Goal: Task Accomplishment & Management: Use online tool/utility

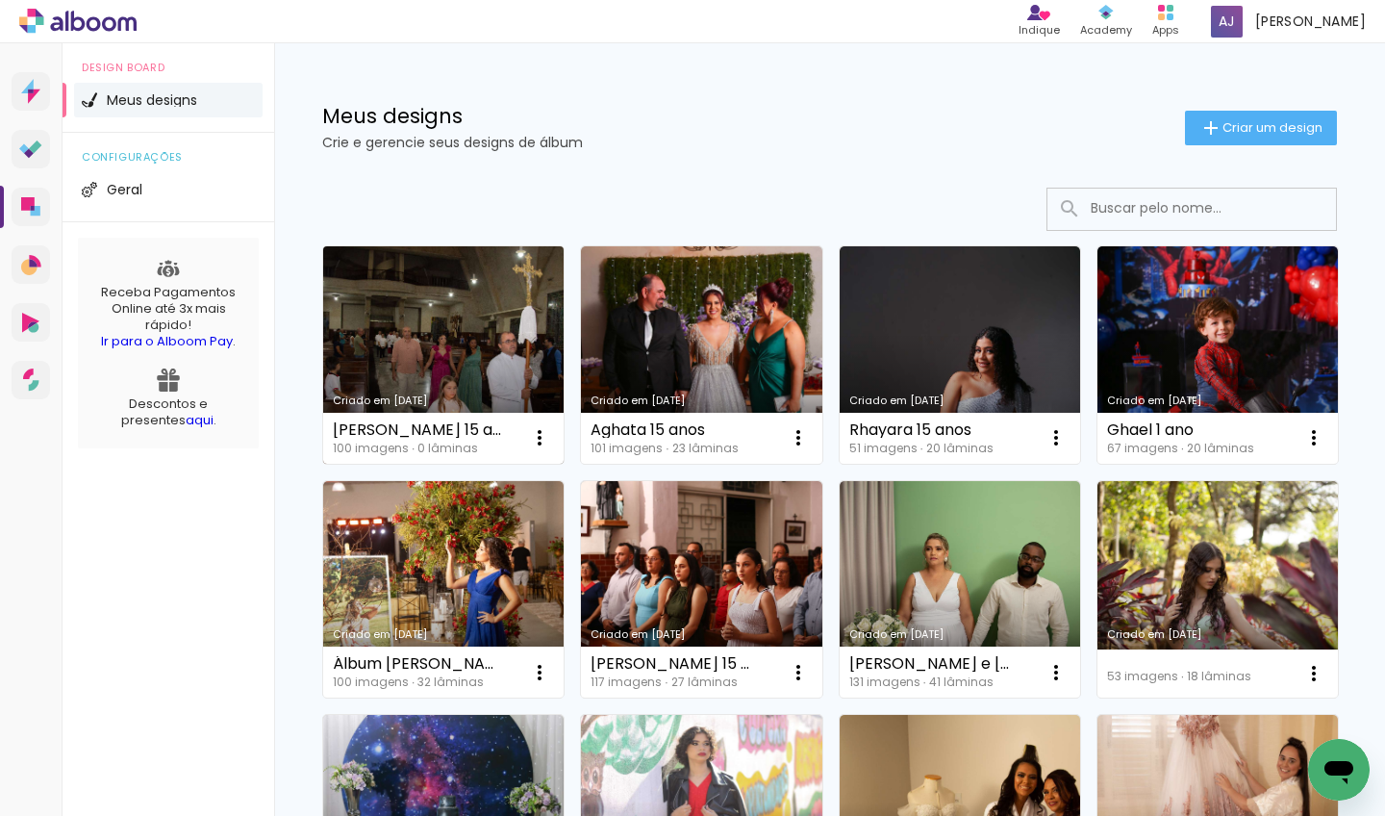
click at [405, 333] on link "Criado em [DATE]" at bounding box center [443, 354] width 240 height 217
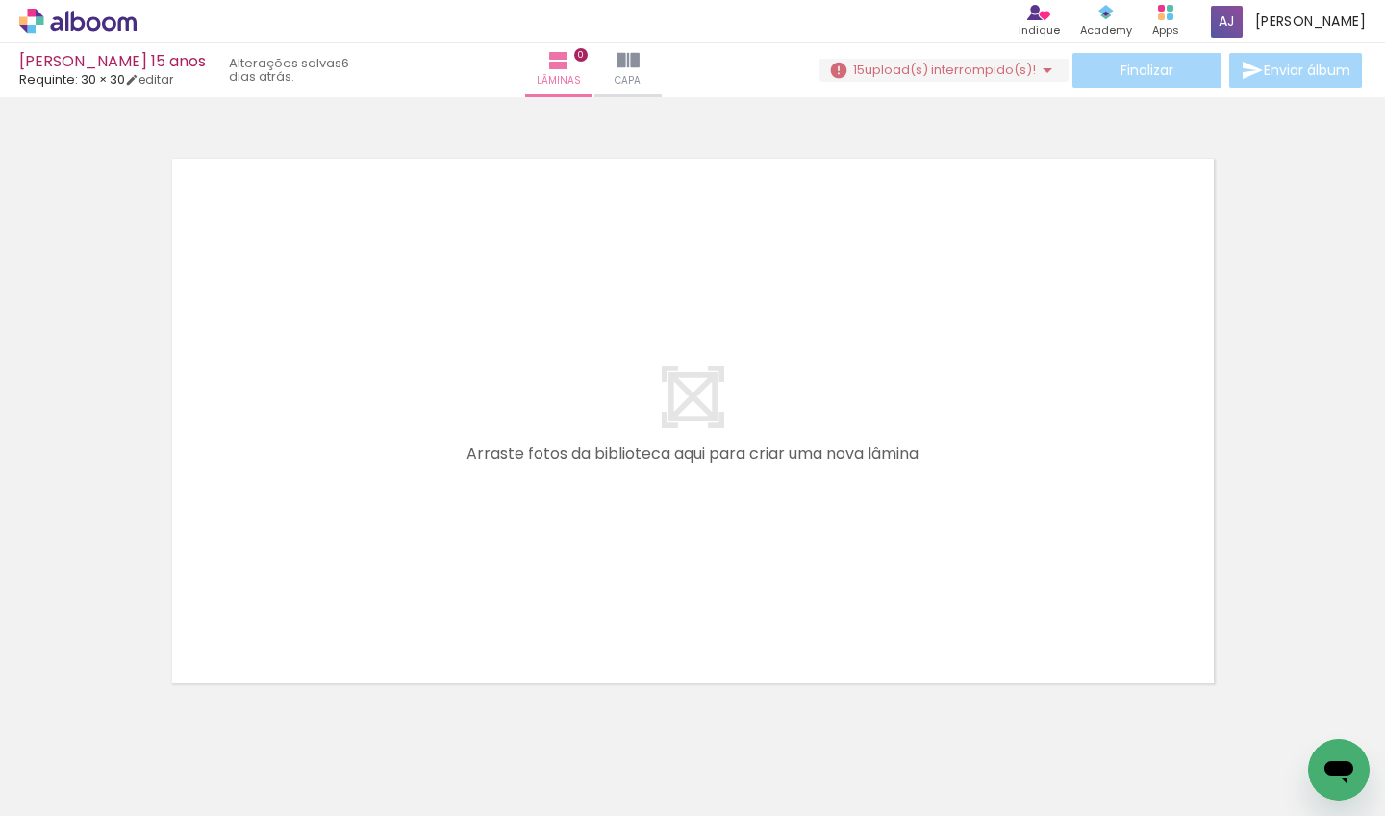
scroll to position [0, 1170]
drag, startPoint x: 193, startPoint y: 807, endPoint x: 596, endPoint y: 797, distance: 403.1
click at [158, 799] on iron-horizontal-list at bounding box center [138, 755] width 38 height 120
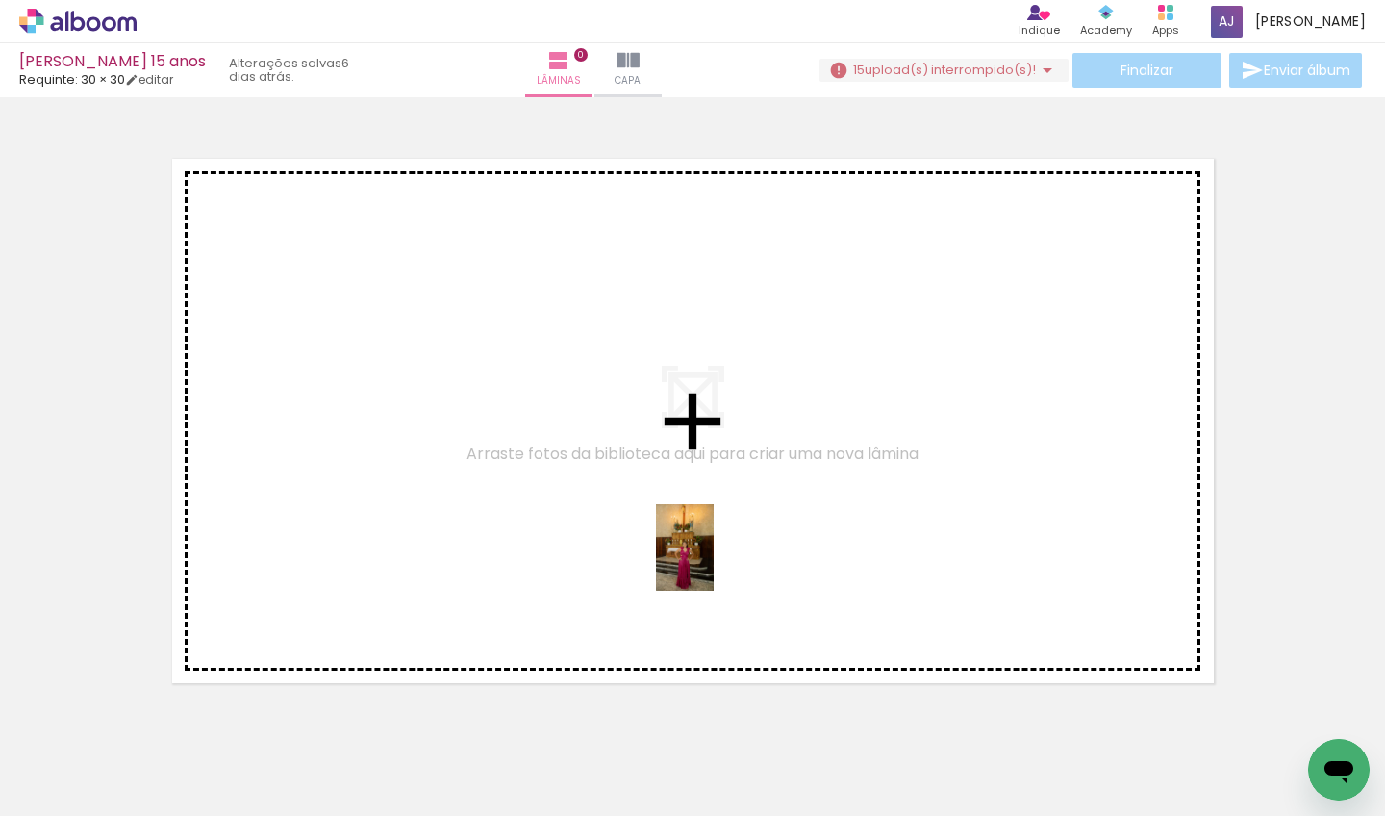
drag, startPoint x: 732, startPoint y: 753, endPoint x: 714, endPoint y: 562, distance: 192.3
click at [714, 562] on quentale-workspace at bounding box center [692, 408] width 1385 height 816
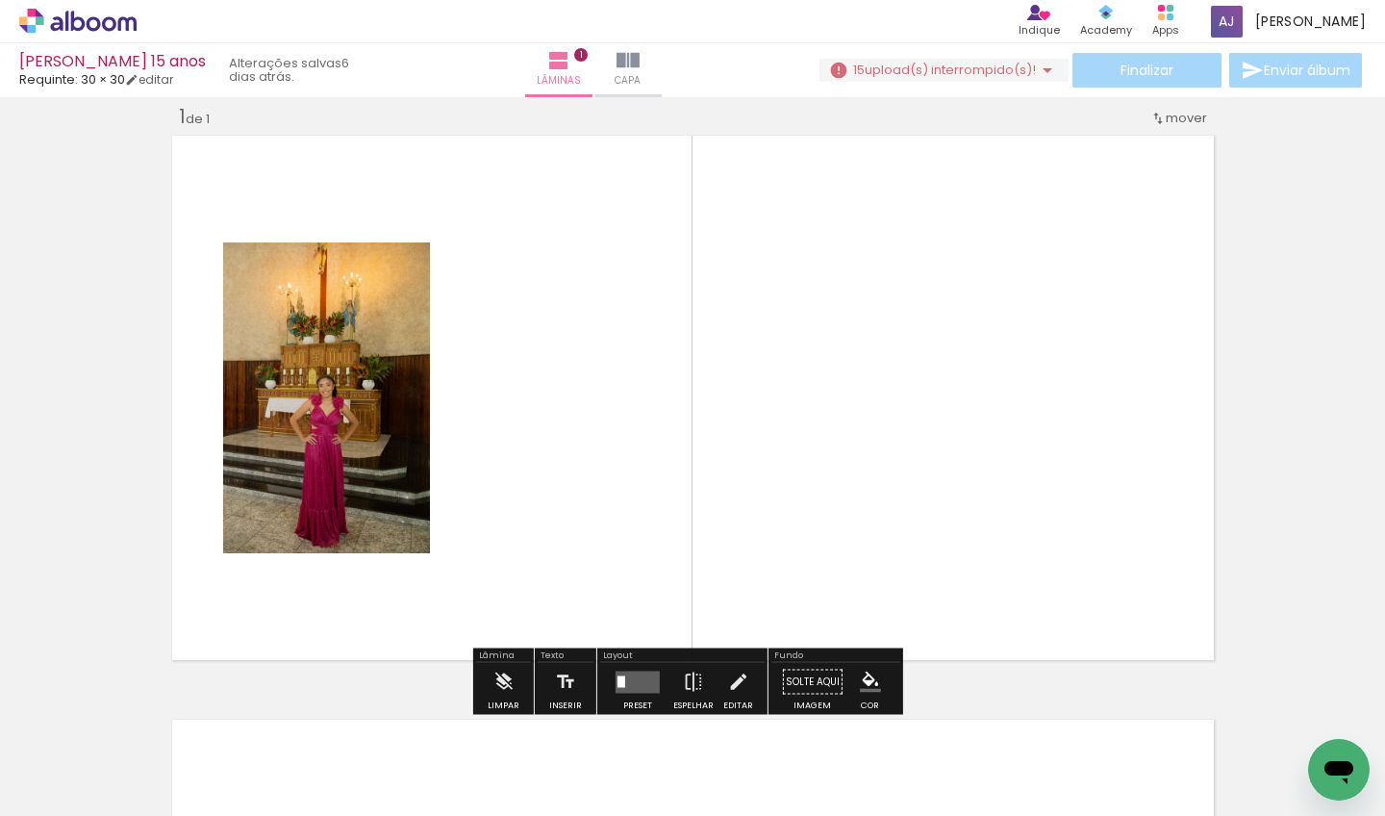
scroll to position [24, 0]
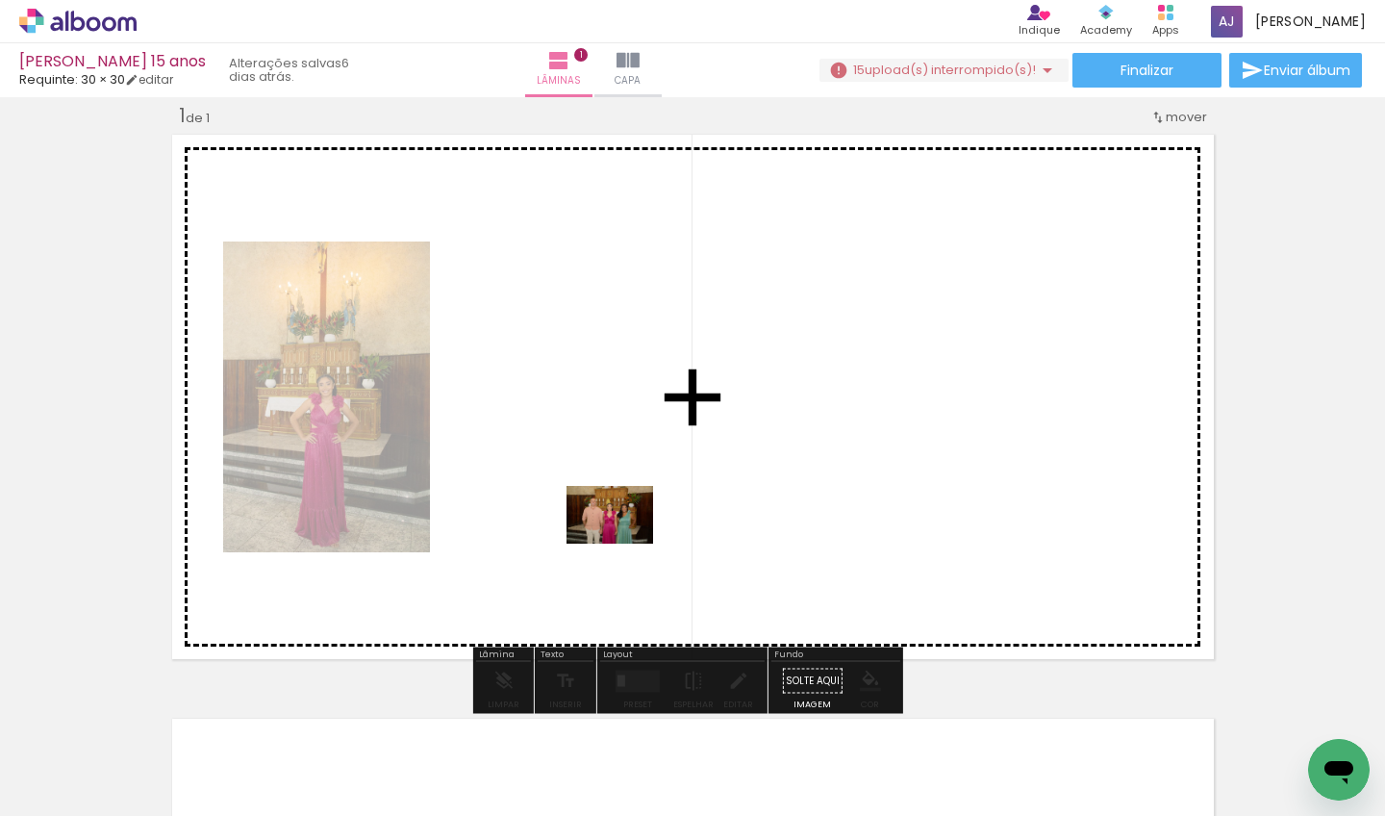
drag, startPoint x: 529, startPoint y: 760, endPoint x: 624, endPoint y: 543, distance: 236.4
click at [624, 543] on quentale-workspace at bounding box center [692, 408] width 1385 height 816
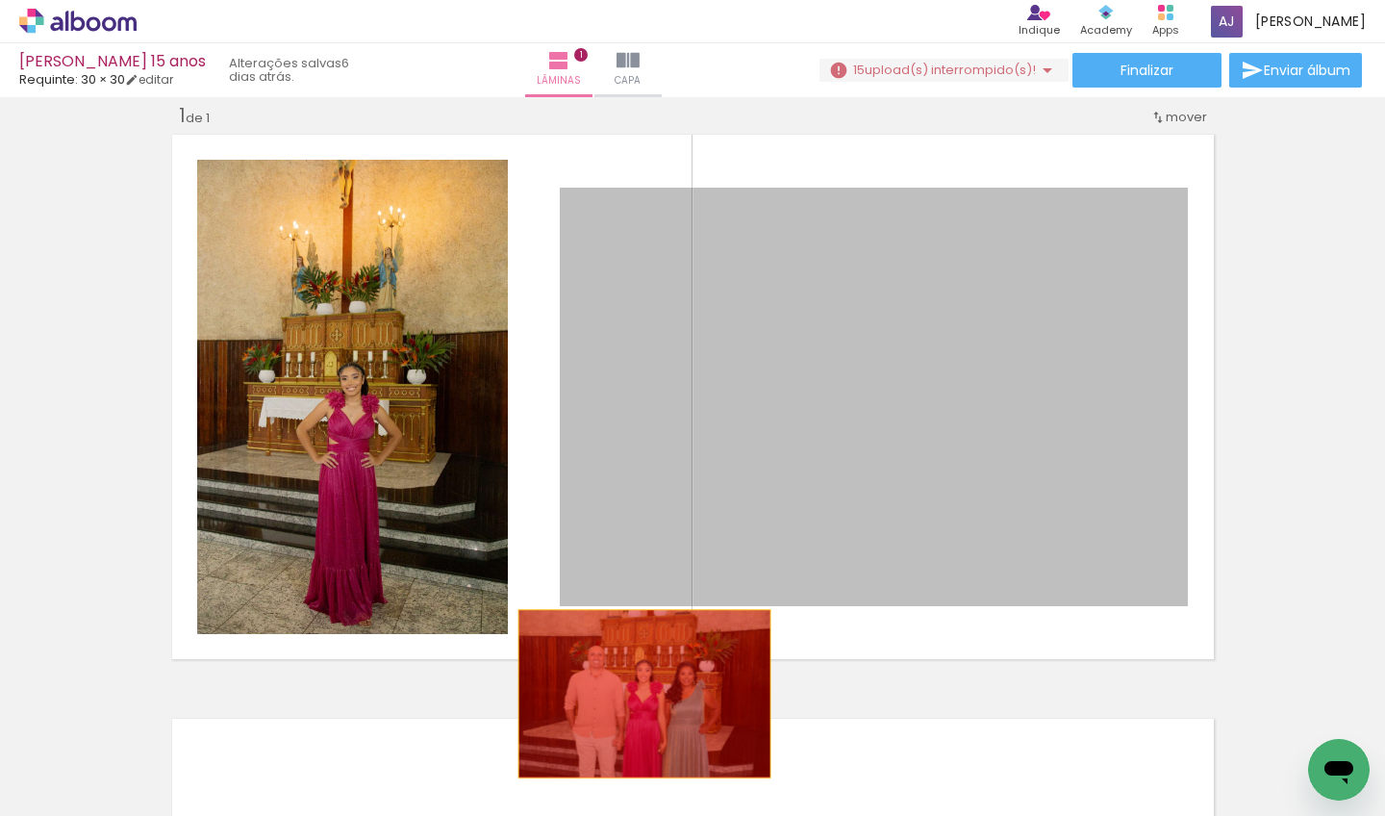
drag, startPoint x: 696, startPoint y: 459, endPoint x: 632, endPoint y: 726, distance: 275.0
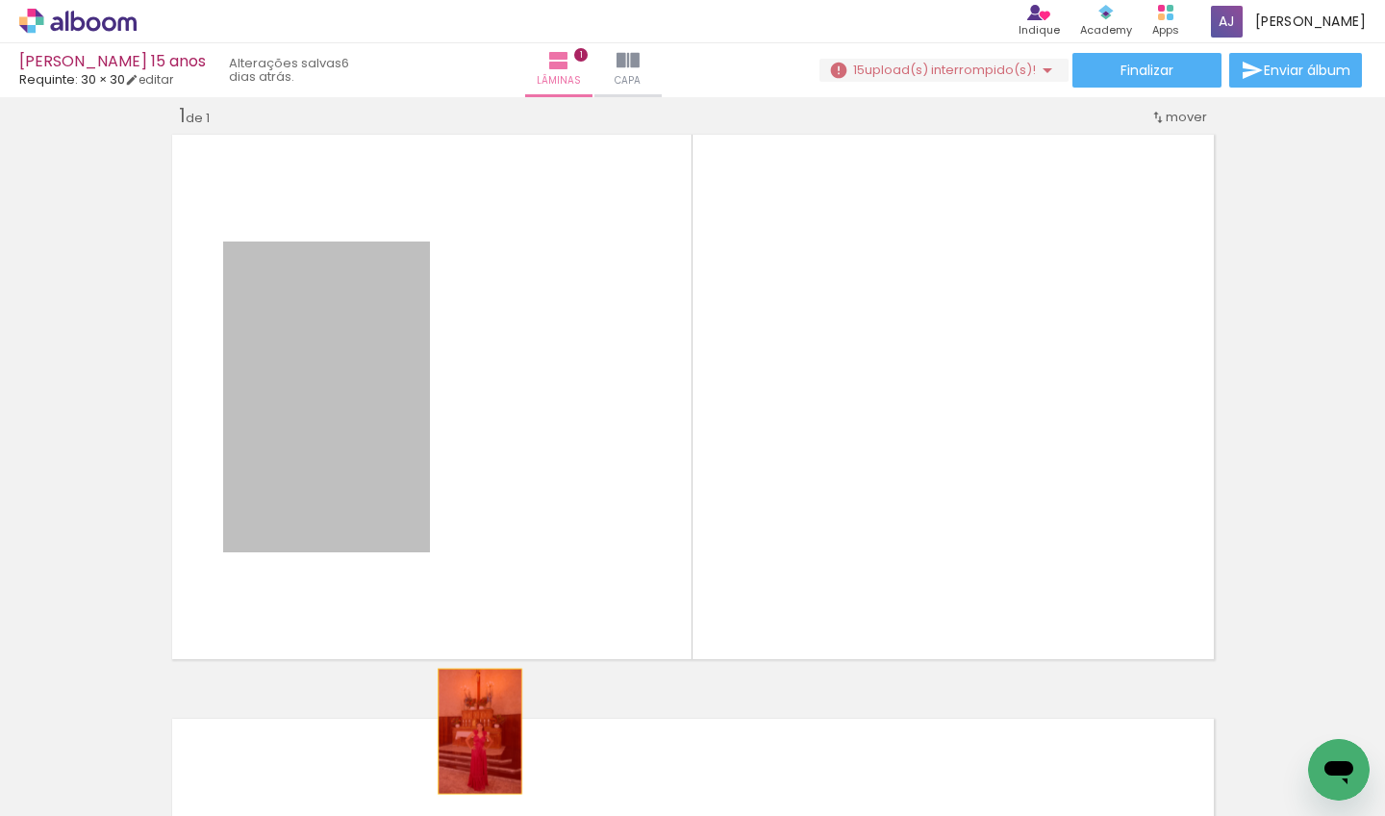
drag, startPoint x: 362, startPoint y: 437, endPoint x: 472, endPoint y: 731, distance: 314.4
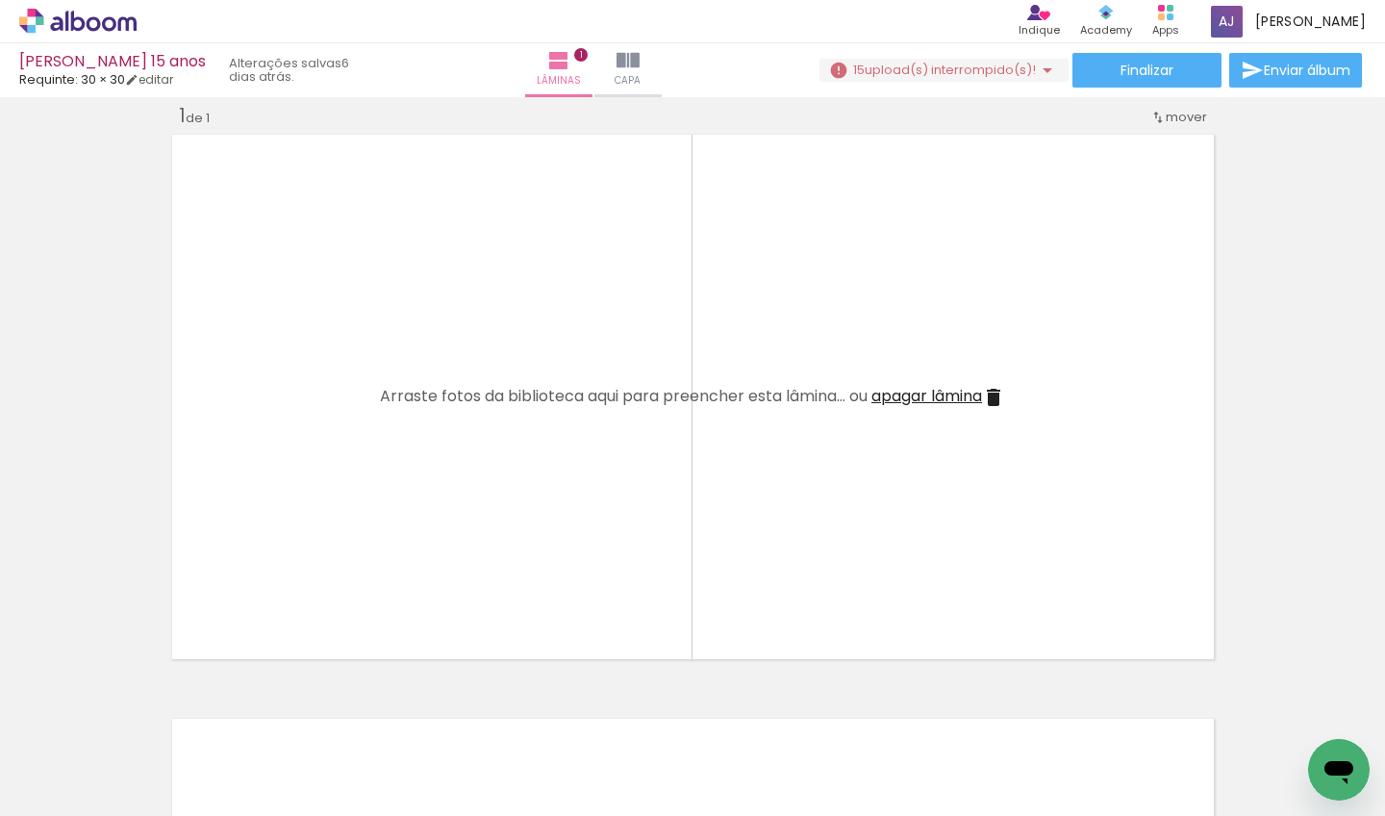
scroll to position [0, 0]
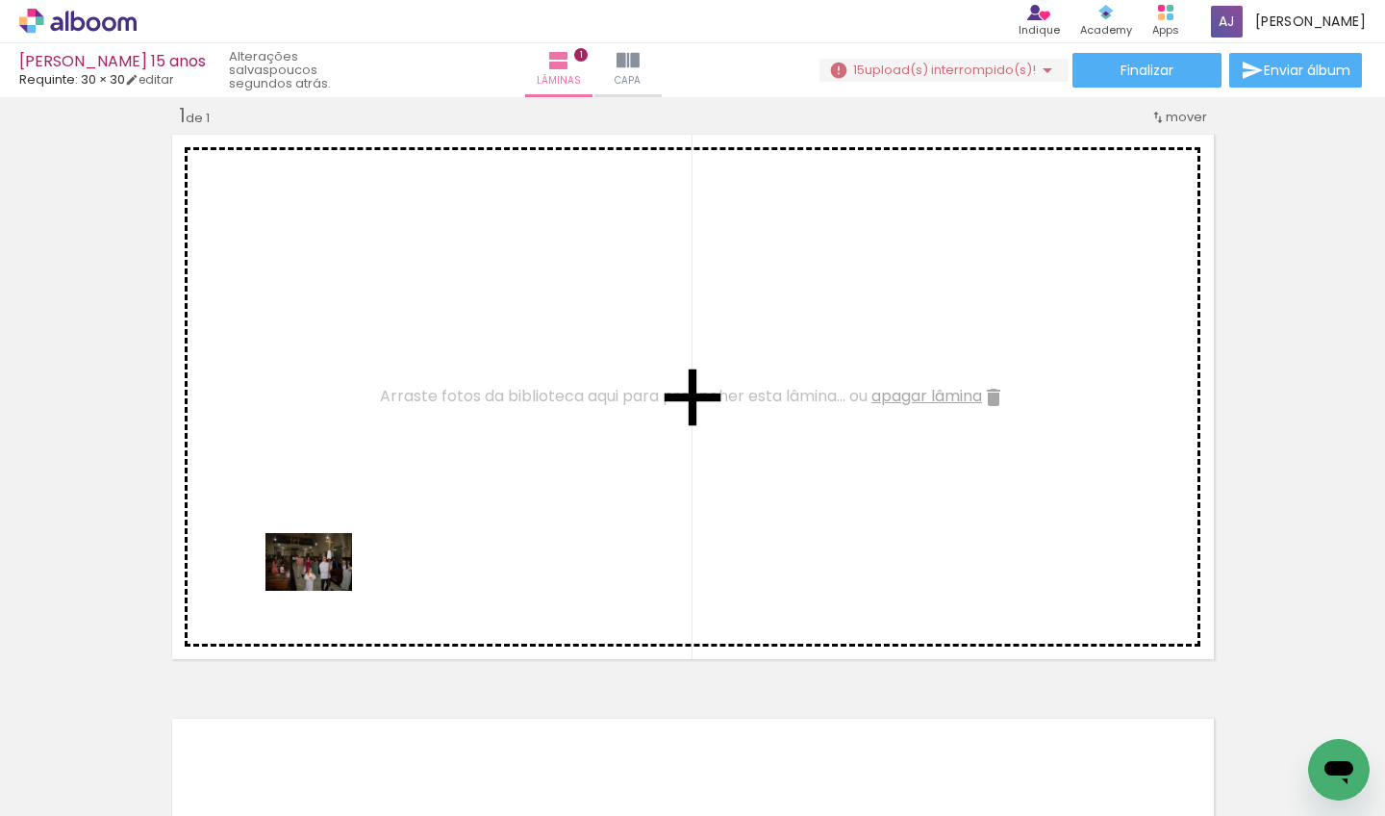
drag, startPoint x: 217, startPoint y: 765, endPoint x: 324, endPoint y: 605, distance: 192.1
click at [325, 586] on quentale-workspace at bounding box center [692, 408] width 1385 height 816
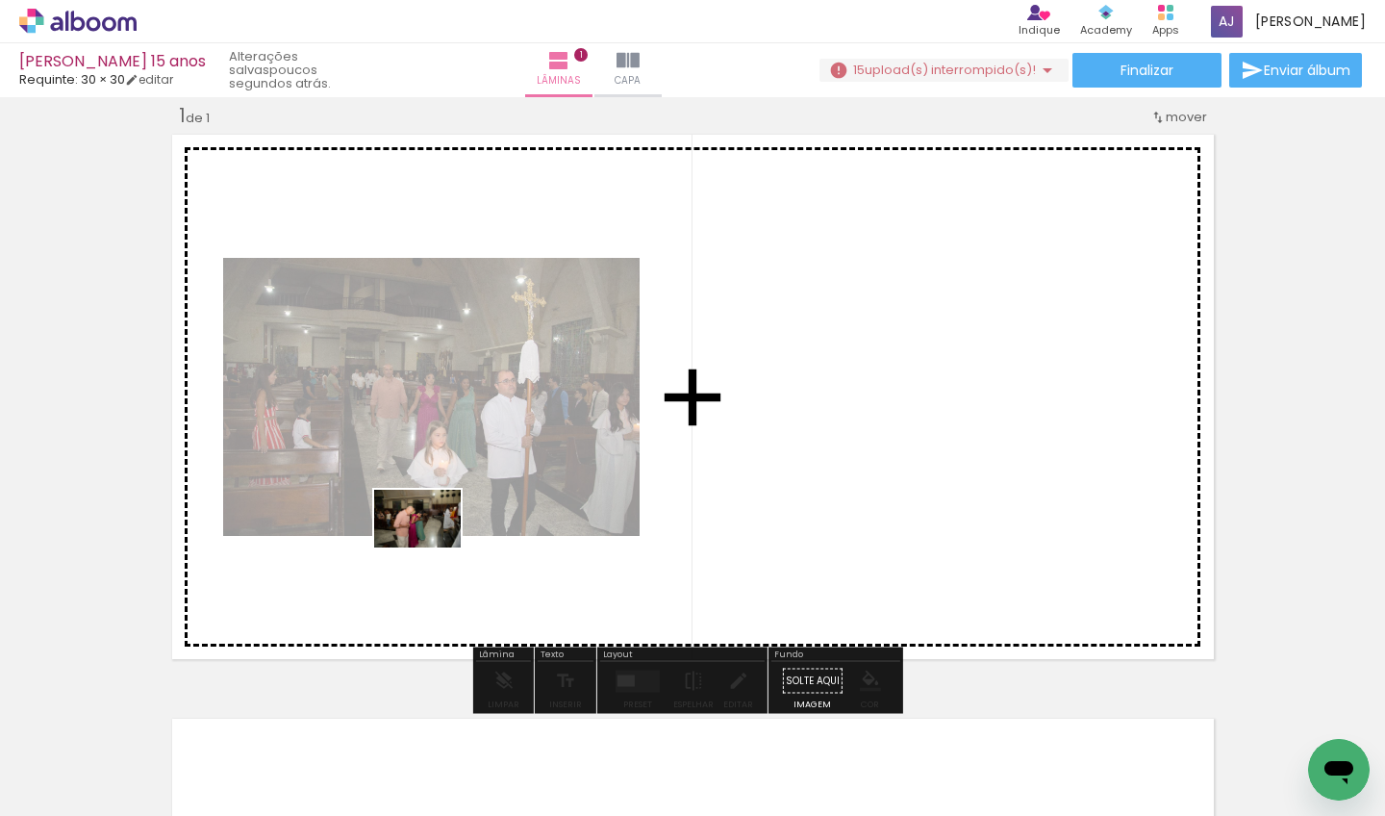
drag, startPoint x: 326, startPoint y: 739, endPoint x: 427, endPoint y: 591, distance: 179.3
click at [432, 547] on quentale-workspace at bounding box center [692, 408] width 1385 height 816
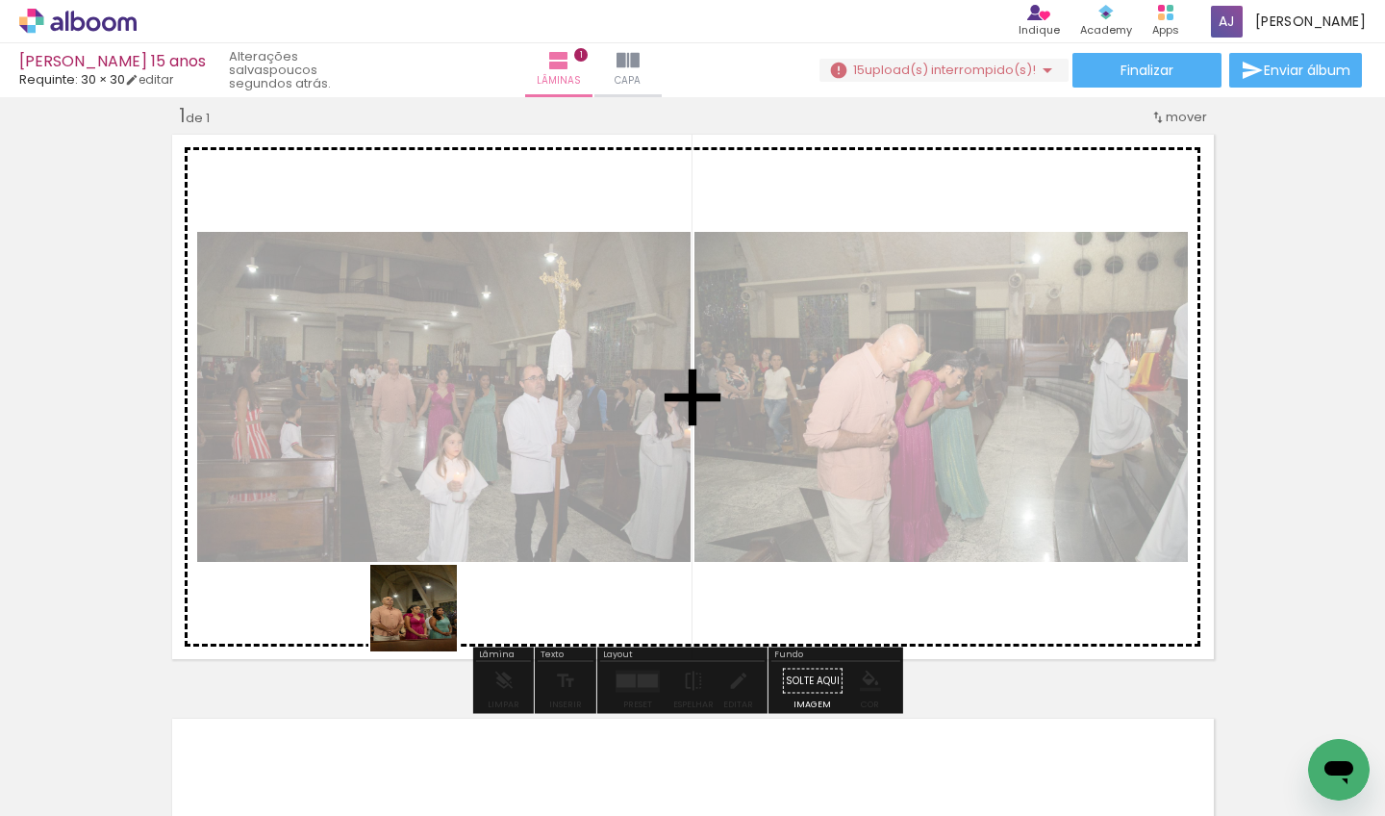
drag, startPoint x: 408, startPoint y: 755, endPoint x: 440, endPoint y: 577, distance: 180.7
click at [440, 577] on quentale-workspace at bounding box center [692, 408] width 1385 height 816
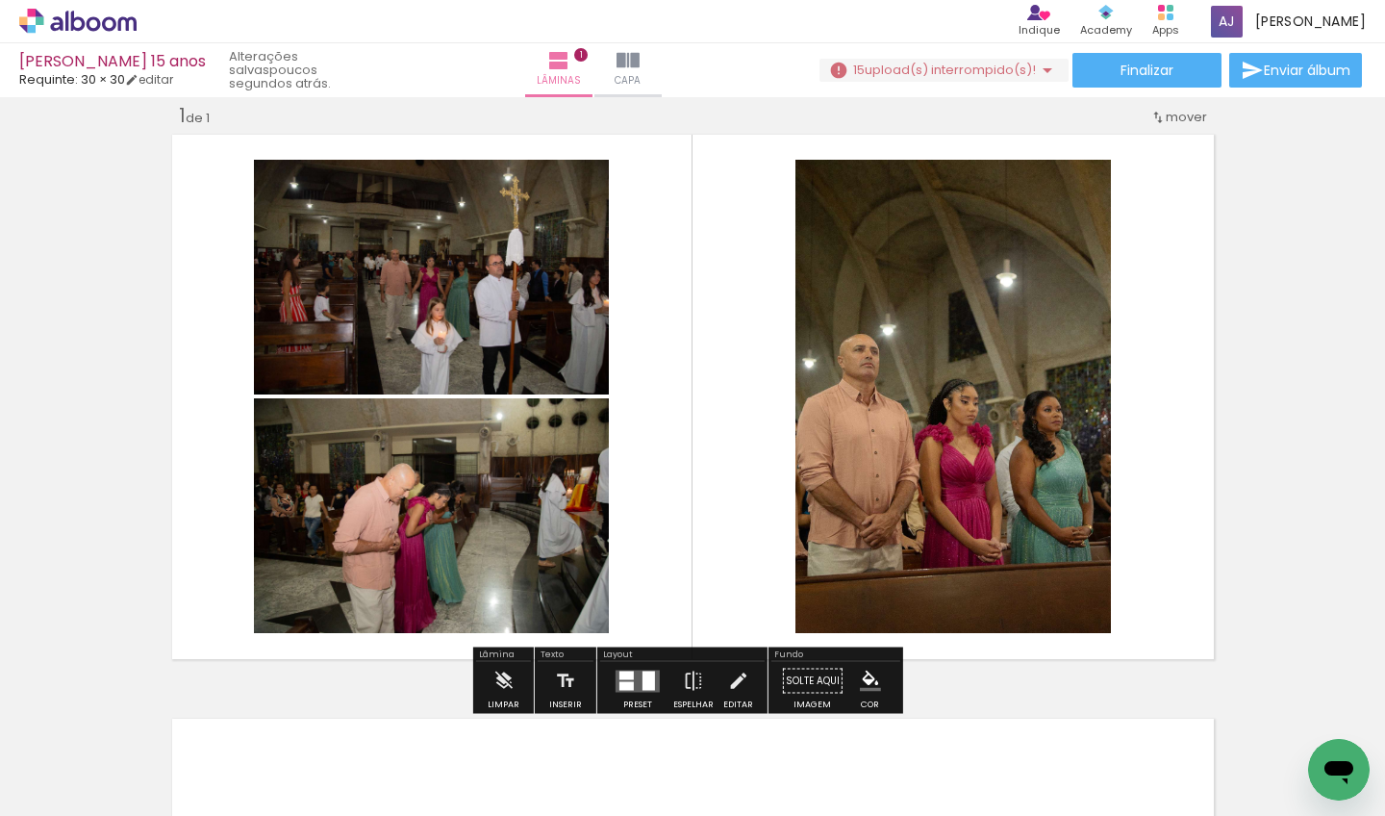
click at [619, 679] on div at bounding box center [626, 674] width 14 height 9
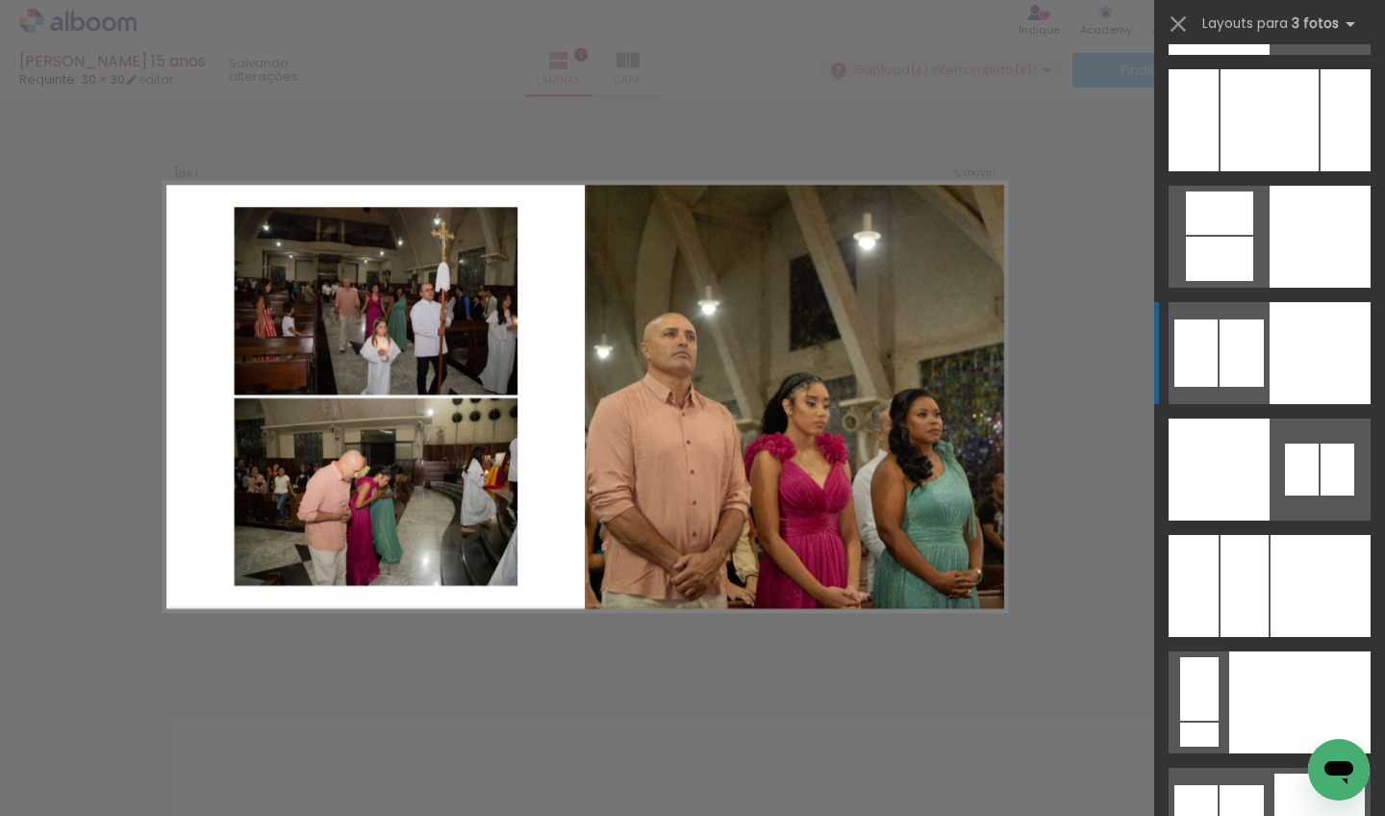
scroll to position [15711, 0]
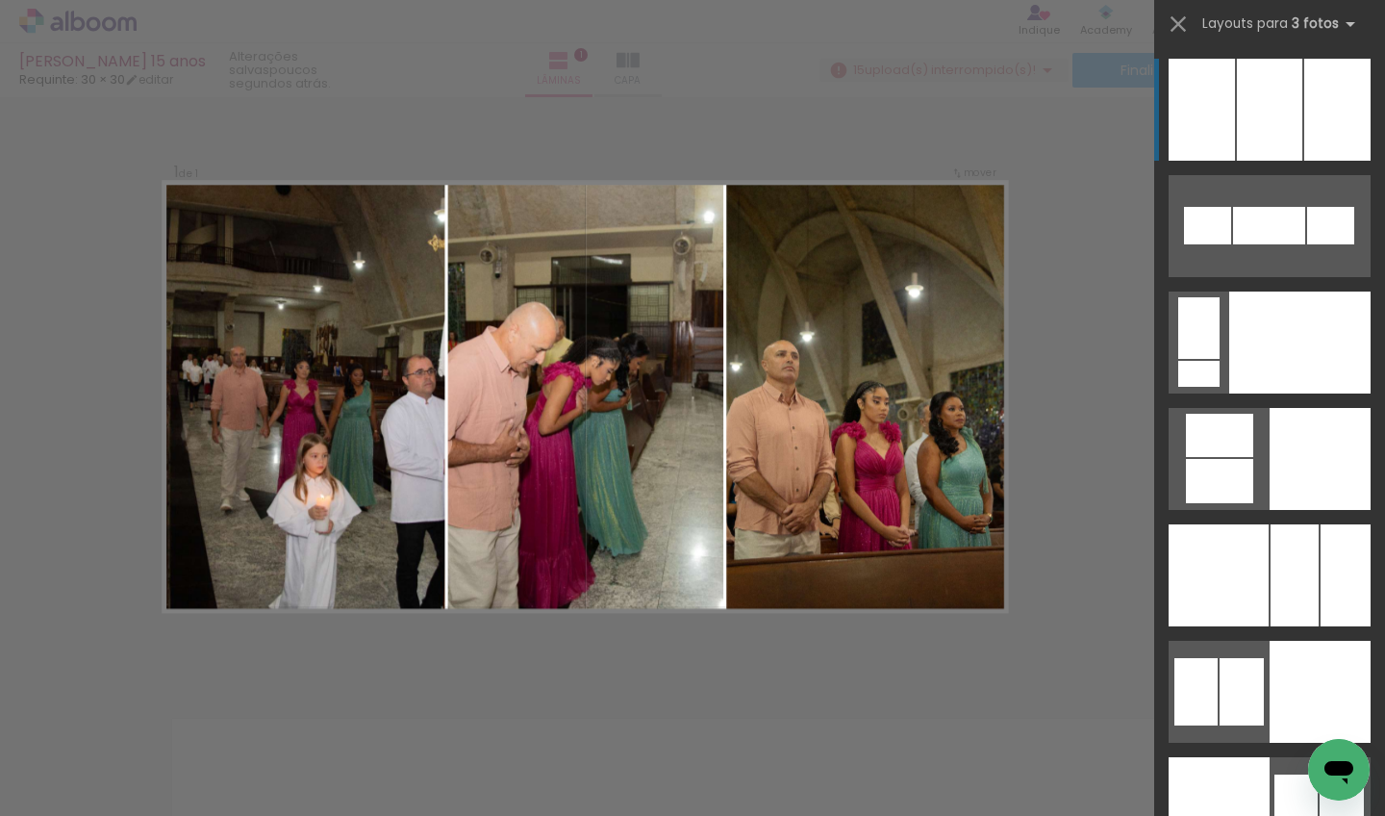
click at [1247, 135] on div at bounding box center [1269, 110] width 65 height 102
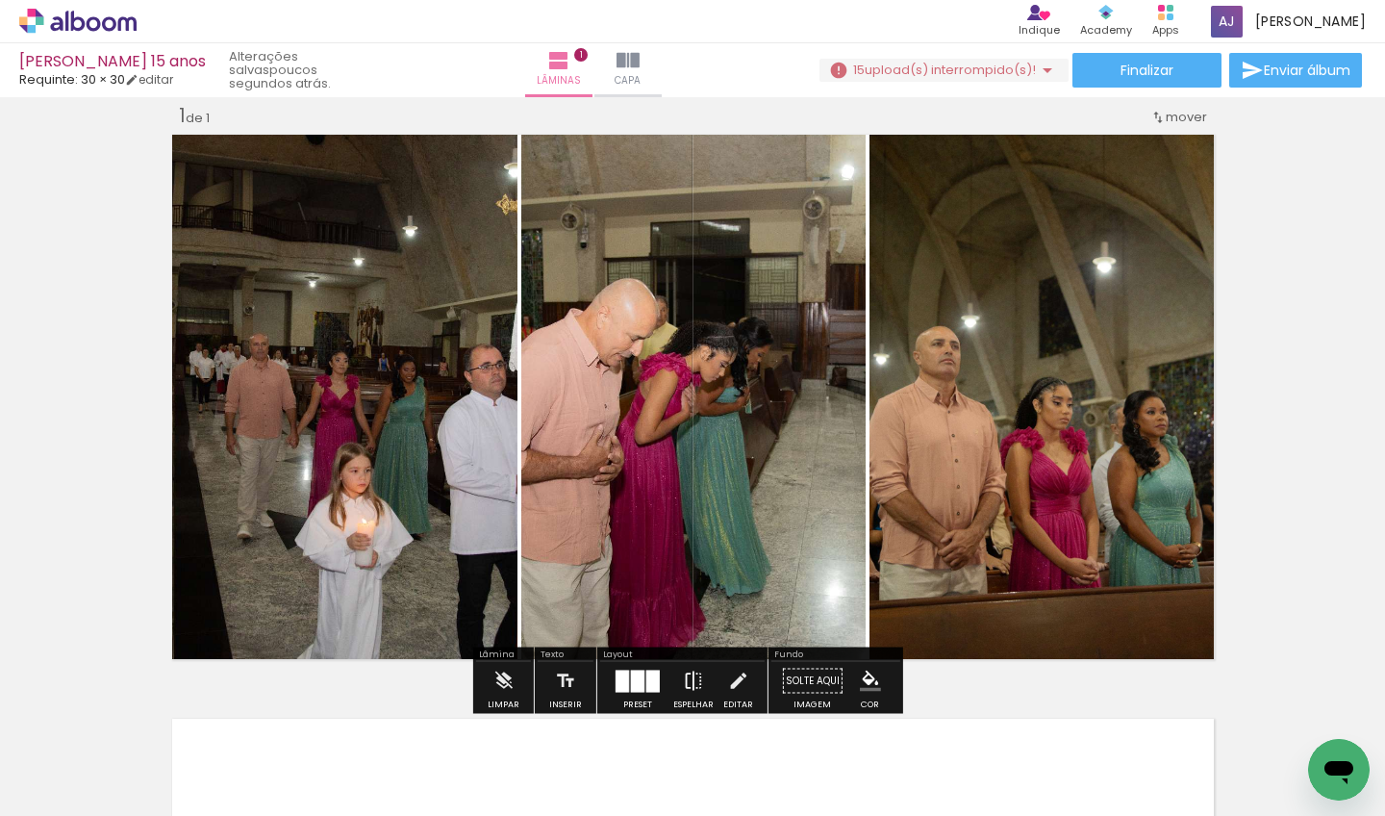
click at [697, 682] on iron-icon at bounding box center [693, 681] width 21 height 38
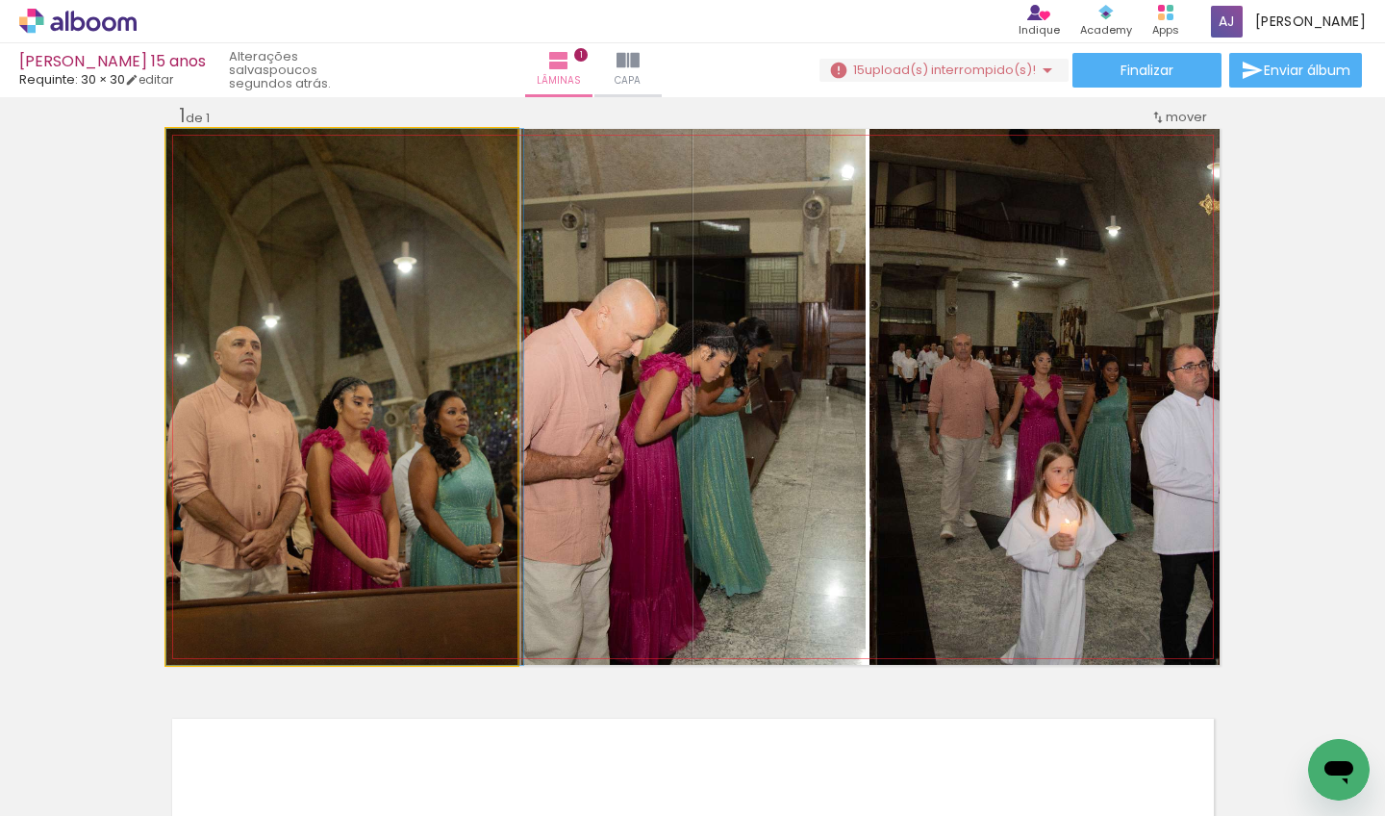
drag, startPoint x: 490, startPoint y: 562, endPoint x: 498, endPoint y: 557, distance: 9.9
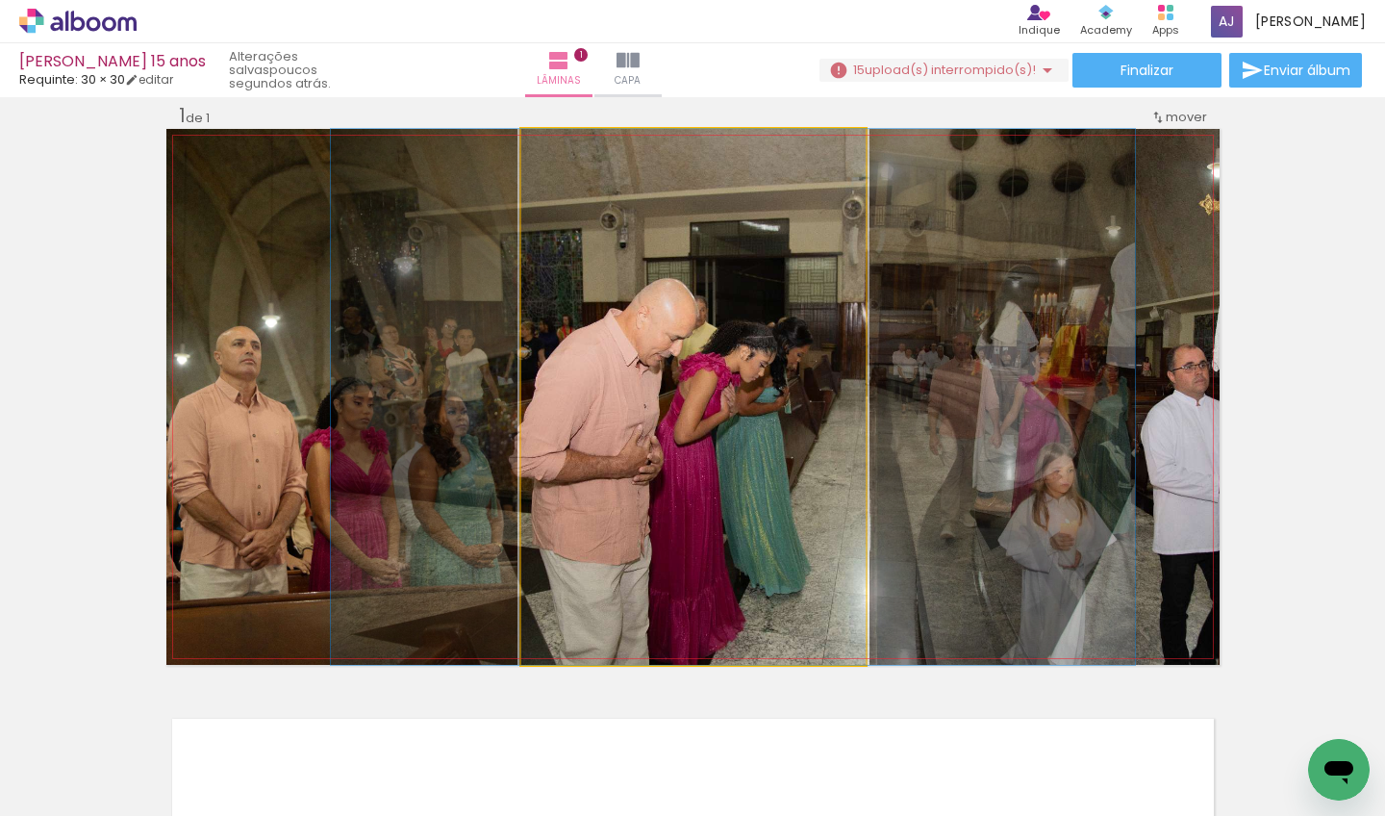
drag, startPoint x: 591, startPoint y: 533, endPoint x: 630, endPoint y: 526, distance: 39.1
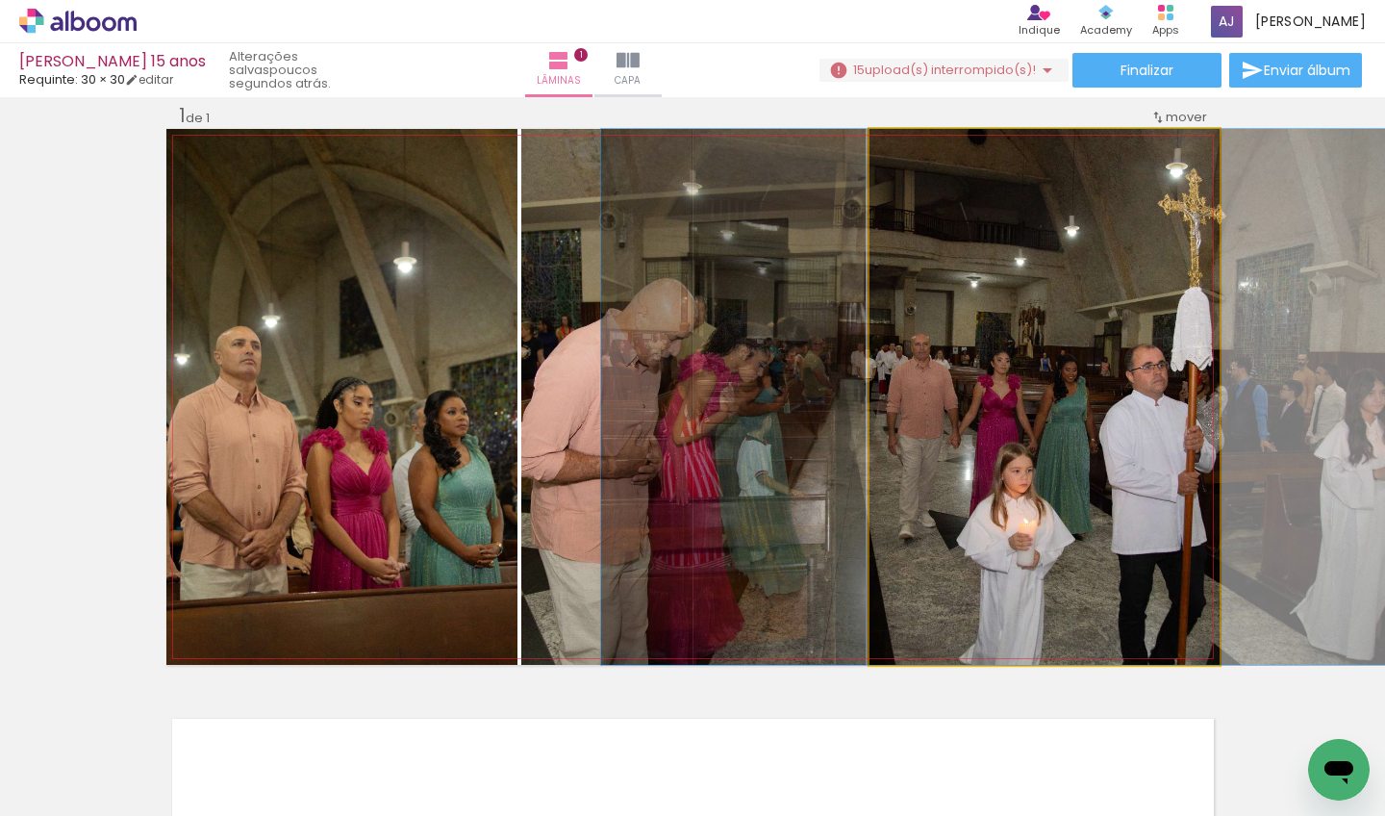
drag, startPoint x: 988, startPoint y: 464, endPoint x: 945, endPoint y: 468, distance: 42.6
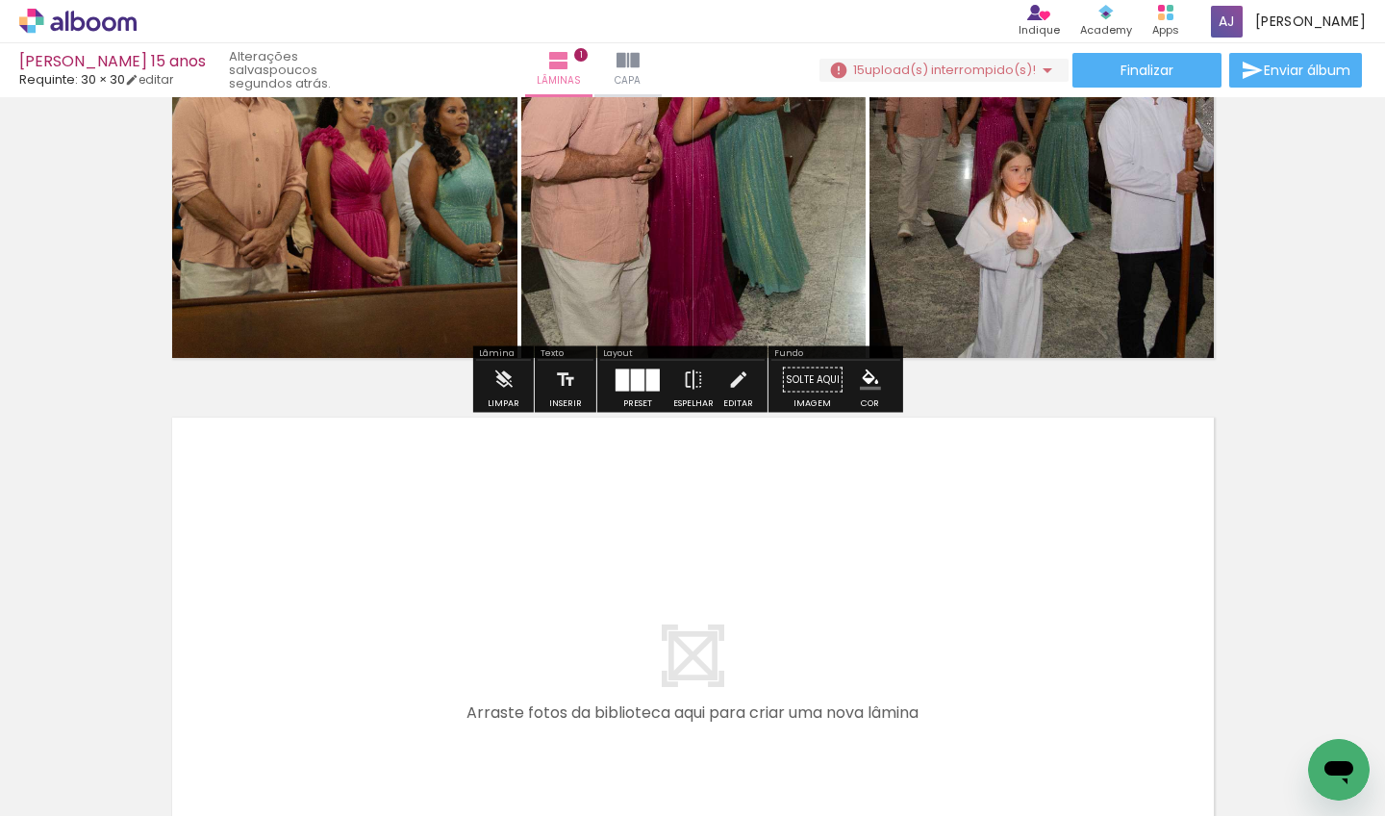
scroll to position [330, 0]
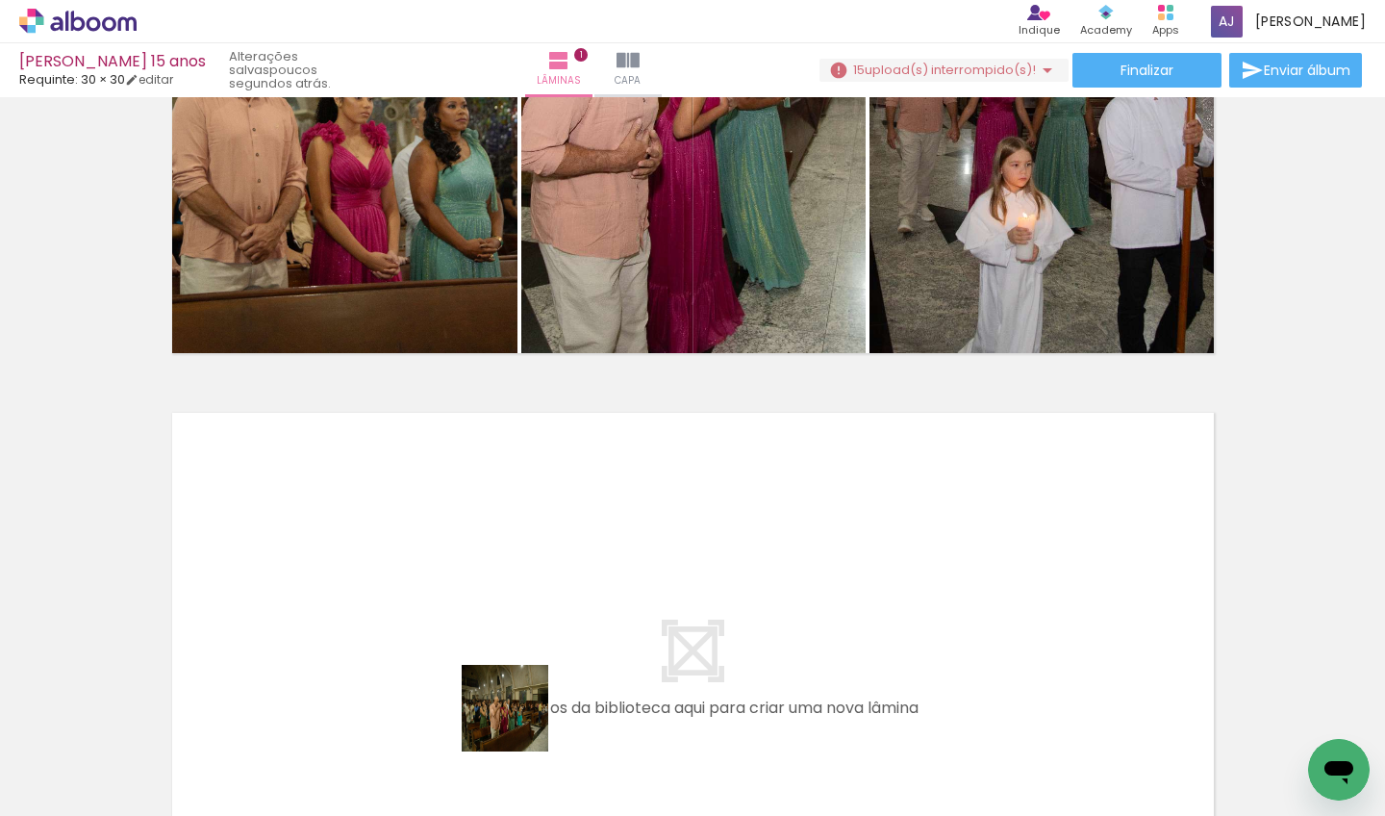
drag, startPoint x: 517, startPoint y: 739, endPoint x: 528, endPoint y: 616, distance: 123.6
click at [528, 616] on quentale-workspace at bounding box center [692, 408] width 1385 height 816
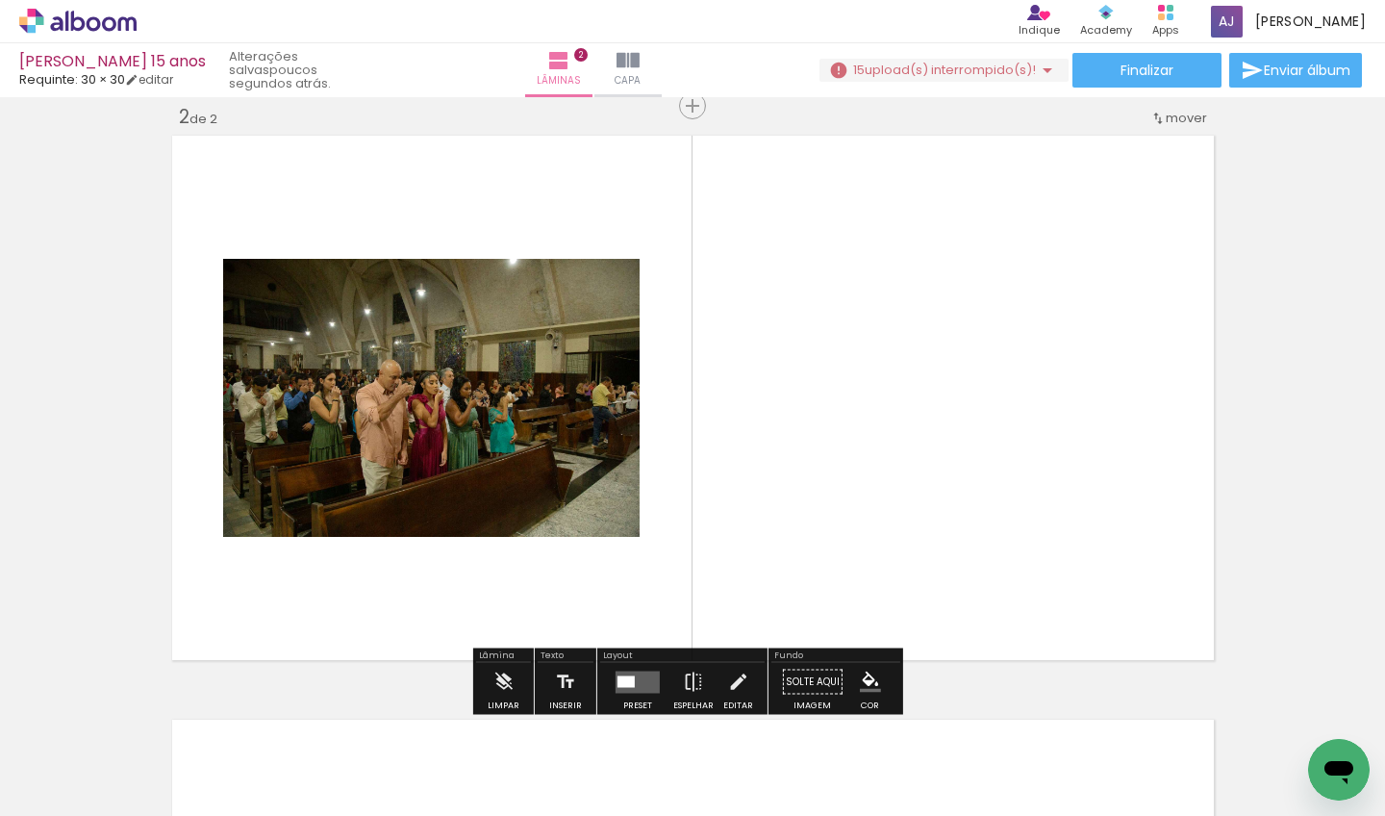
scroll to position [608, 0]
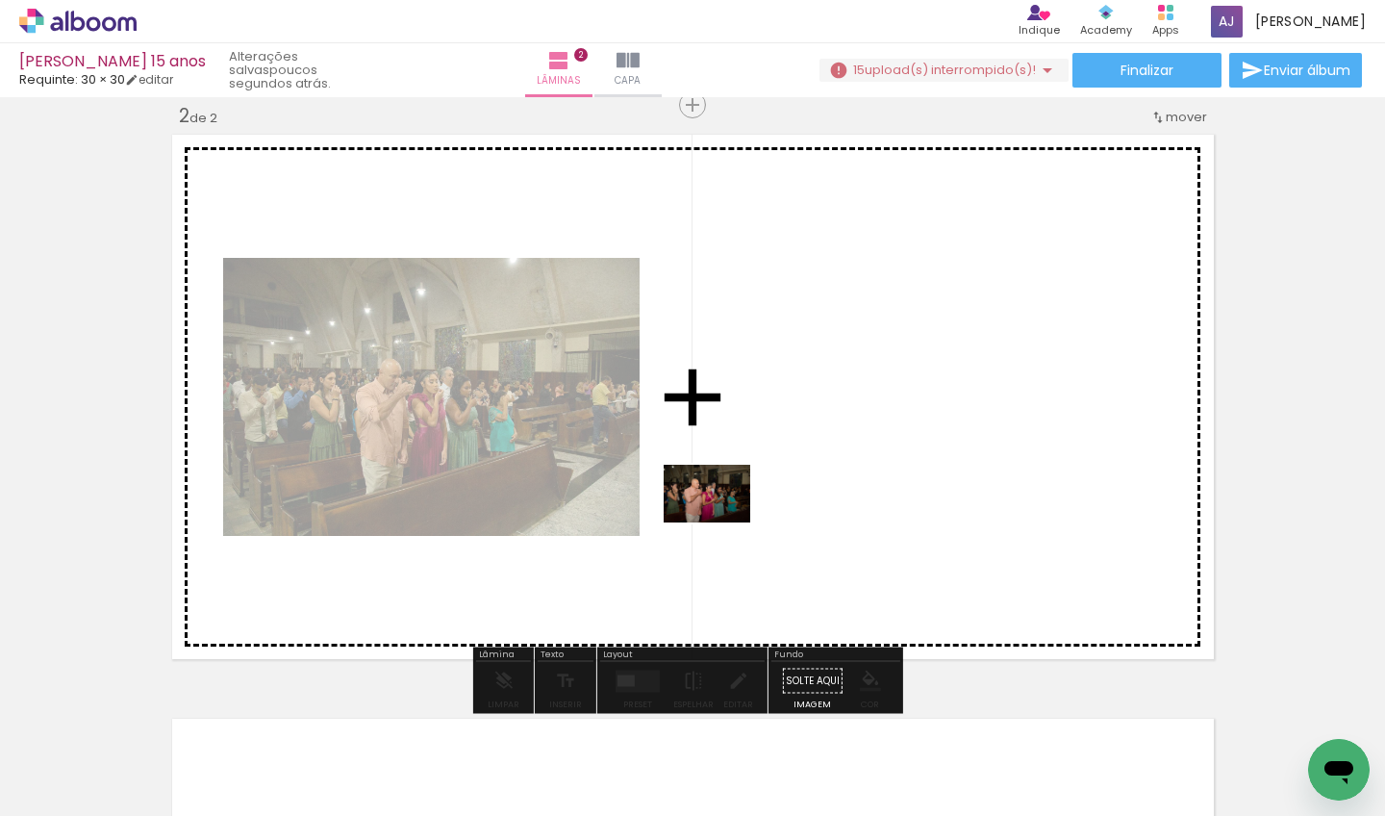
drag, startPoint x: 617, startPoint y: 767, endPoint x: 721, endPoint y: 522, distance: 265.5
click at [721, 522] on quentale-workspace at bounding box center [692, 408] width 1385 height 816
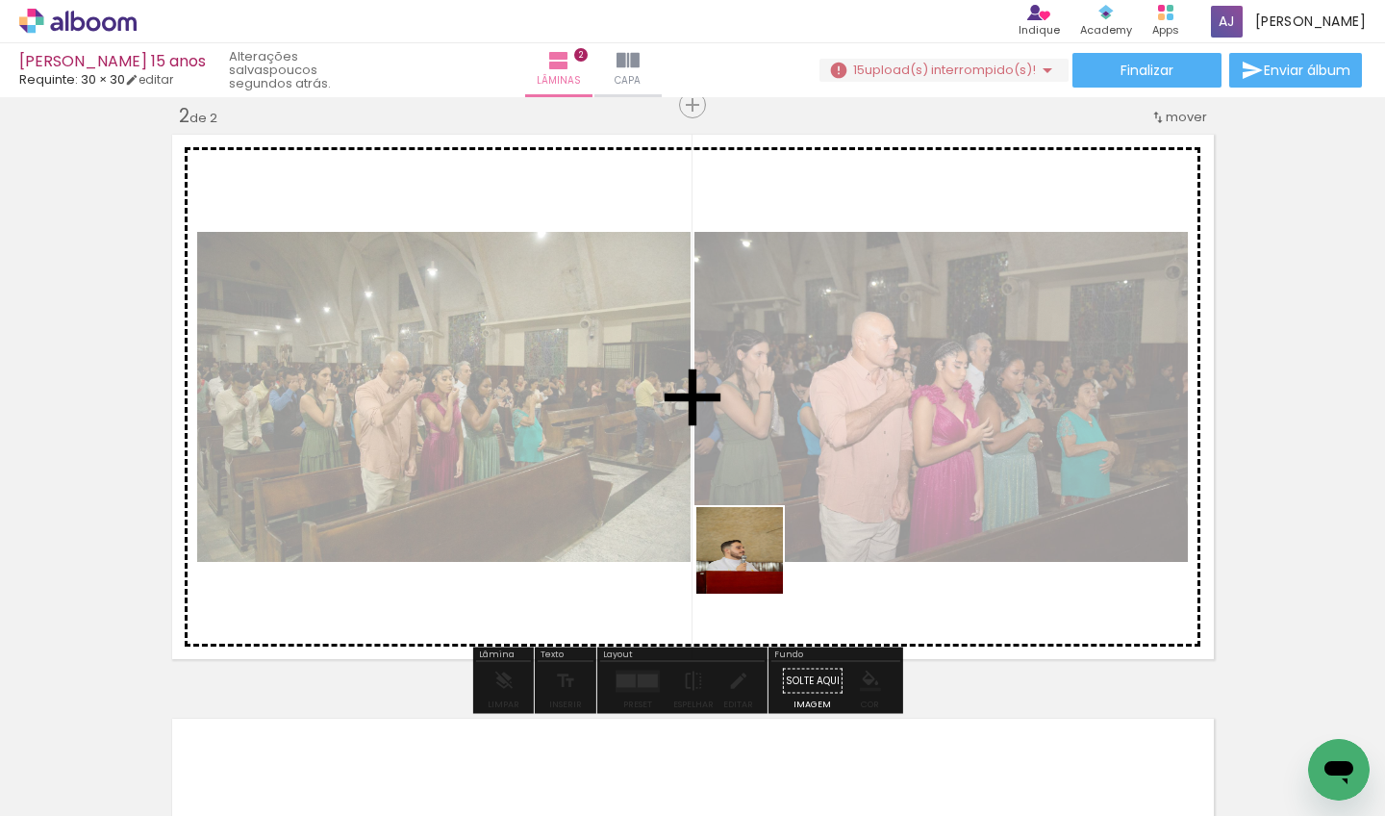
drag, startPoint x: 740, startPoint y: 733, endPoint x: 762, endPoint y: 530, distance: 204.1
click at [762, 530] on quentale-workspace at bounding box center [692, 408] width 1385 height 816
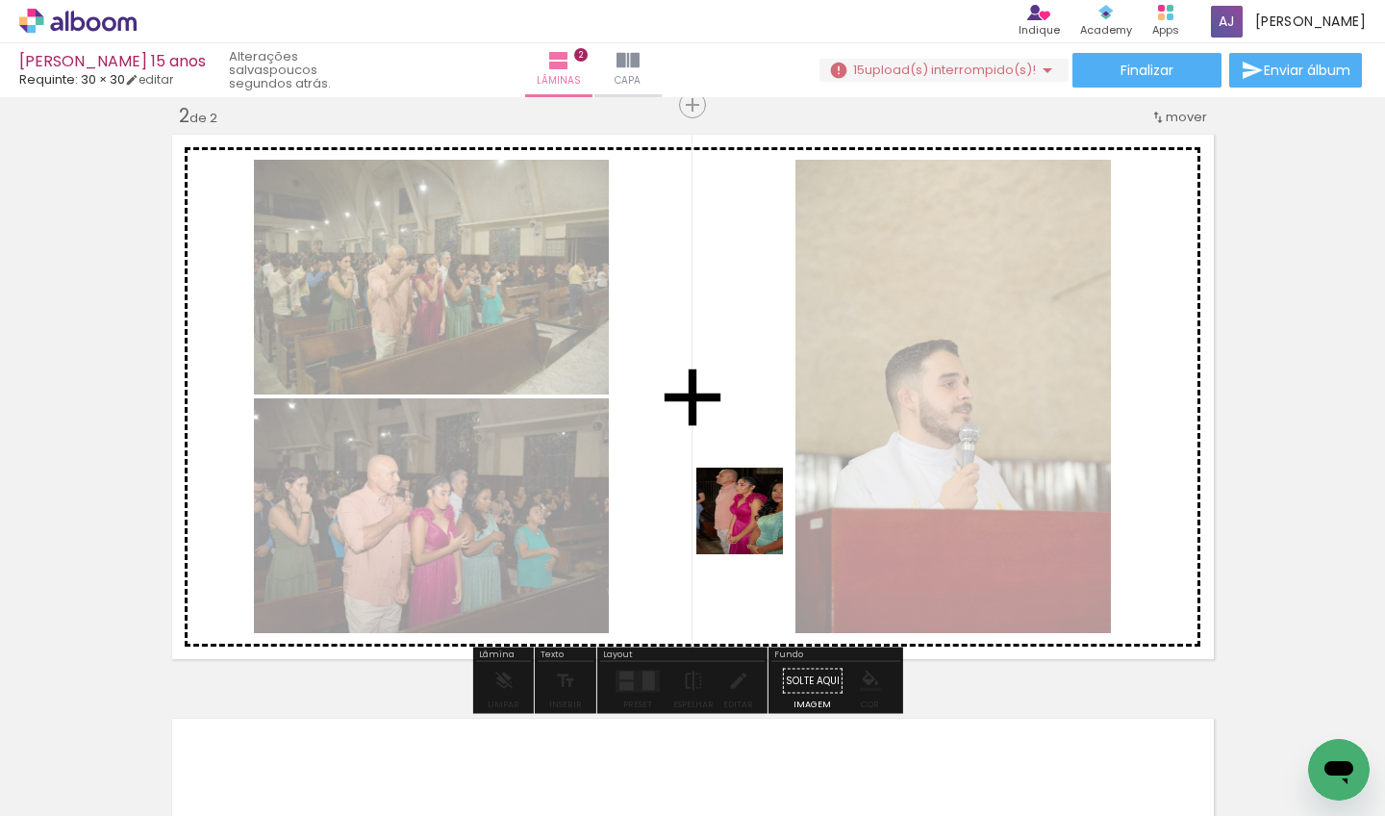
drag, startPoint x: 803, startPoint y: 654, endPoint x: 776, endPoint y: 598, distance: 61.9
click at [753, 520] on quentale-workspace at bounding box center [692, 408] width 1385 height 816
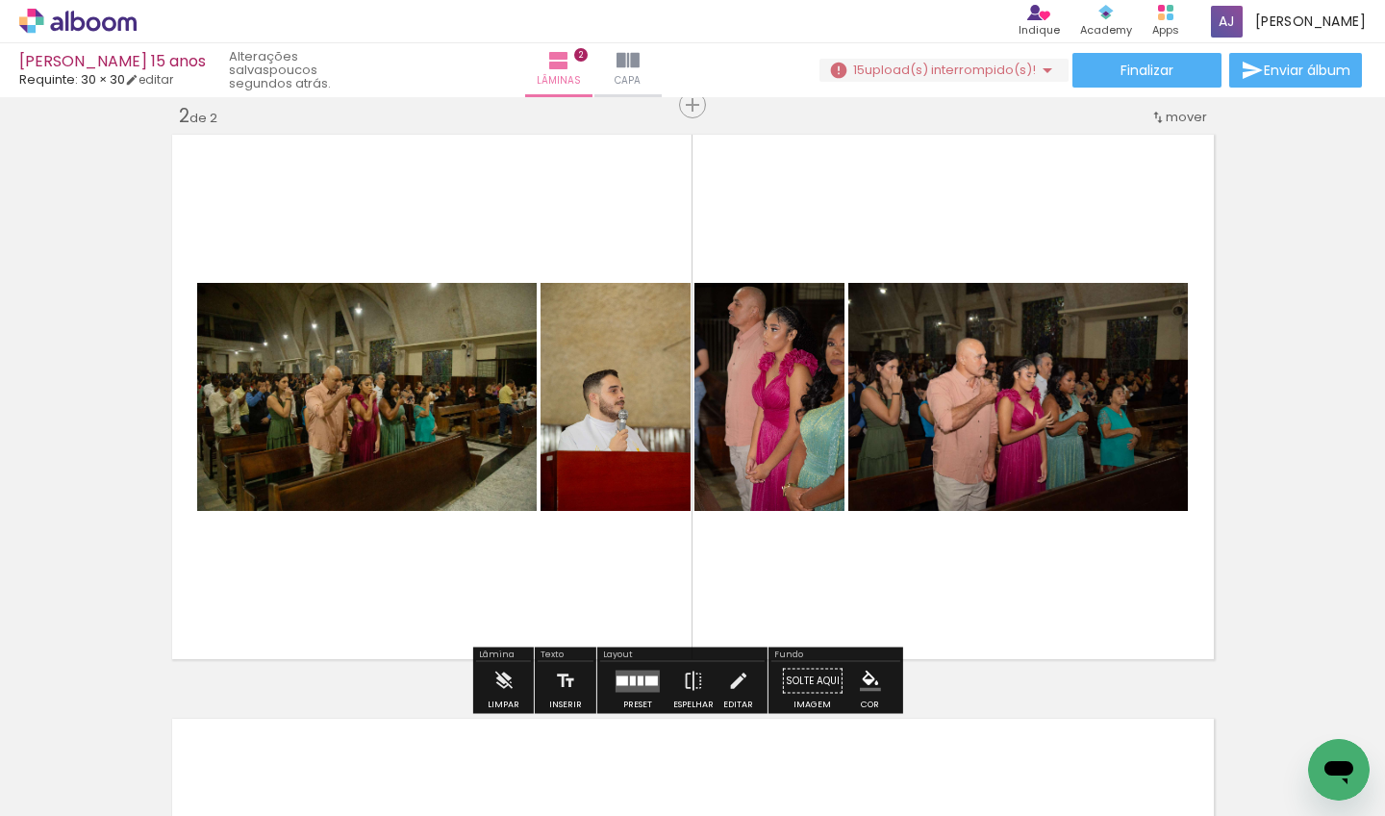
click at [645, 668] on div at bounding box center [638, 681] width 52 height 38
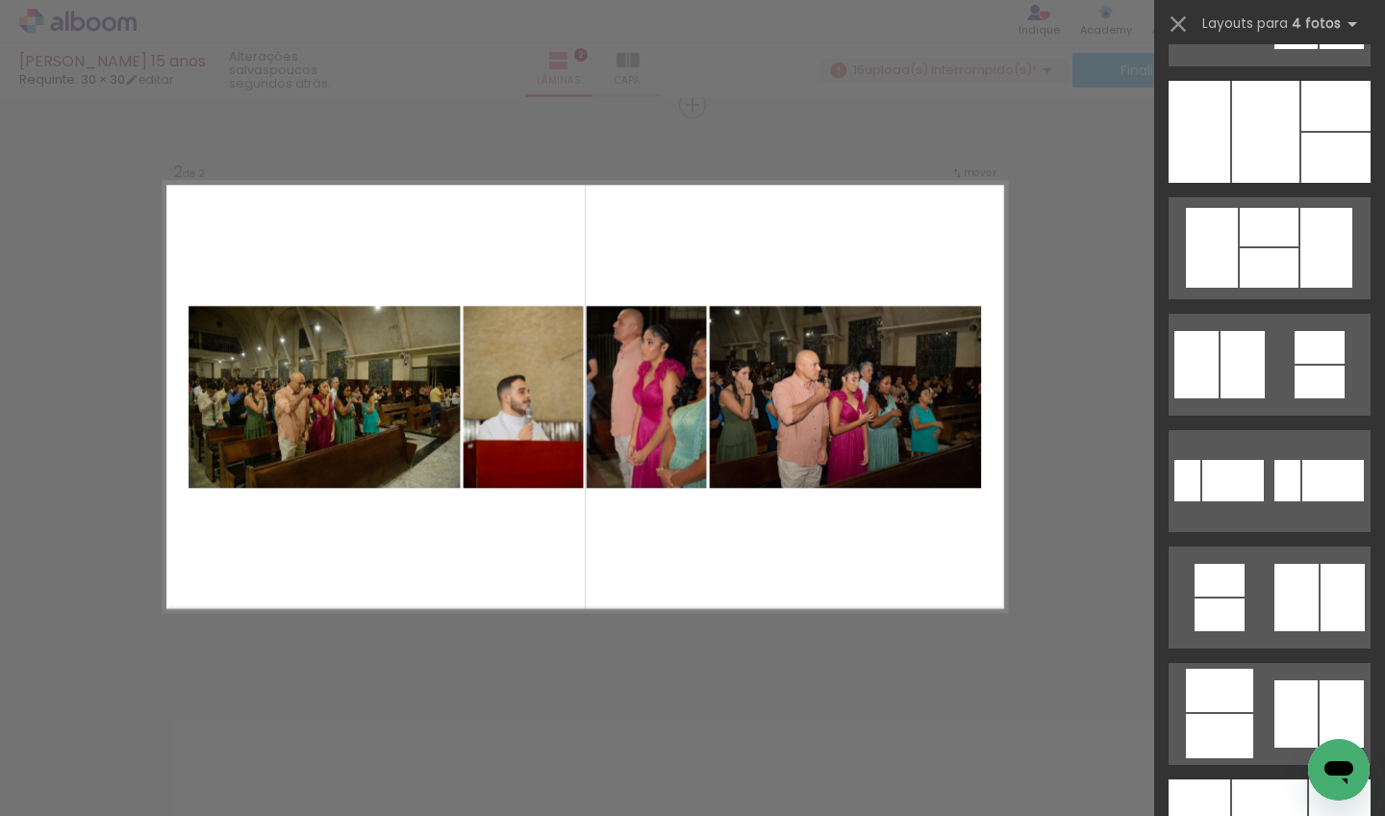
scroll to position [1747, 0]
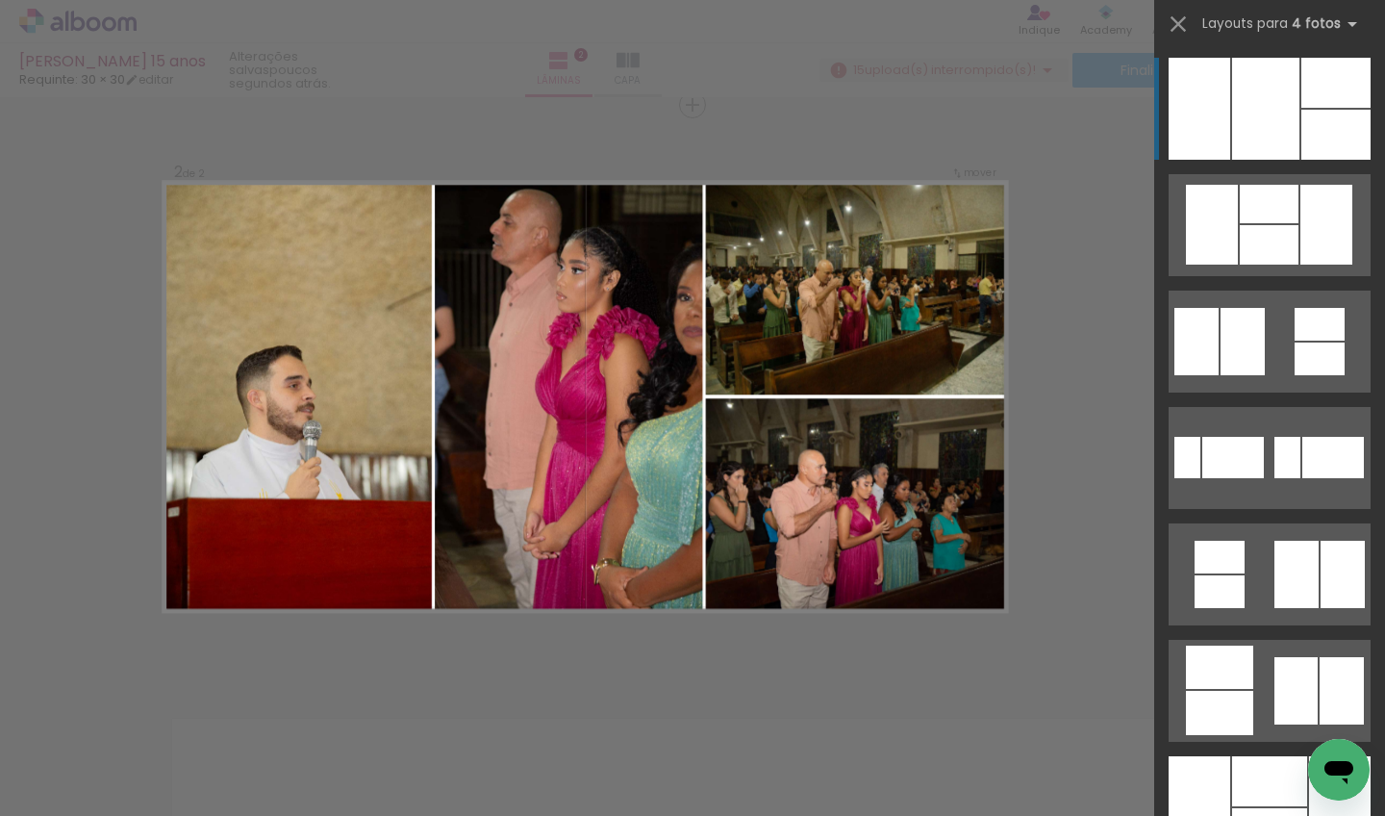
click at [1323, 127] on div at bounding box center [1335, 135] width 69 height 50
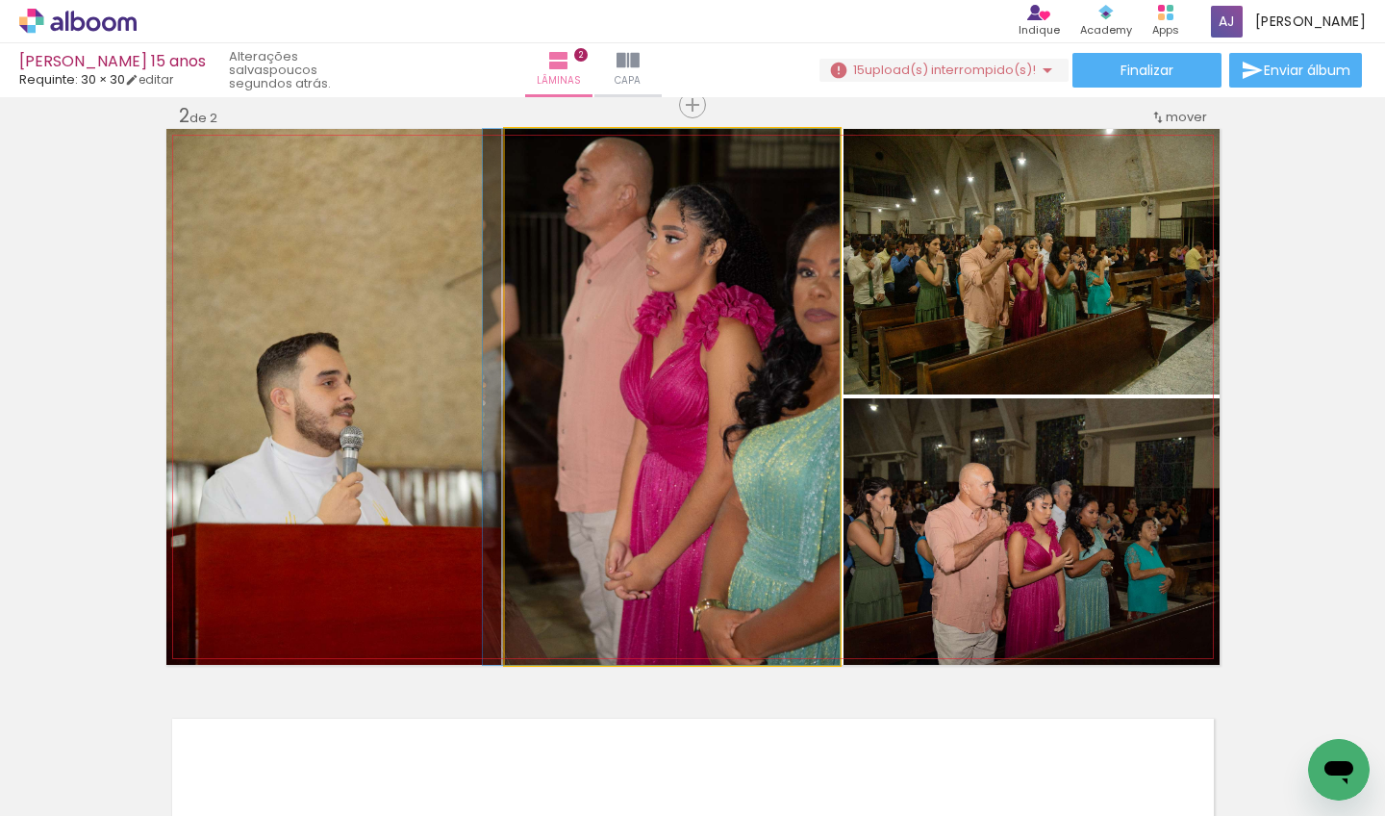
drag, startPoint x: 706, startPoint y: 410, endPoint x: 659, endPoint y: 435, distance: 53.4
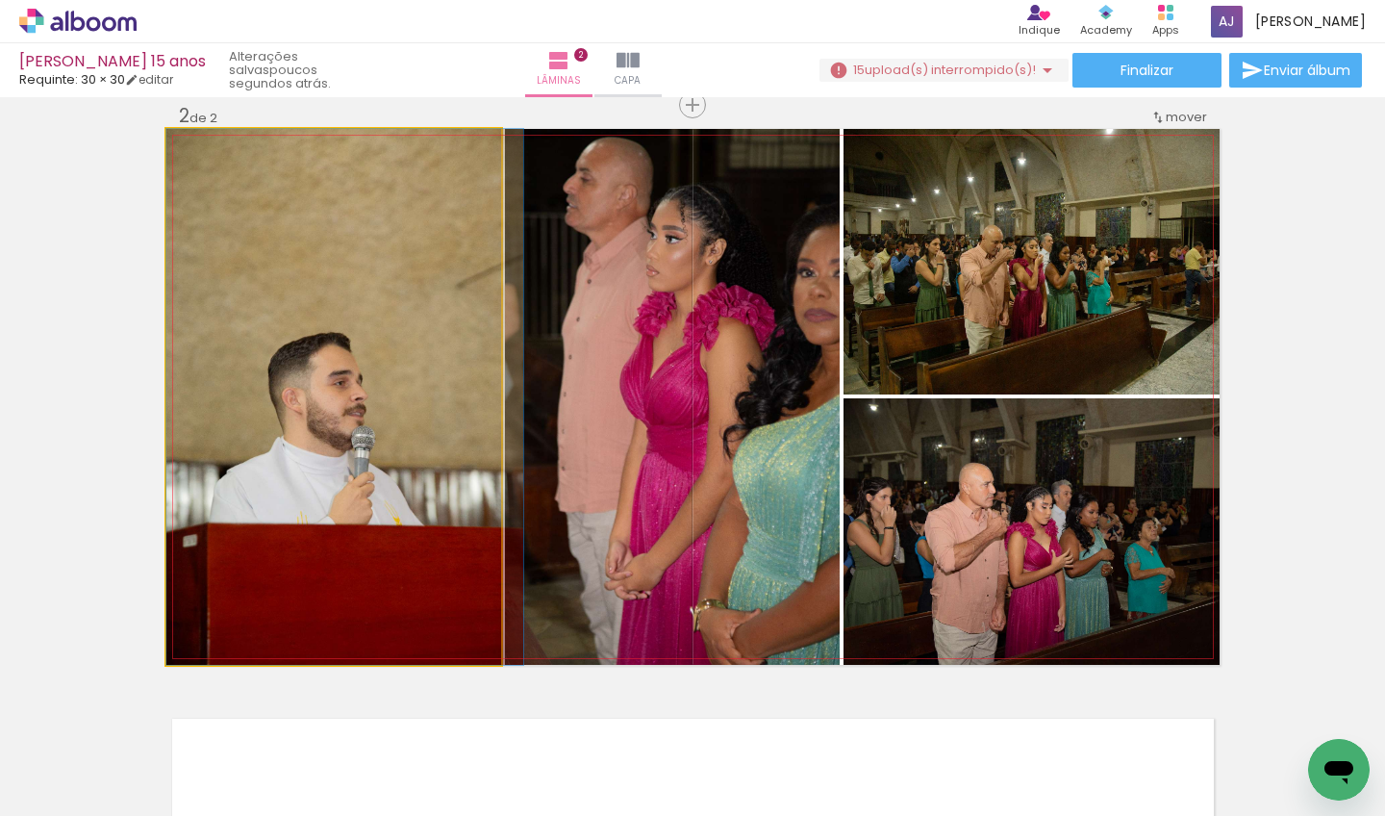
drag, startPoint x: 429, startPoint y: 420, endPoint x: 441, endPoint y: 390, distance: 33.2
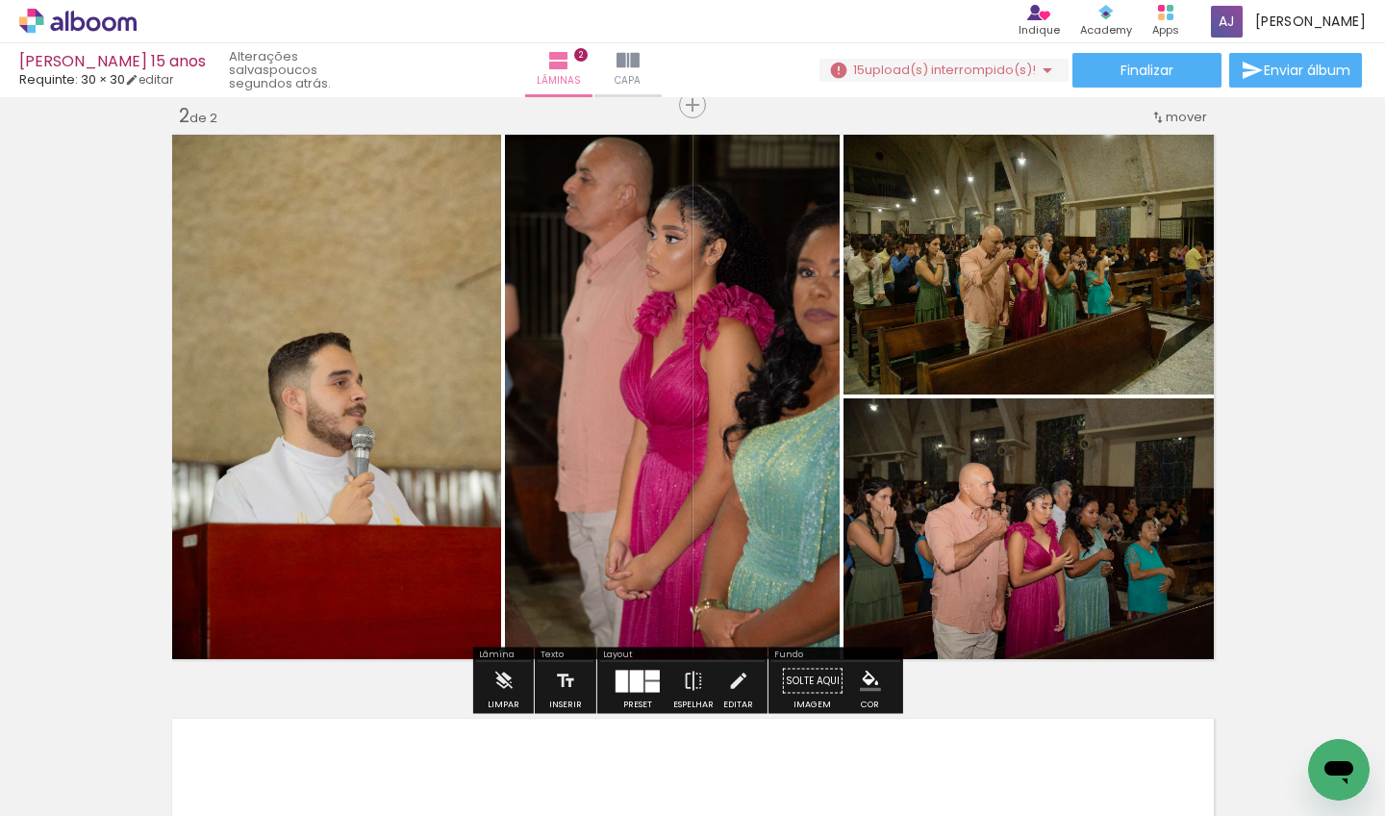
click at [337, 431] on quentale-photo at bounding box center [333, 397] width 335 height 536
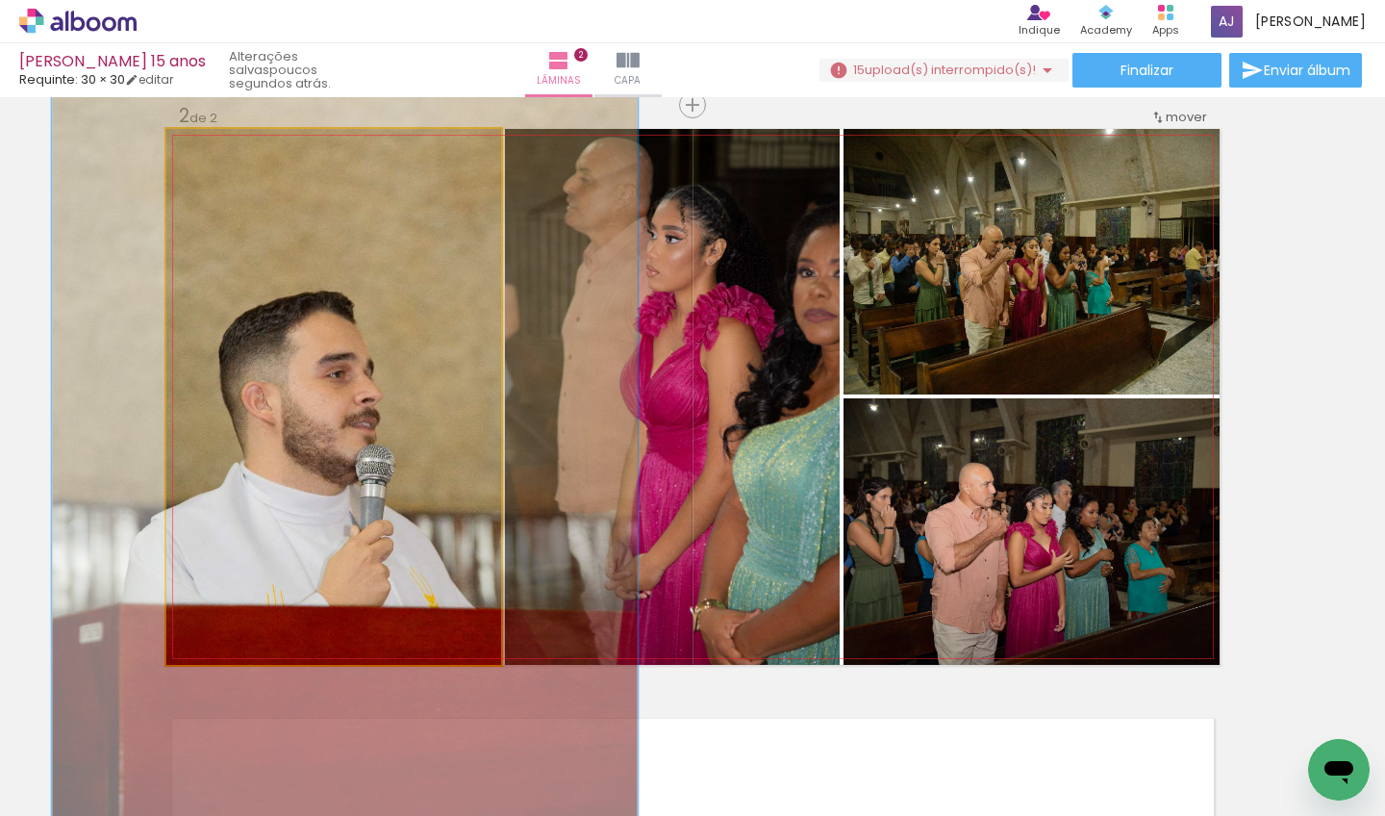
drag, startPoint x: 207, startPoint y: 142, endPoint x: 249, endPoint y: 149, distance: 42.9
type paper-slider "167"
click at [249, 149] on div at bounding box center [254, 149] width 31 height 31
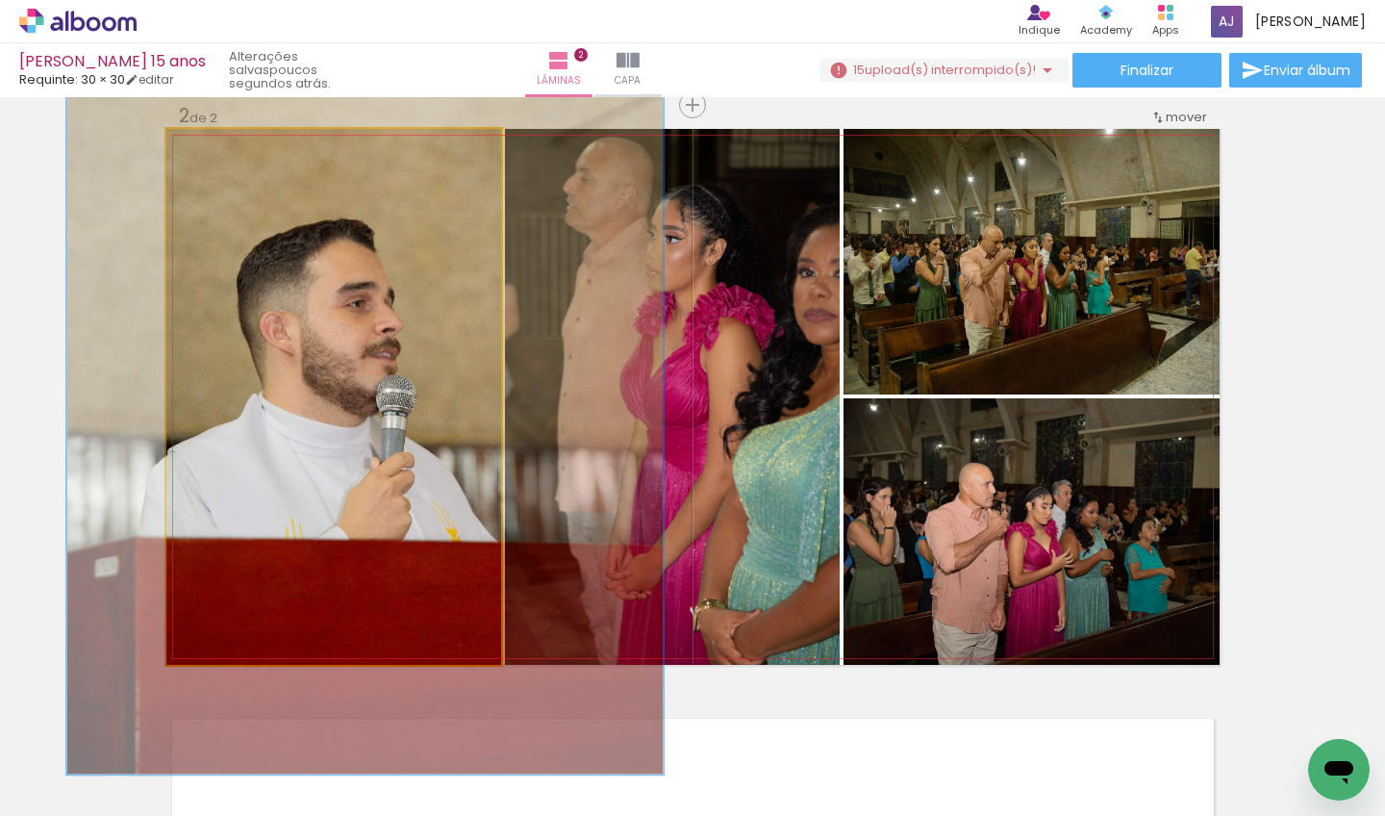
drag, startPoint x: 304, startPoint y: 288, endPoint x: 323, endPoint y: 222, distance: 68.2
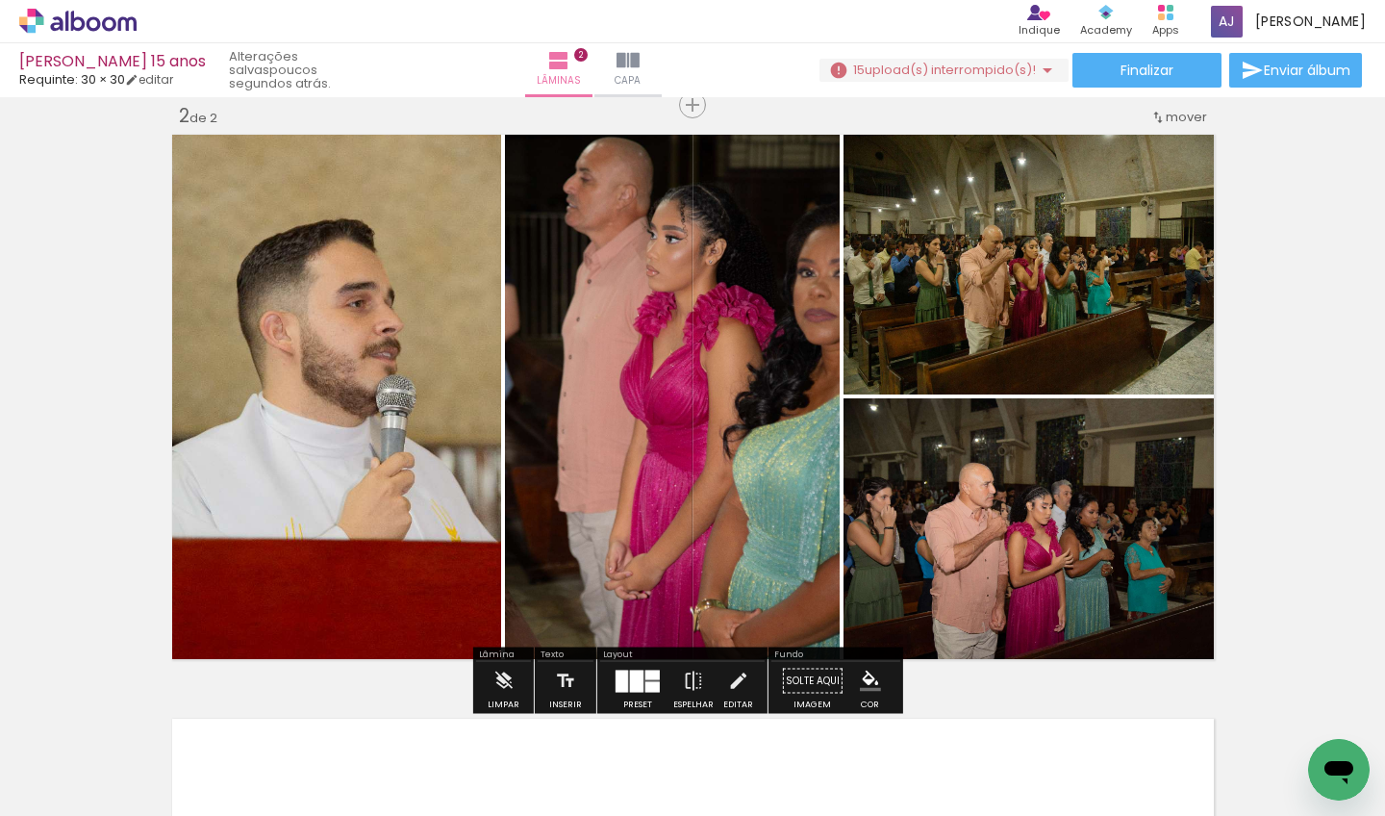
click at [38, 275] on div "Inserir lâmina 1 de 2 Inserir lâmina 2 de 2" at bounding box center [692, 372] width 1385 height 1752
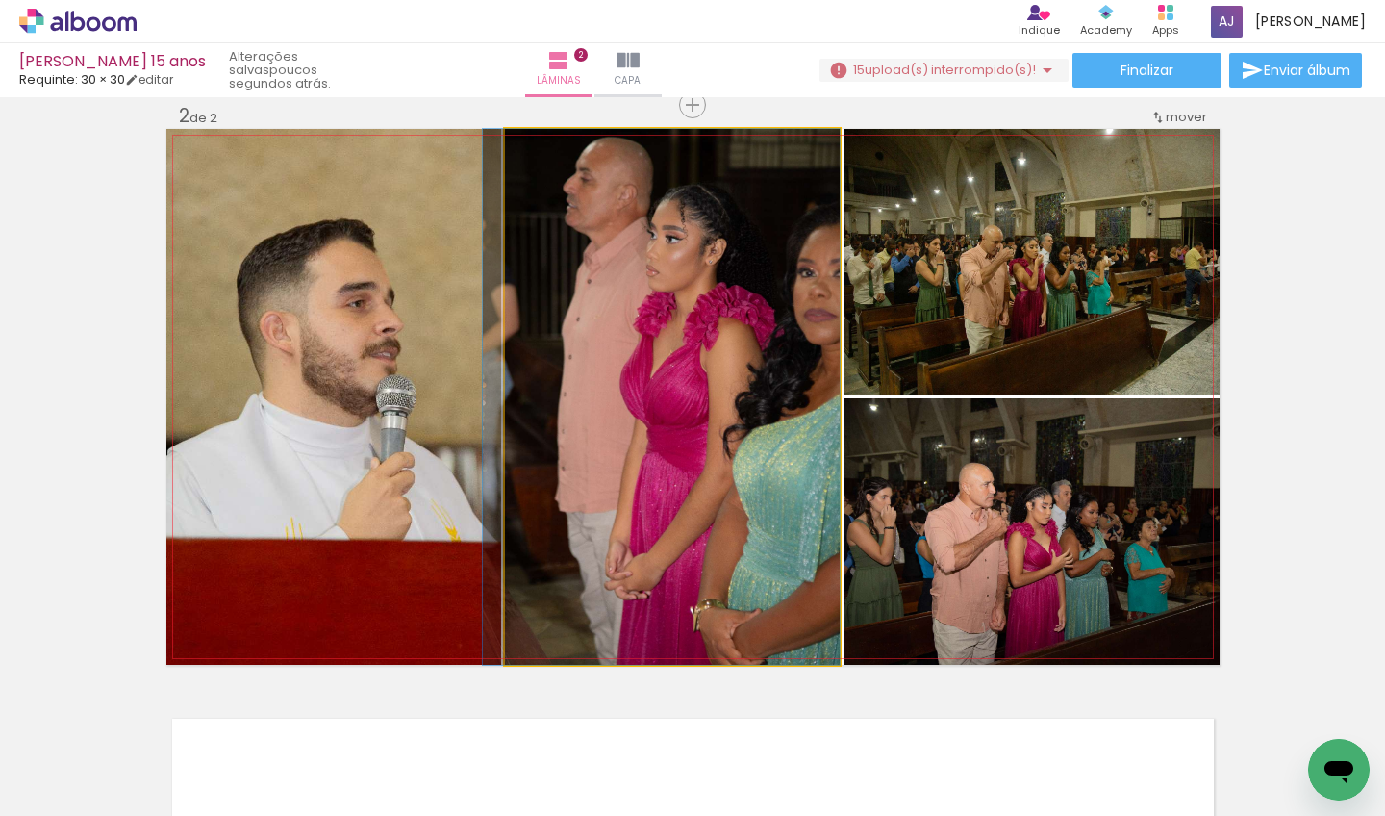
drag, startPoint x: 623, startPoint y: 319, endPoint x: 617, endPoint y: 342, distance: 23.8
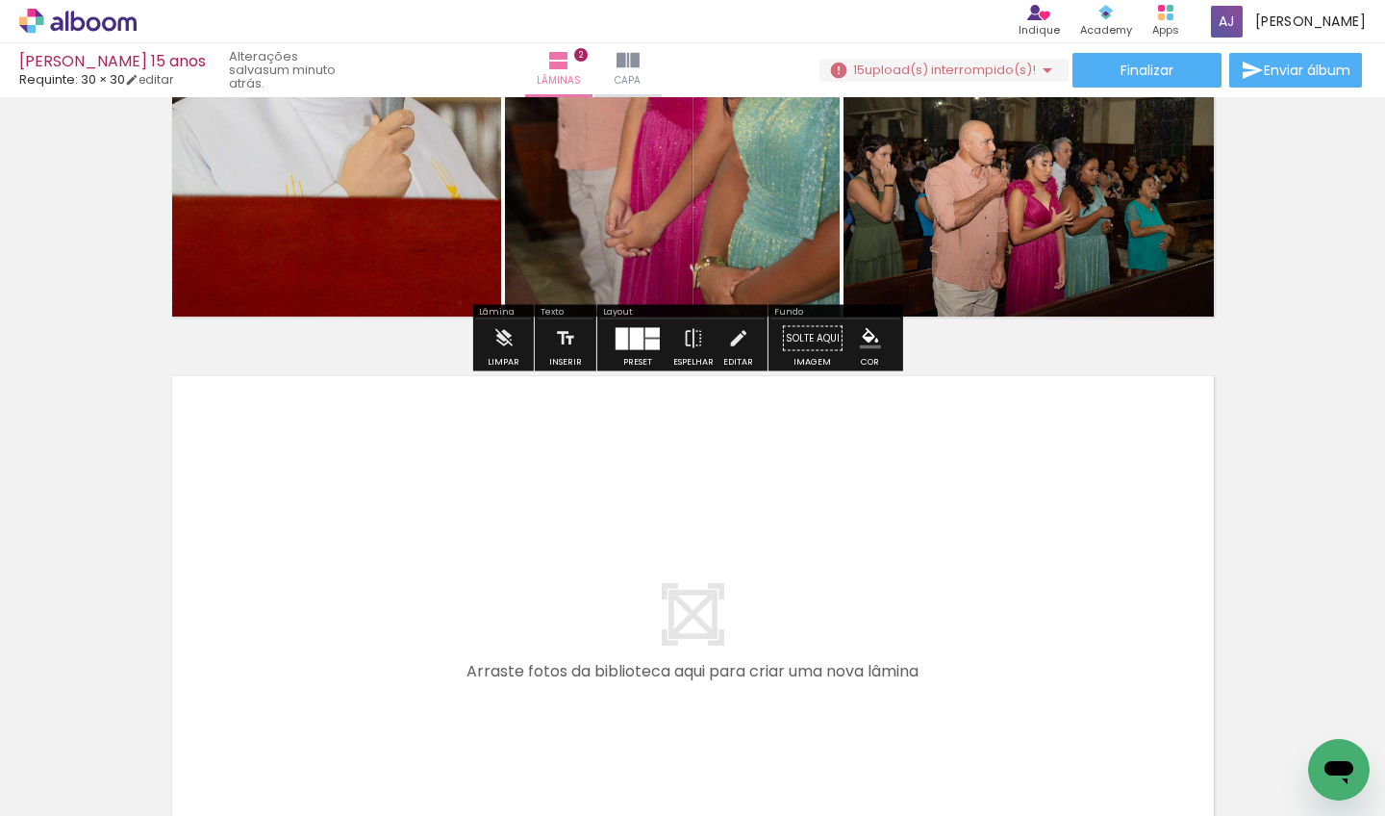
scroll to position [1095, 0]
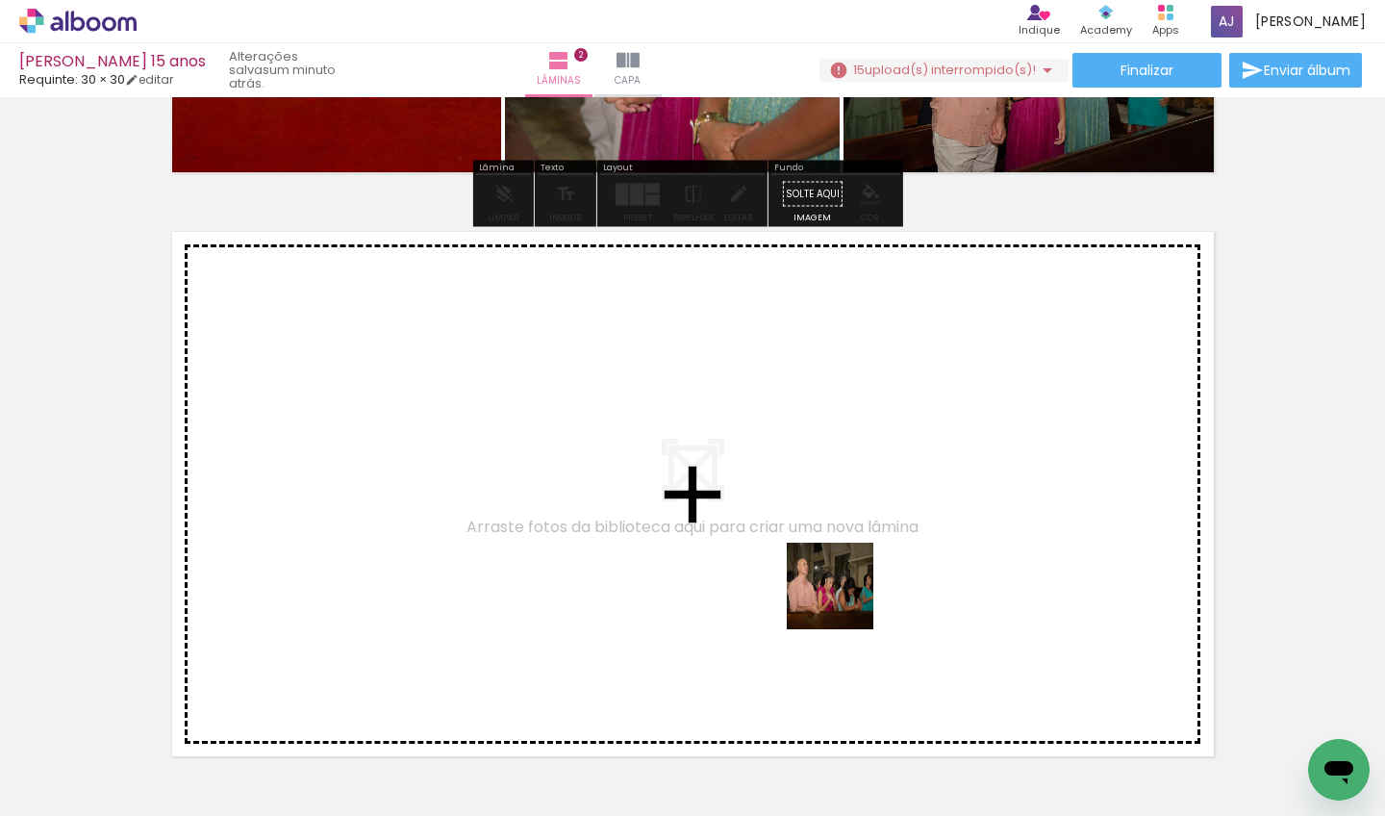
drag, startPoint x: 947, startPoint y: 725, endPoint x: 807, endPoint y: 561, distance: 216.3
click at [807, 561] on quentale-workspace at bounding box center [692, 408] width 1385 height 816
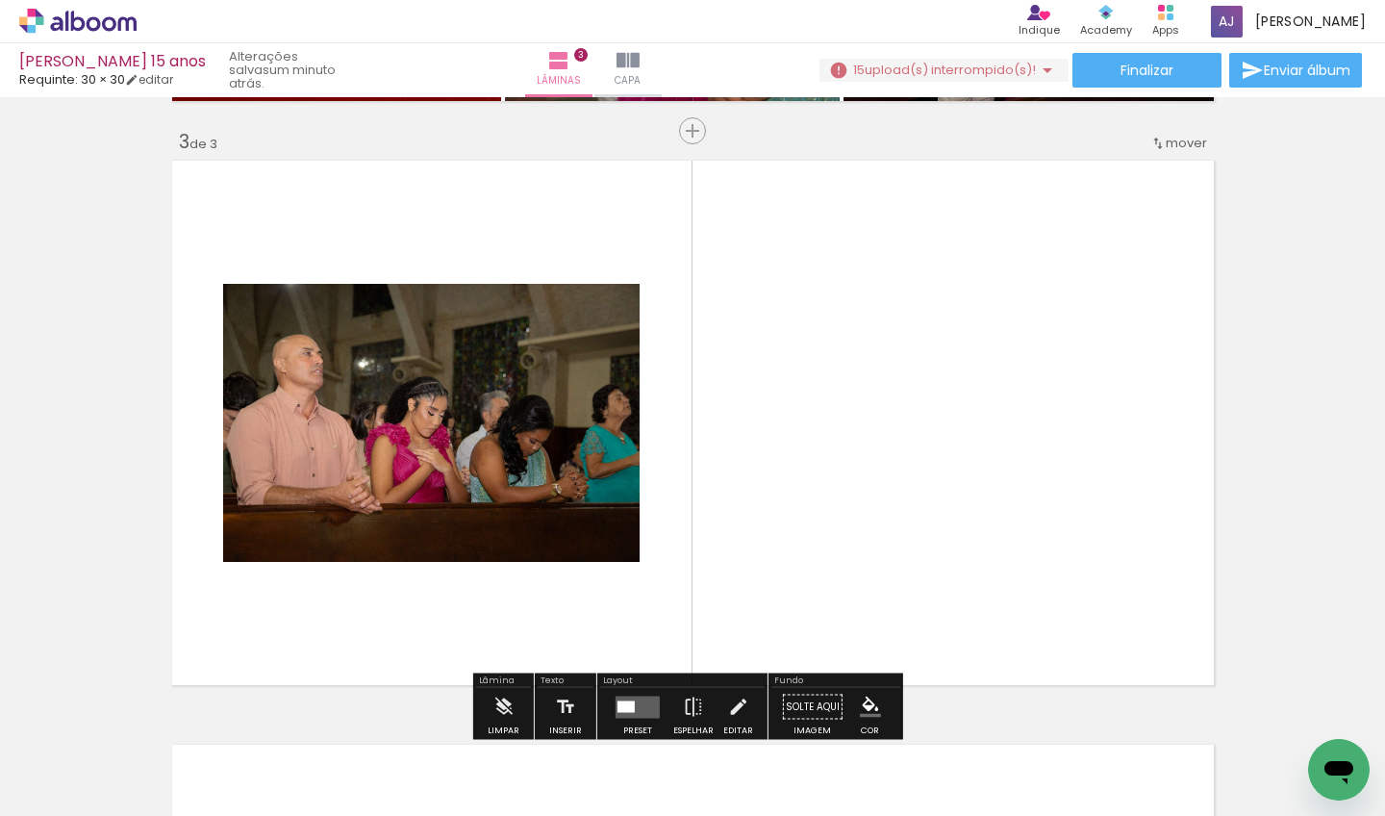
scroll to position [1192, 0]
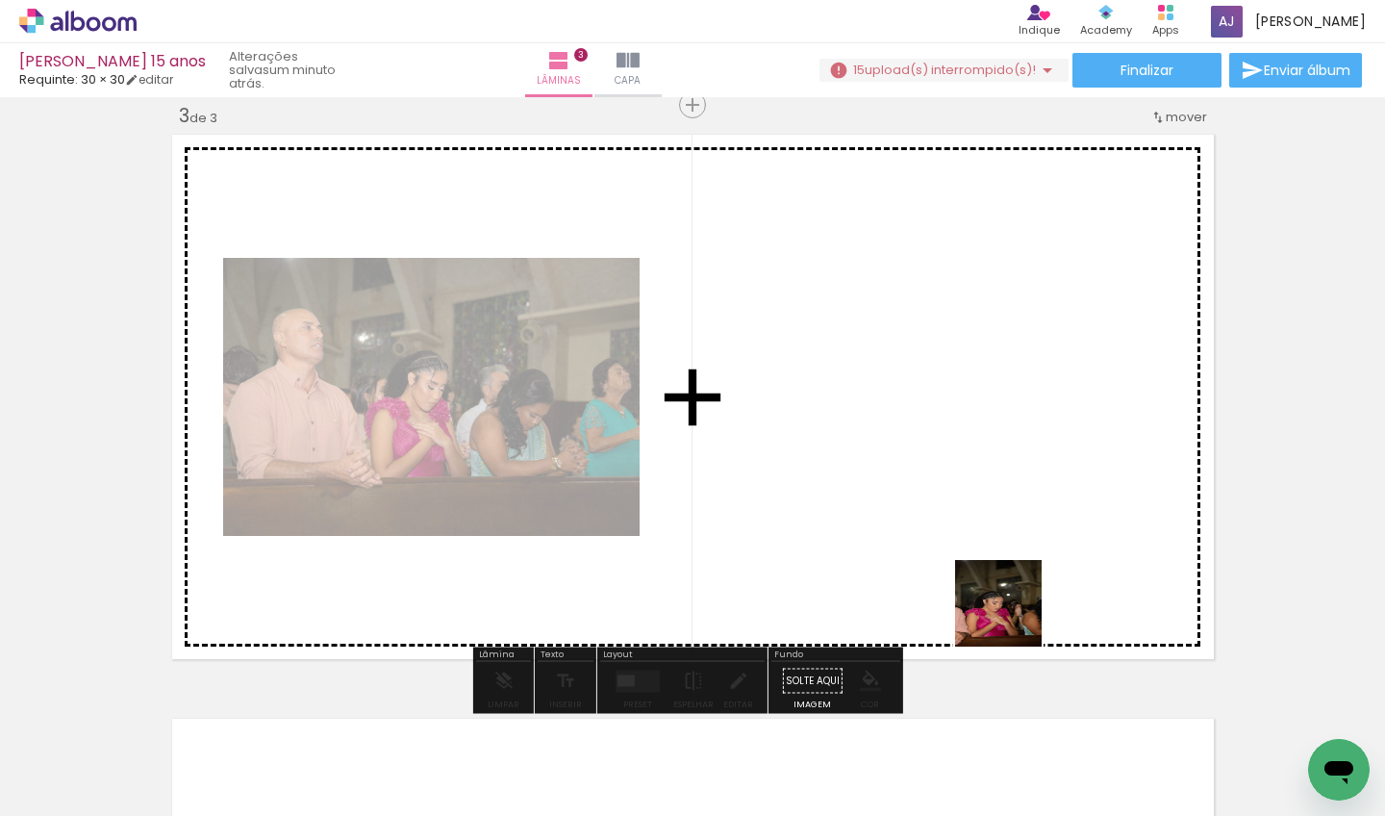
drag, startPoint x: 1040, startPoint y: 666, endPoint x: 966, endPoint y: 528, distance: 156.2
click at [966, 528] on quentale-workspace at bounding box center [692, 408] width 1385 height 816
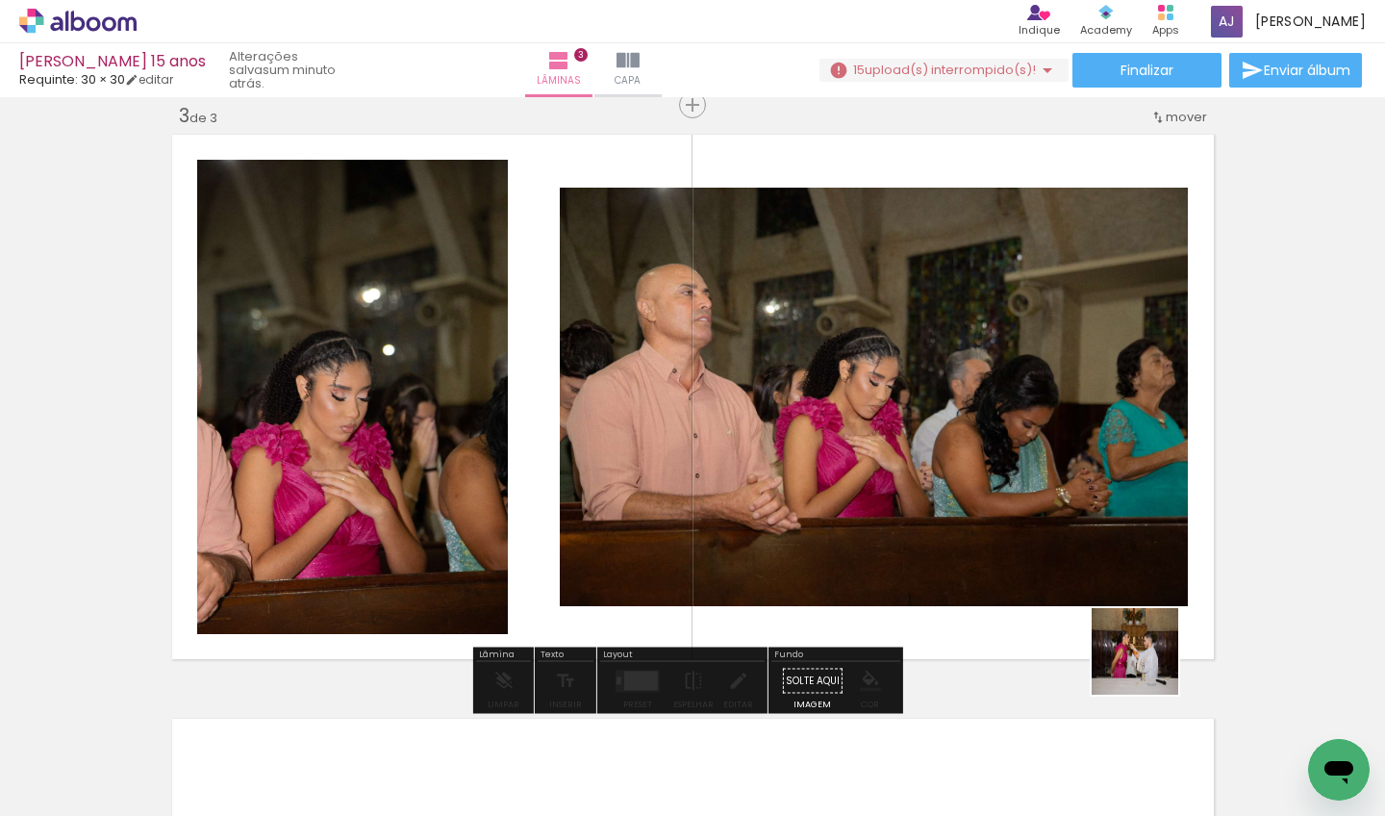
drag, startPoint x: 1170, startPoint y: 722, endPoint x: 1056, endPoint y: 529, distance: 224.7
click at [1056, 529] on quentale-workspace at bounding box center [692, 408] width 1385 height 816
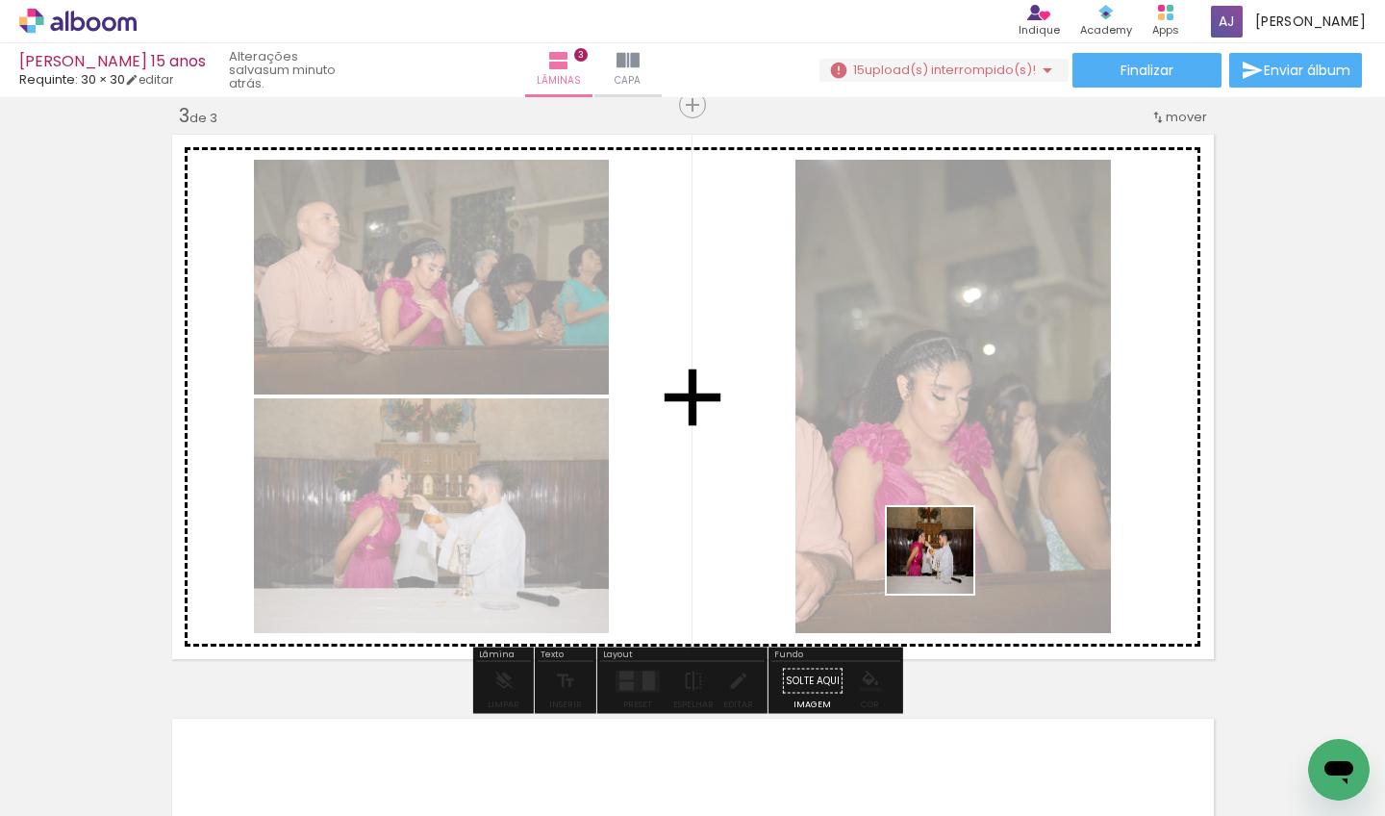
drag, startPoint x: 1225, startPoint y: 707, endPoint x: 907, endPoint y: 541, distance: 358.8
click at [907, 541] on quentale-workspace at bounding box center [692, 408] width 1385 height 816
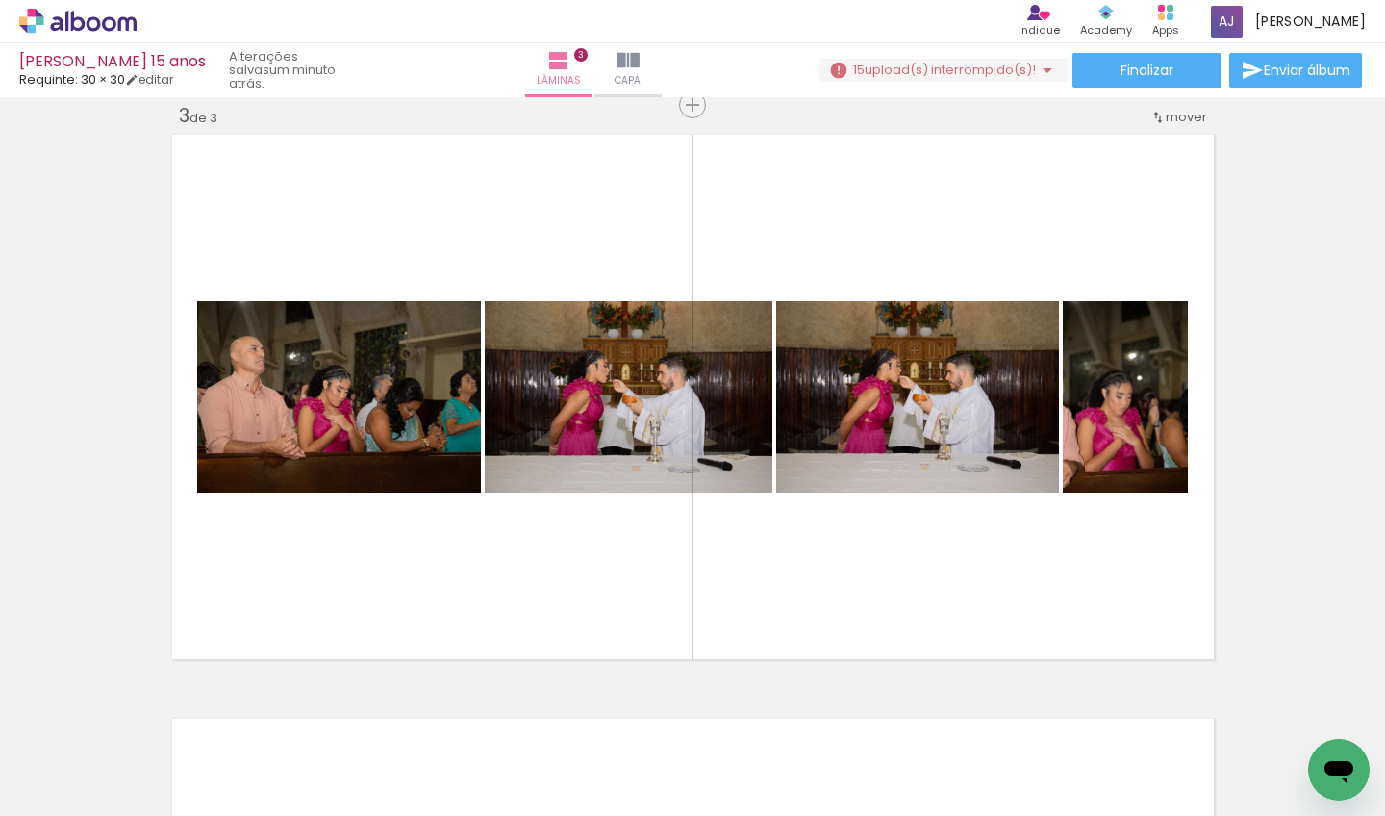
scroll to position [0, 783]
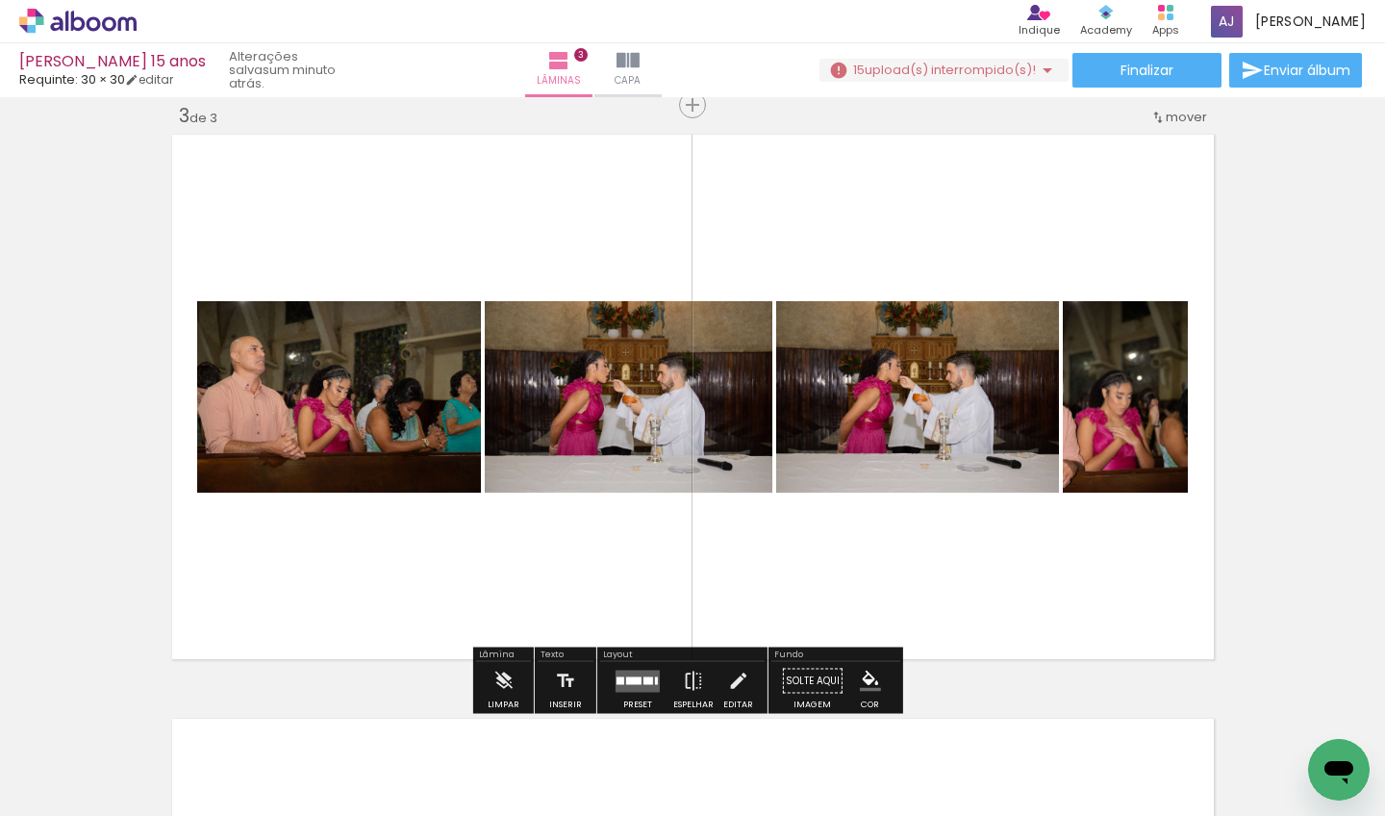
click at [631, 671] on quentale-layouter at bounding box center [638, 680] width 44 height 22
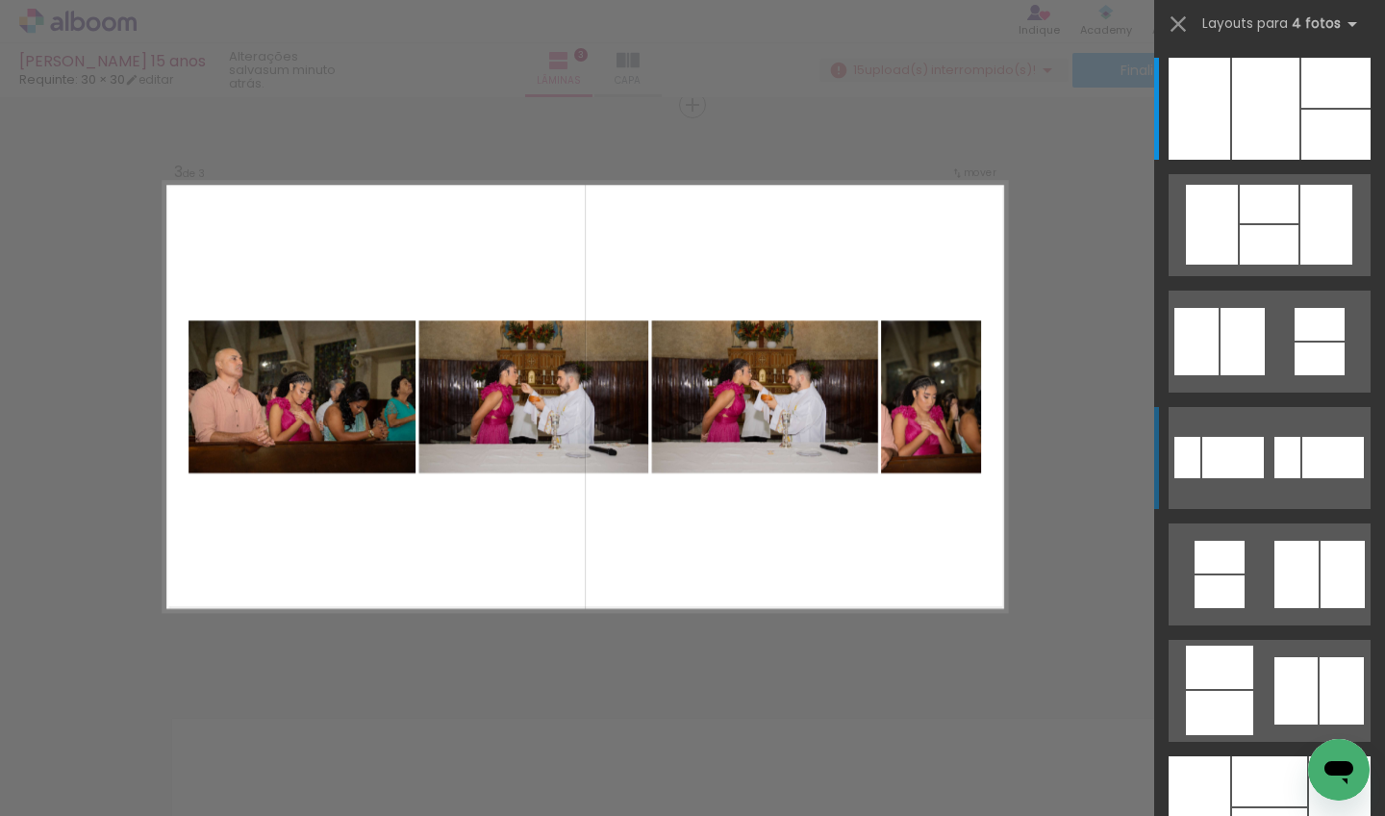
scroll to position [0, 0]
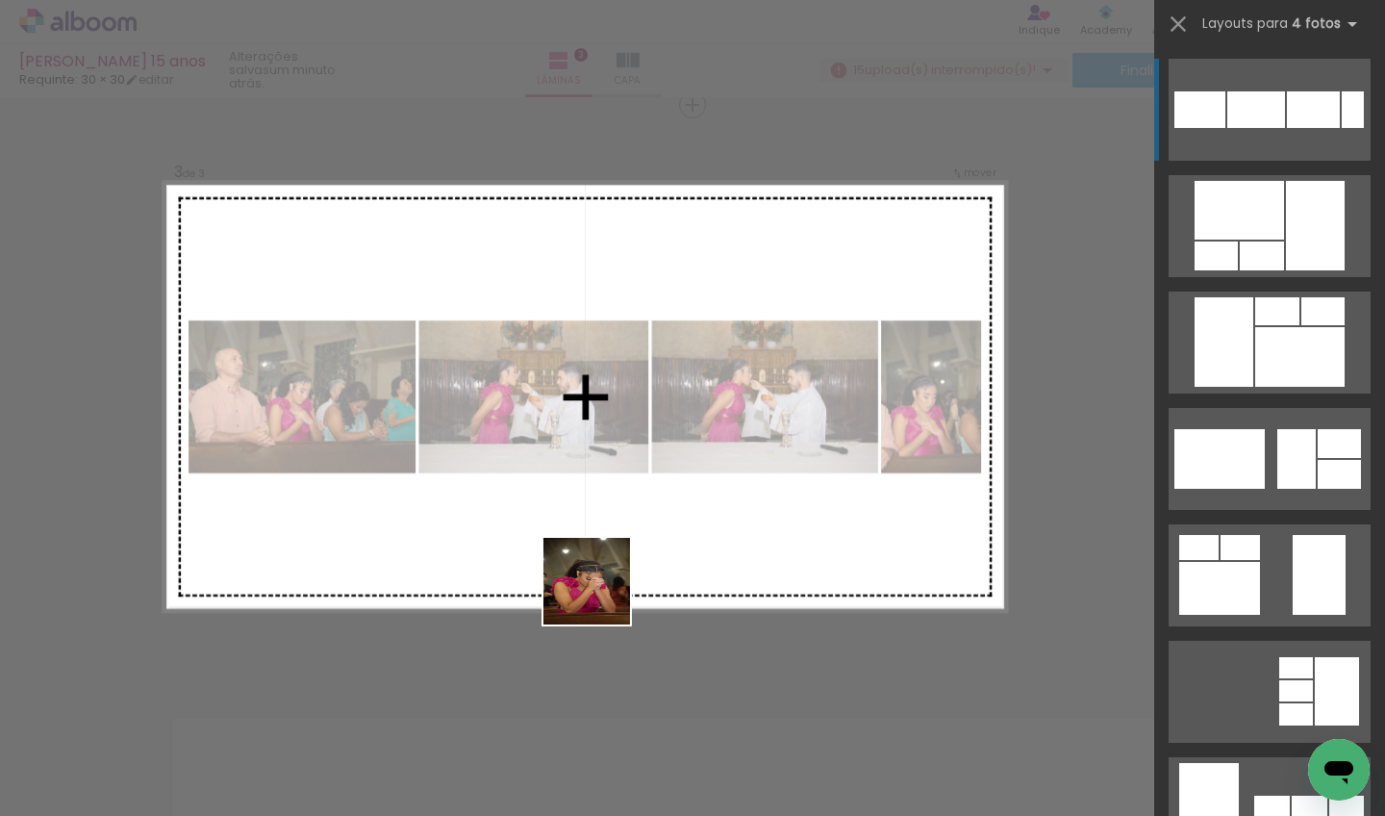
drag, startPoint x: 589, startPoint y: 742, endPoint x: 606, endPoint y: 550, distance: 193.1
click at [606, 550] on quentale-workspace at bounding box center [692, 408] width 1385 height 816
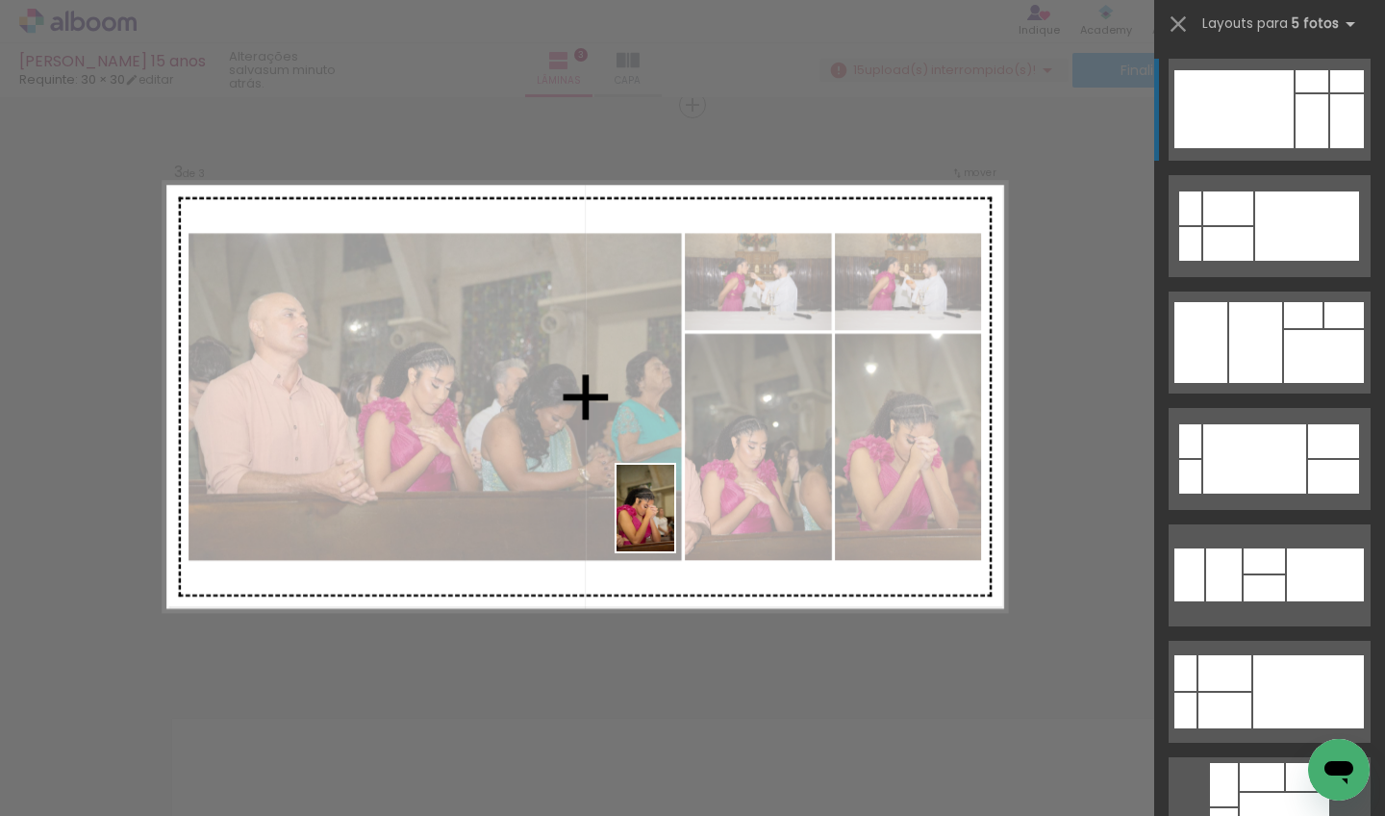
drag, startPoint x: 687, startPoint y: 741, endPoint x: 674, endPoint y: 522, distance: 218.7
click at [674, 522] on quentale-workspace at bounding box center [692, 408] width 1385 height 816
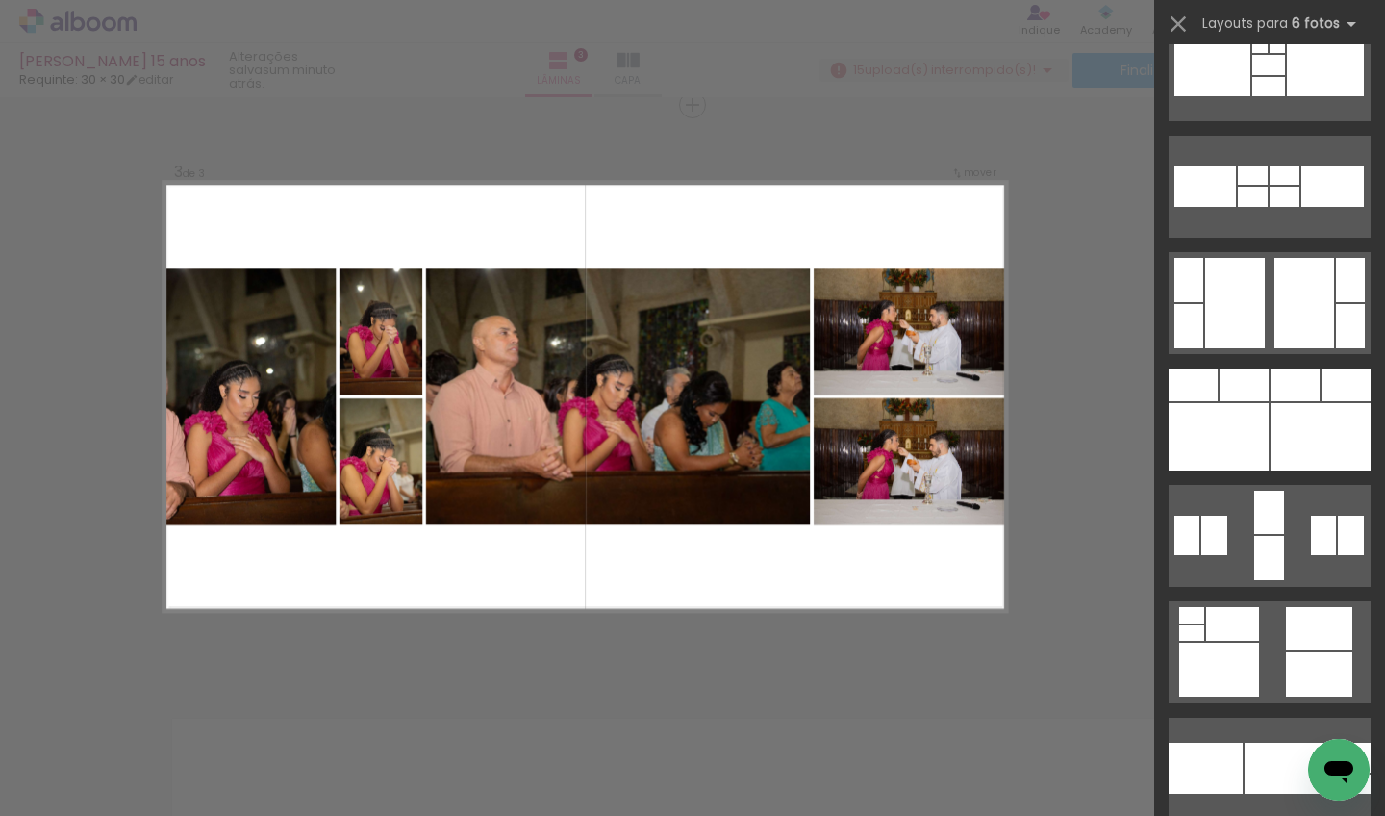
scroll to position [50315, 0]
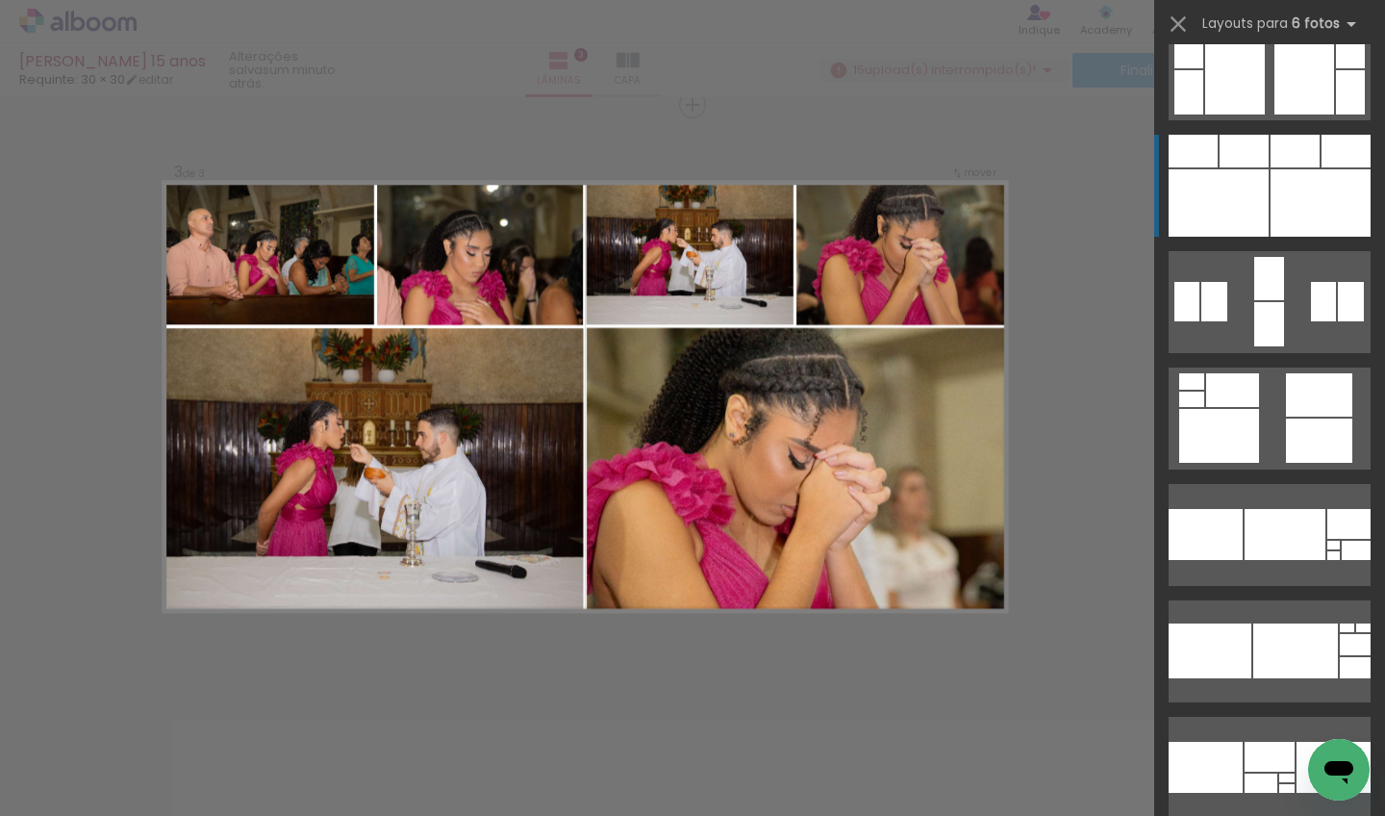
click at [1274, 188] on div at bounding box center [1321, 202] width 100 height 67
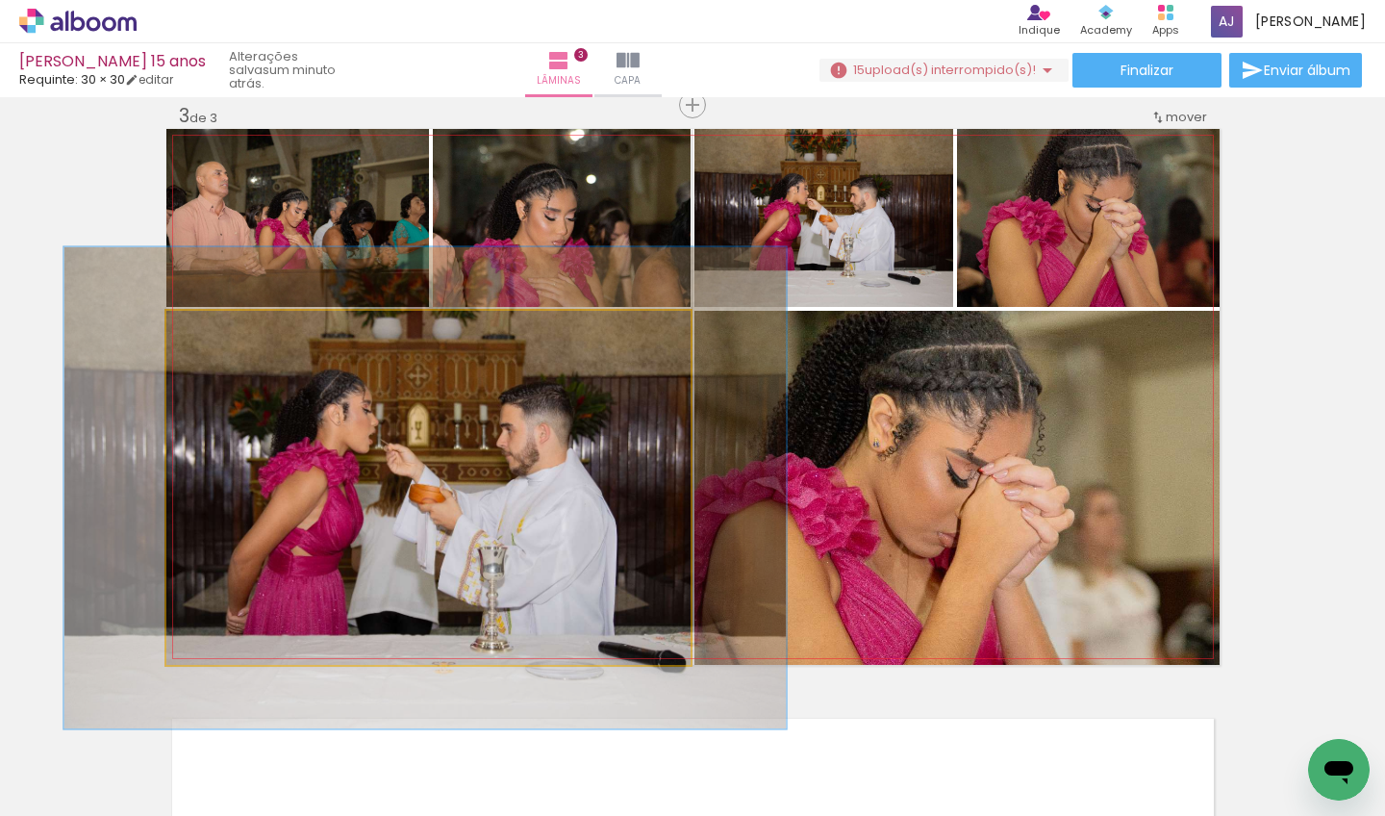
drag, startPoint x: 214, startPoint y: 331, endPoint x: 238, endPoint y: 331, distance: 24.0
type paper-slider "136"
click at [238, 331] on div at bounding box center [235, 330] width 31 height 31
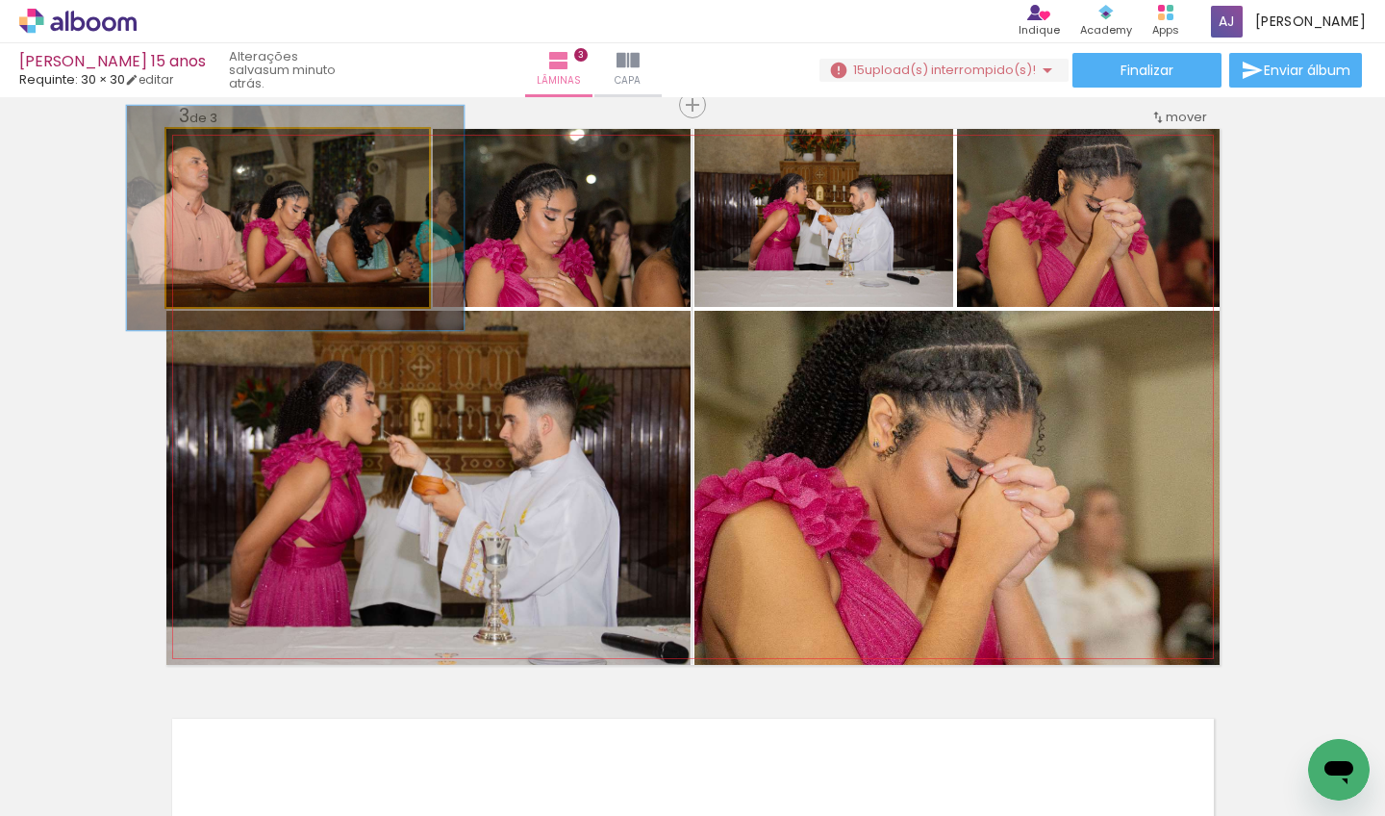
drag, startPoint x: 210, startPoint y: 152, endPoint x: 226, endPoint y: 154, distance: 16.5
type paper-slider "128"
click at [225, 154] on div at bounding box center [227, 148] width 17 height 17
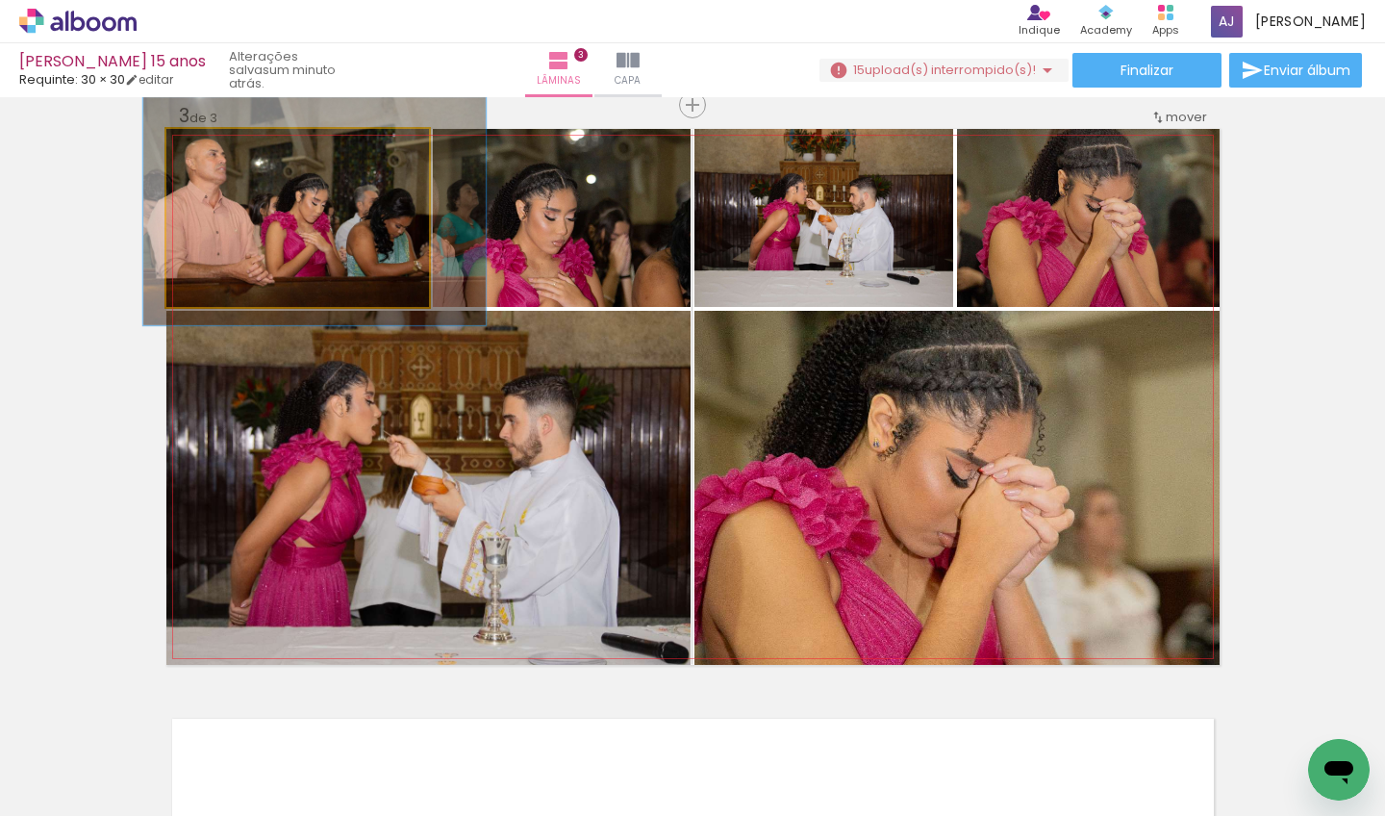
drag, startPoint x: 237, startPoint y: 219, endPoint x: 257, endPoint y: 211, distance: 22.0
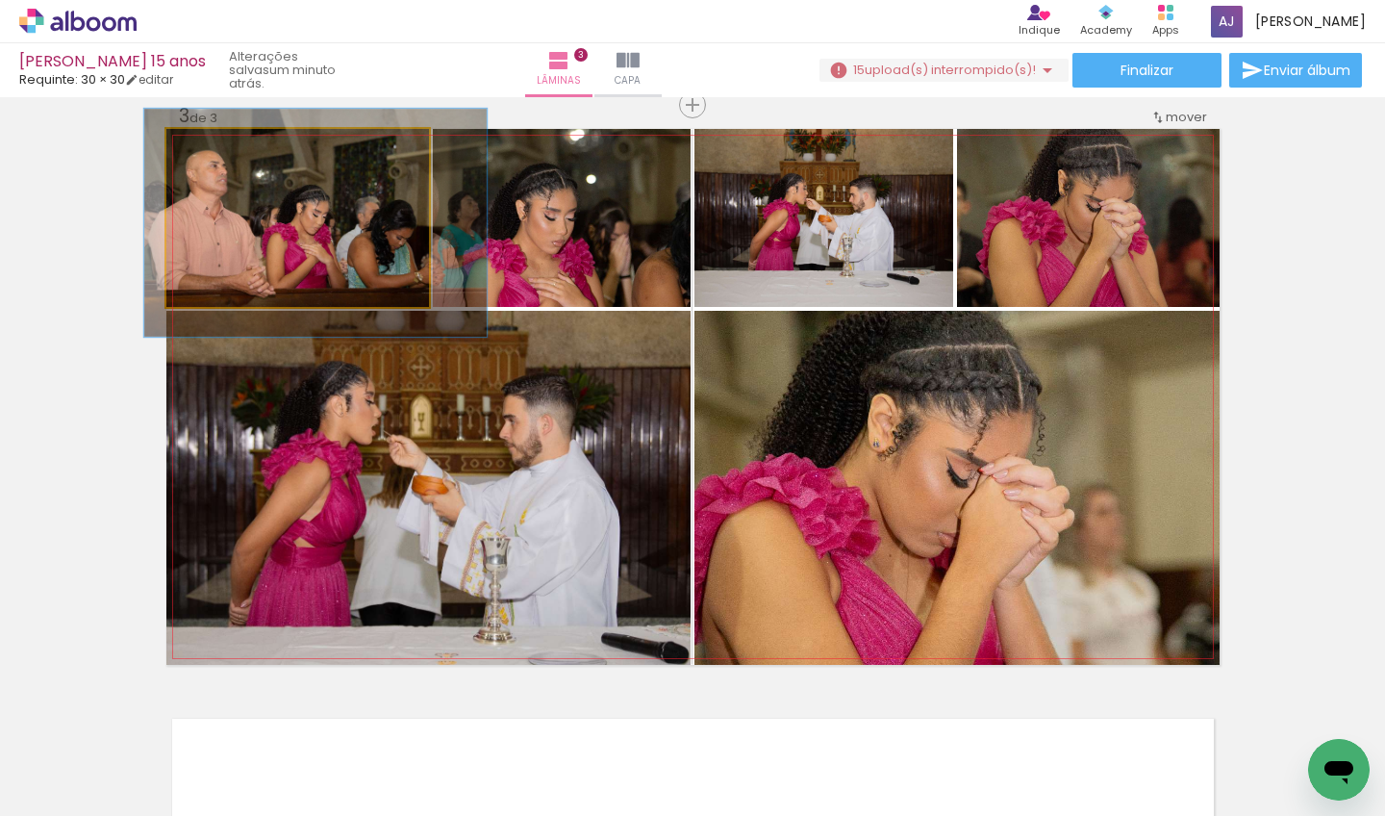
drag, startPoint x: 256, startPoint y: 214, endPoint x: 257, endPoint y: 227, distance: 12.5
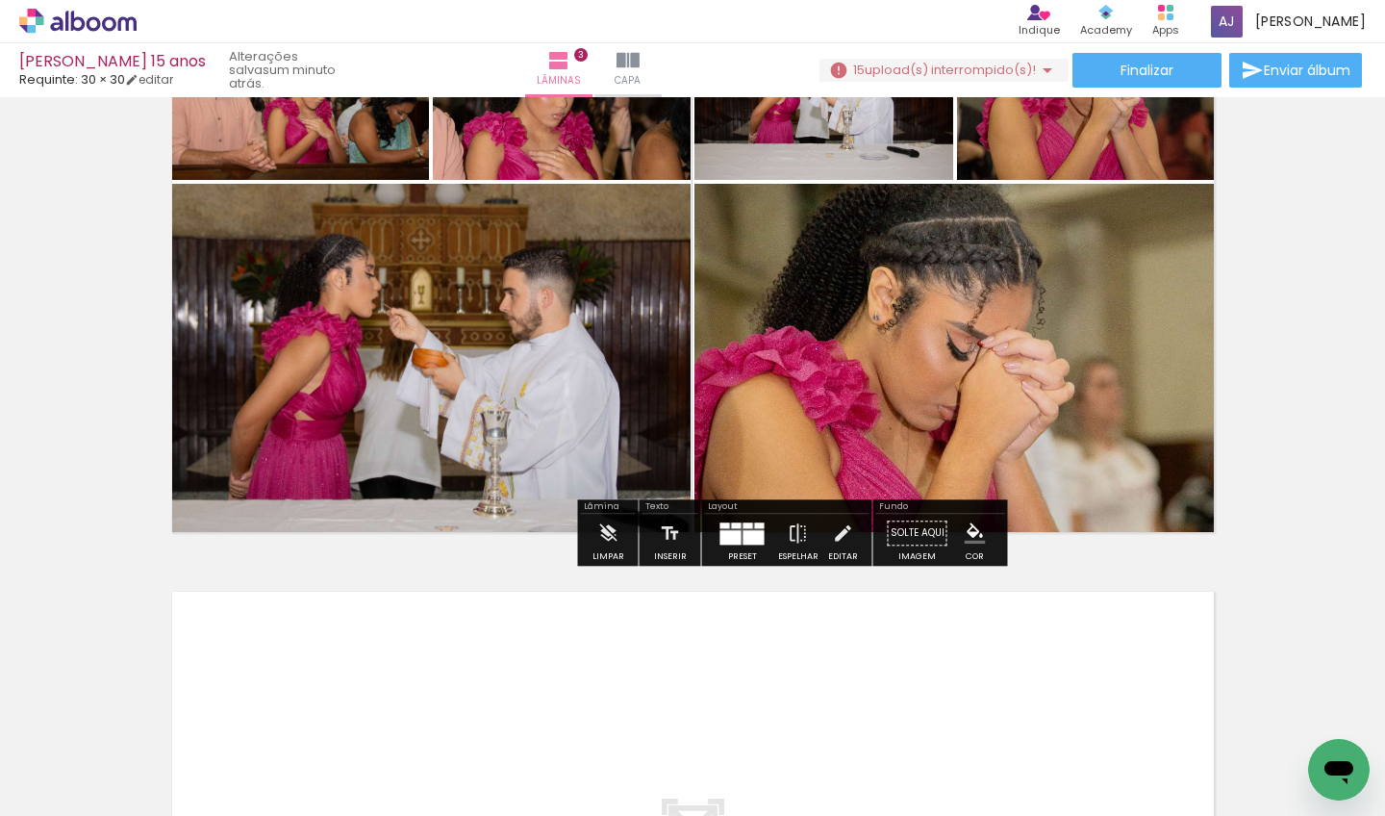
scroll to position [1410, 0]
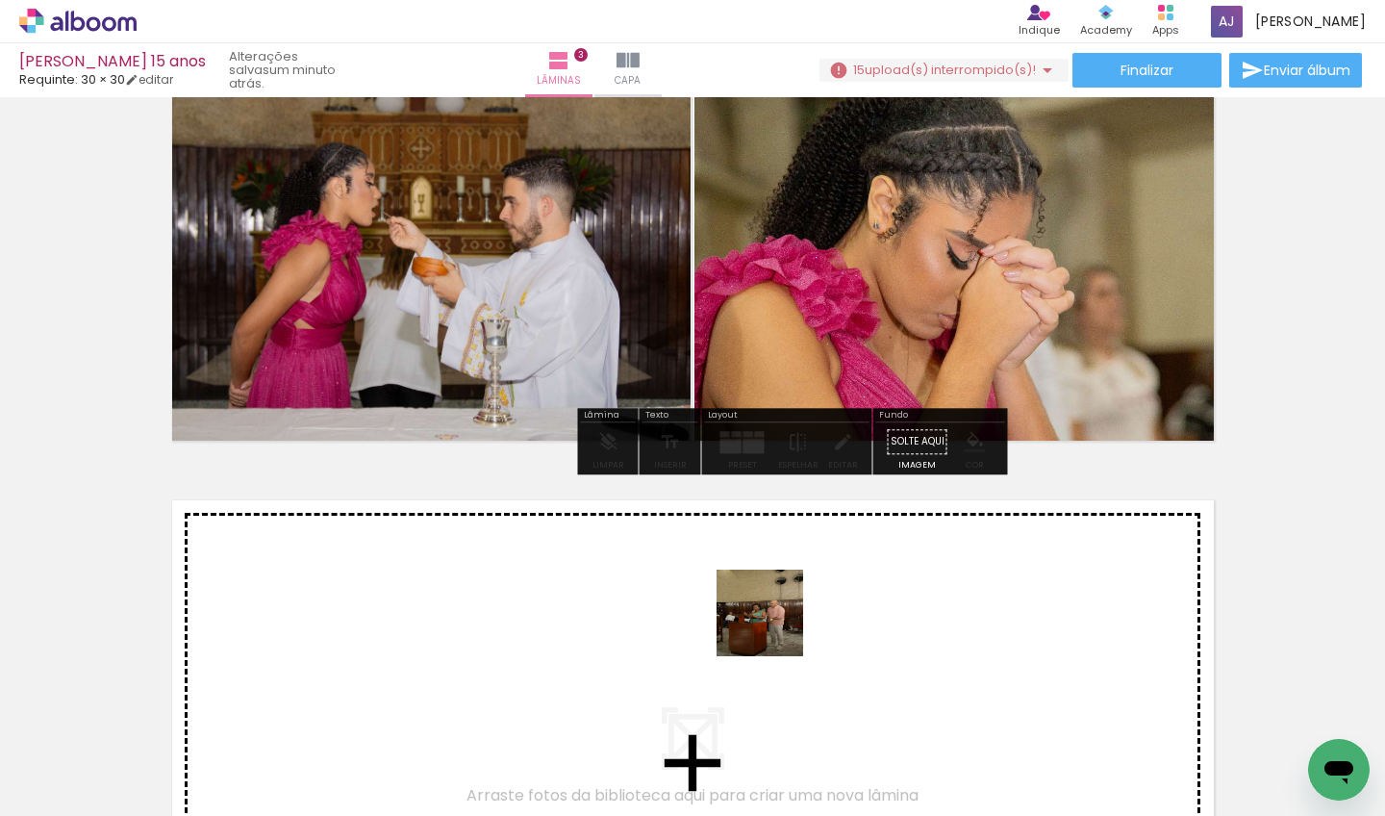
drag, startPoint x: 811, startPoint y: 731, endPoint x: 774, endPoint y: 627, distance: 110.1
click at [774, 627] on quentale-workspace at bounding box center [692, 408] width 1385 height 816
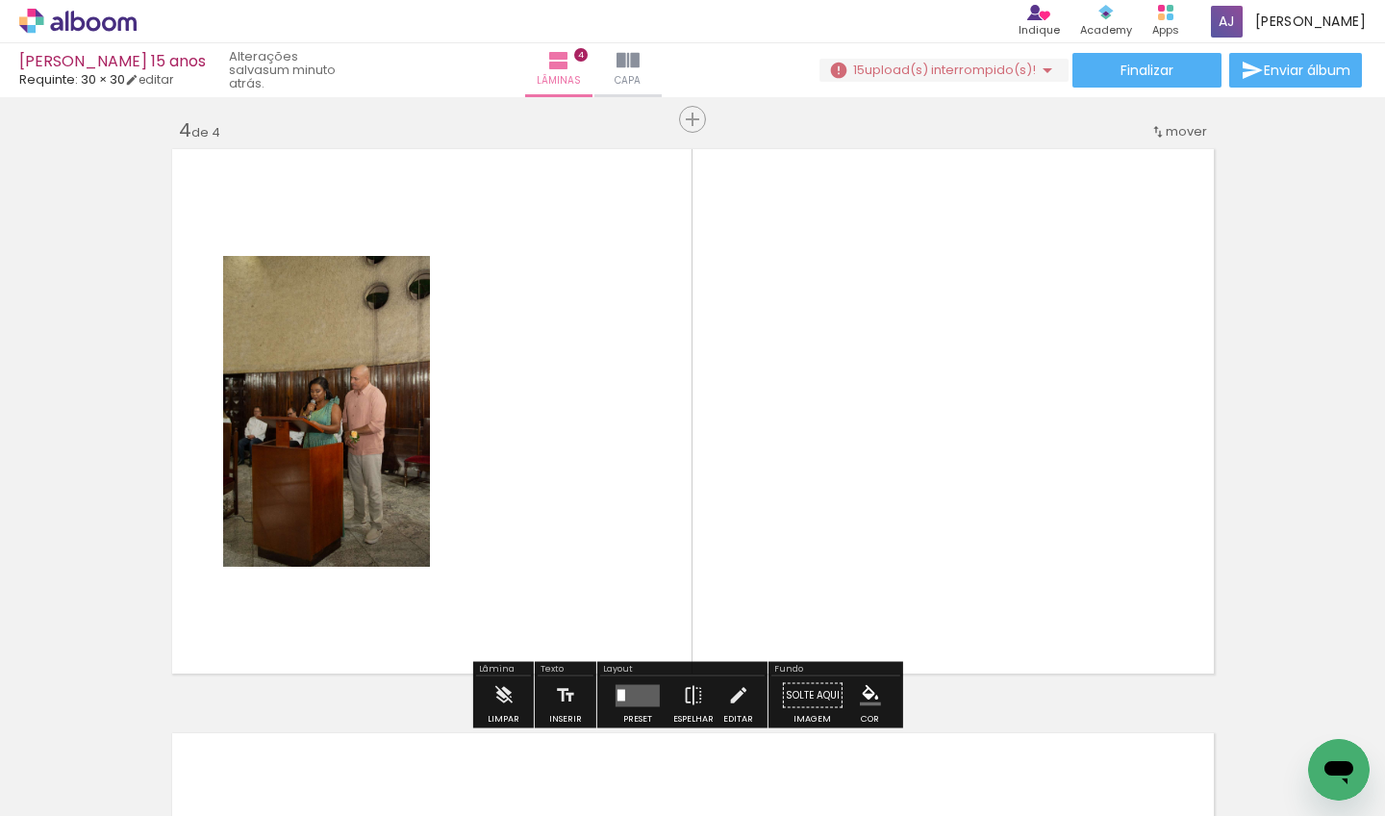
scroll to position [1775, 0]
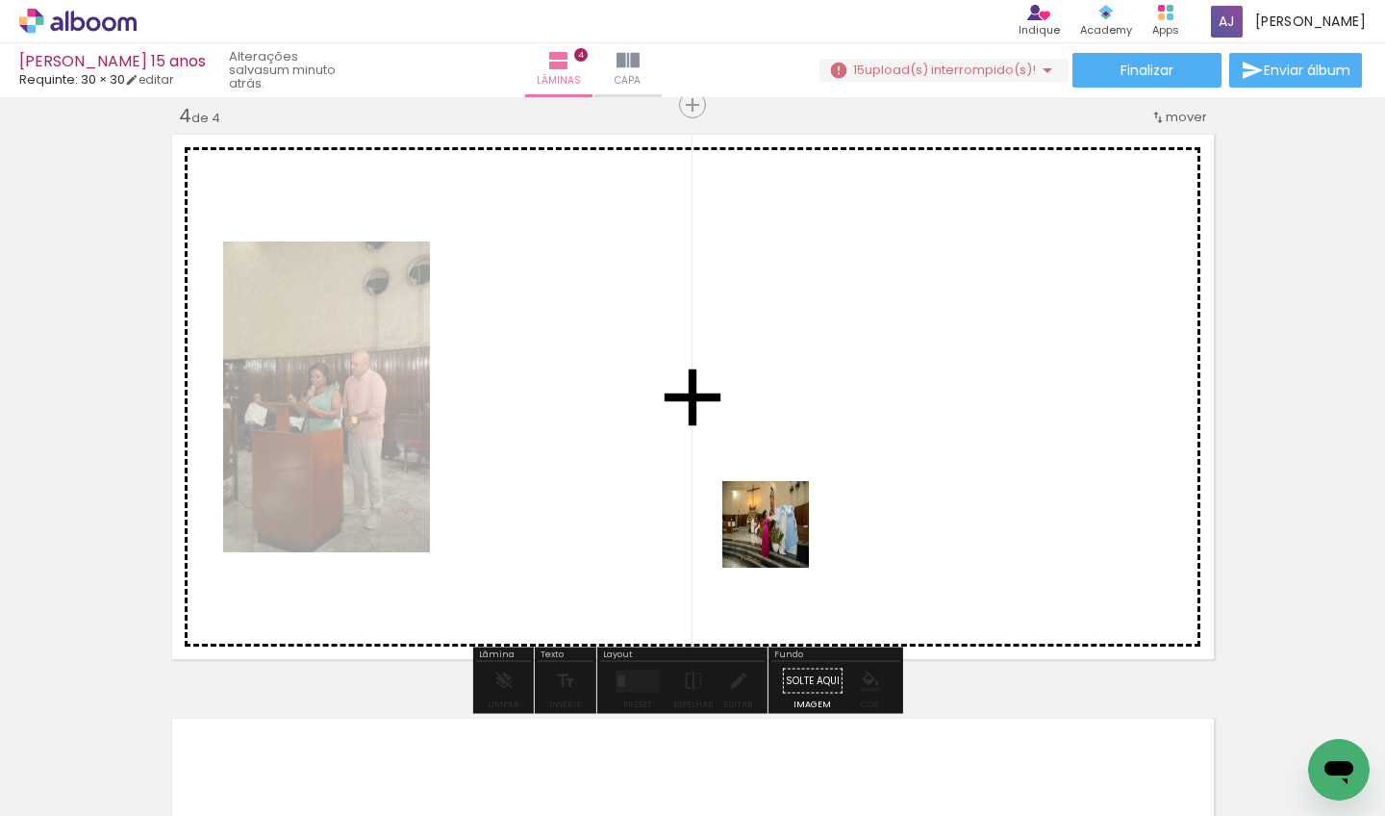
drag, startPoint x: 946, startPoint y: 747, endPoint x: 779, endPoint y: 519, distance: 282.8
click at [779, 519] on quentale-workspace at bounding box center [692, 408] width 1385 height 816
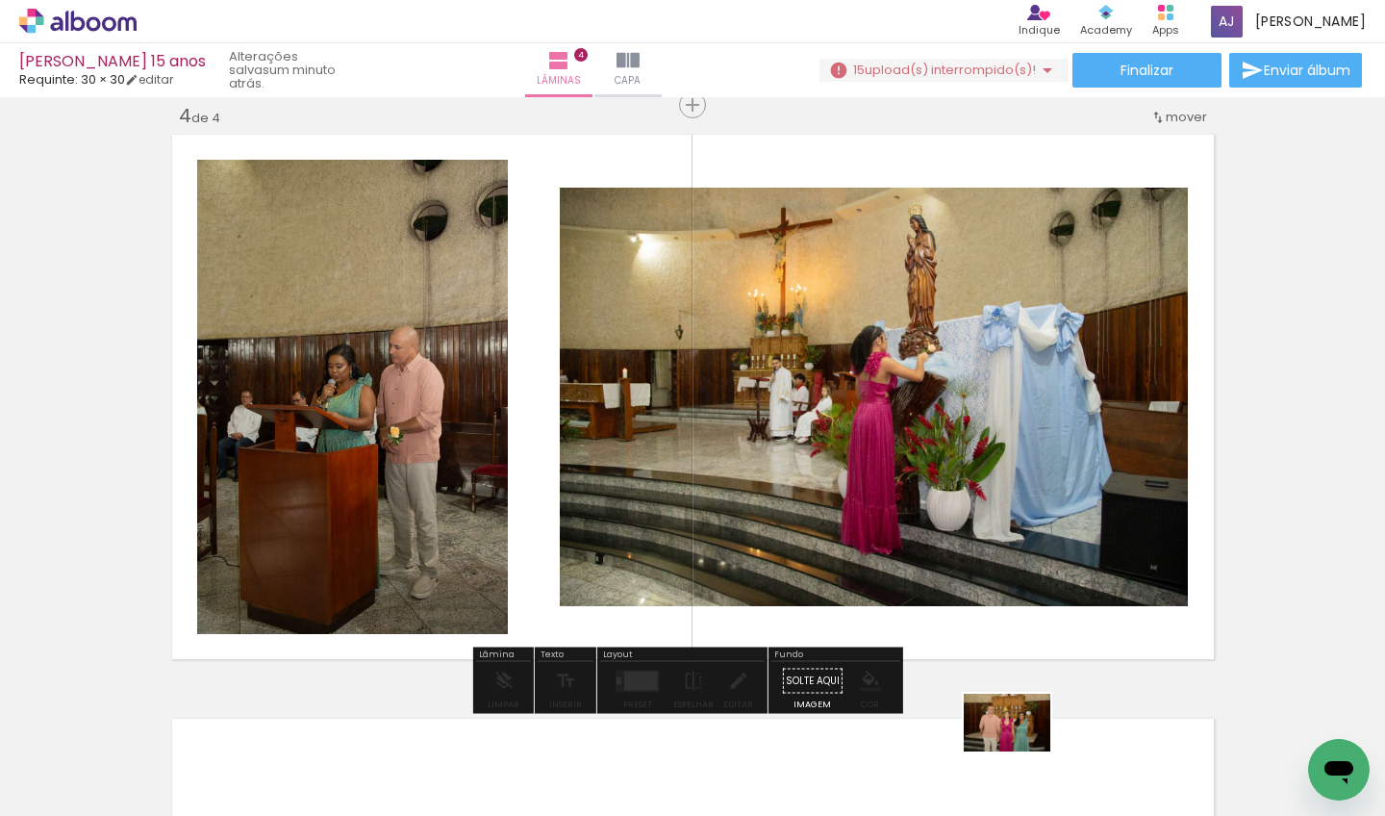
drag, startPoint x: 1010, startPoint y: 729, endPoint x: 1022, endPoint y: 758, distance: 31.4
click at [1022, 758] on div at bounding box center [1025, 750] width 95 height 63
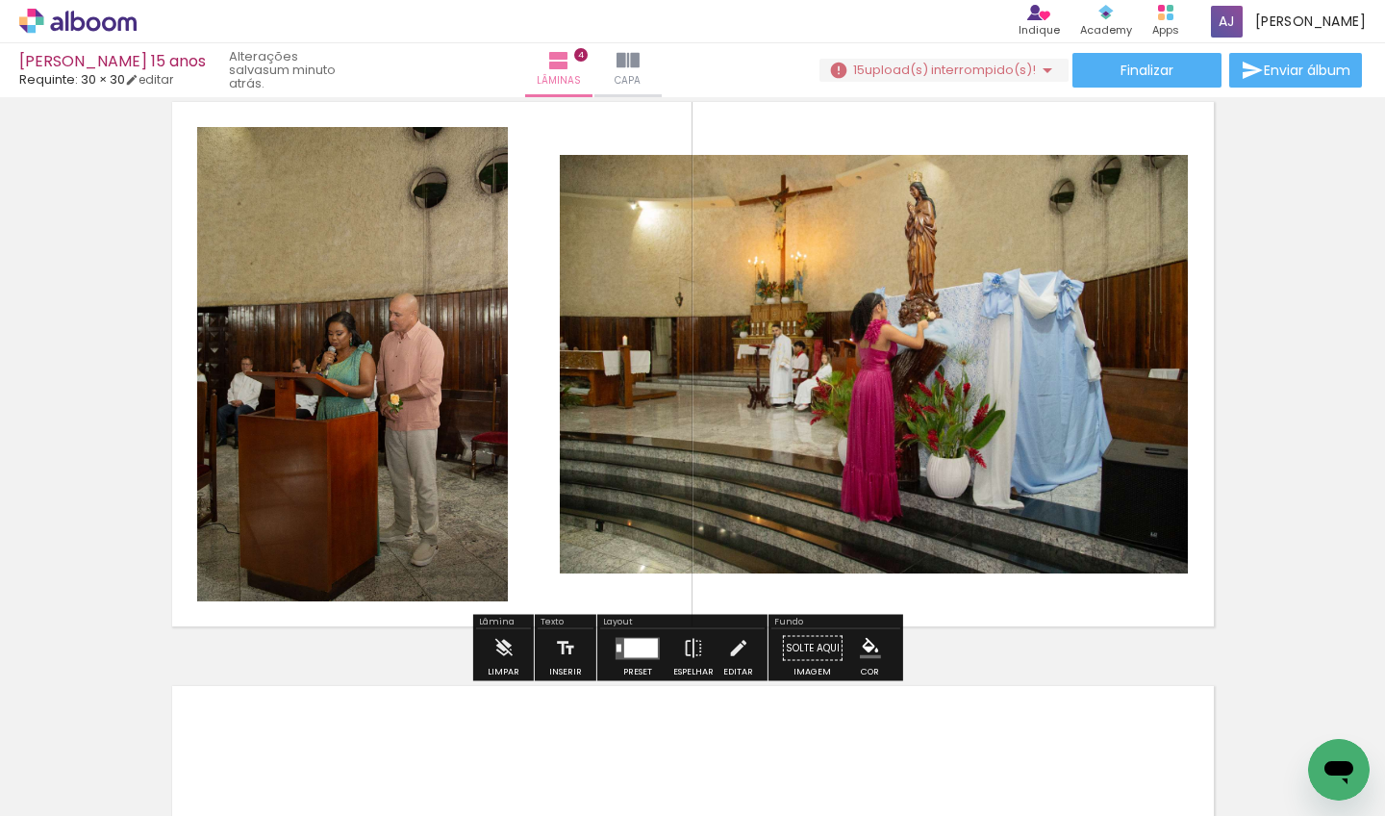
scroll to position [1887, 0]
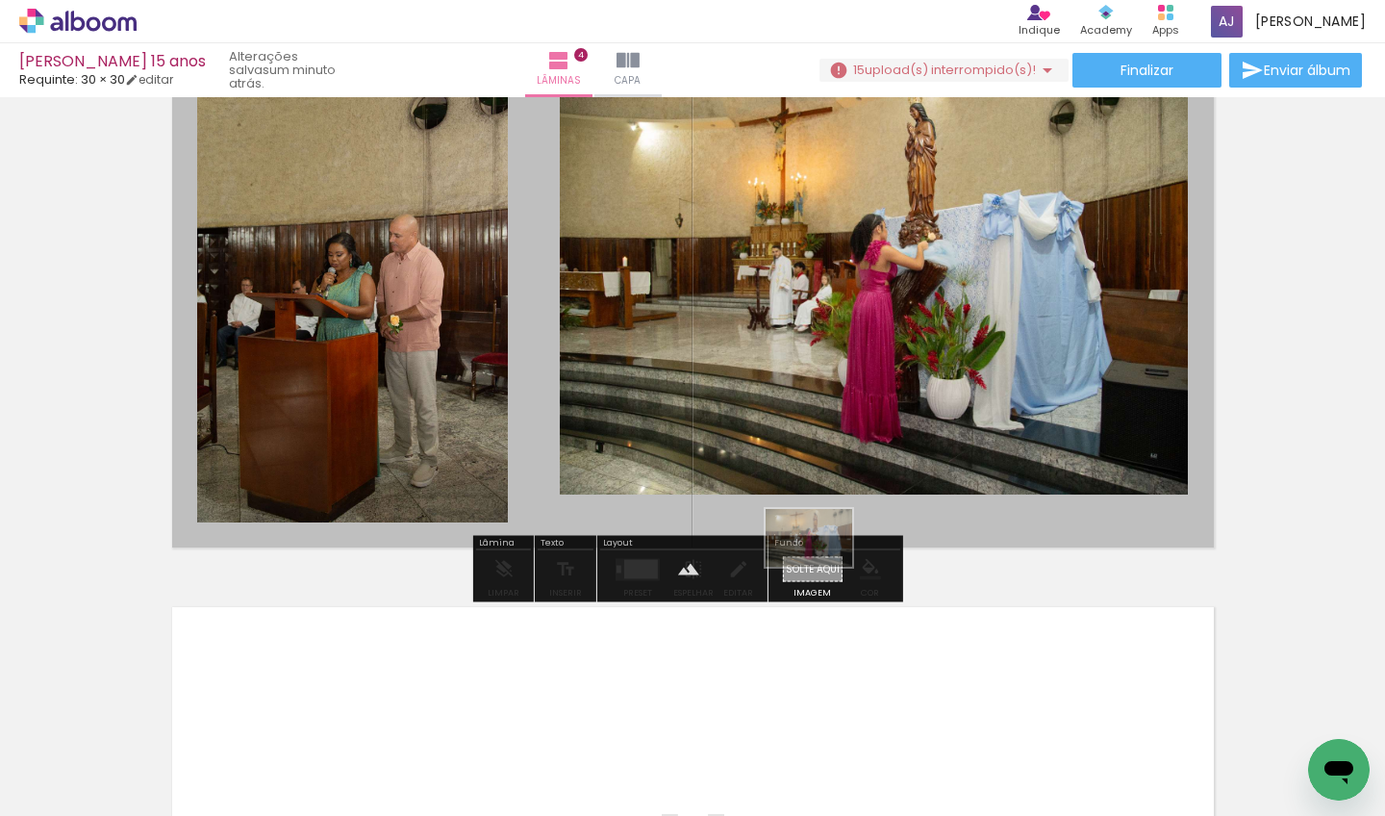
drag, startPoint x: 942, startPoint y: 762, endPoint x: 823, endPoint y: 566, distance: 228.3
click at [823, 566] on quentale-workspace at bounding box center [692, 408] width 1385 height 816
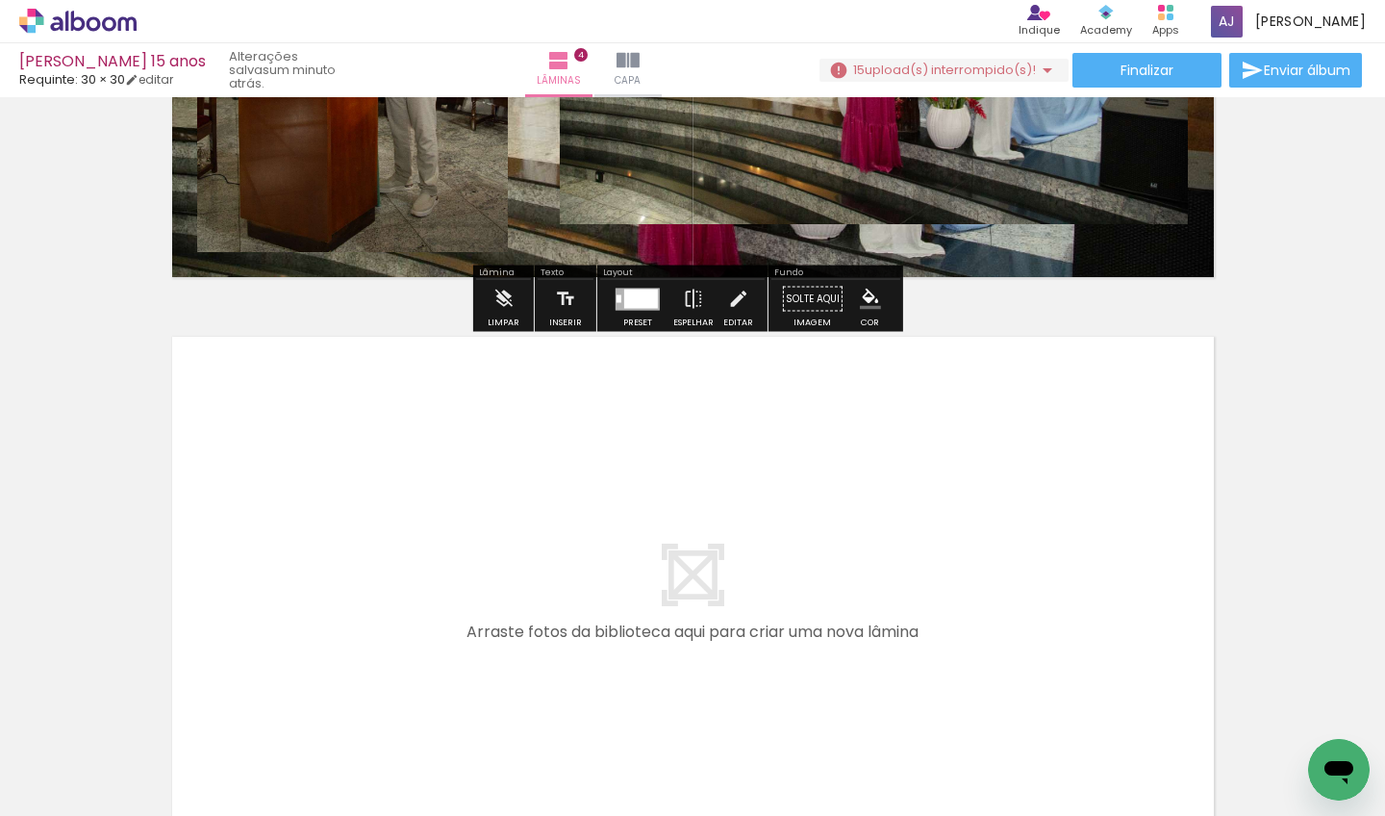
scroll to position [2387, 0]
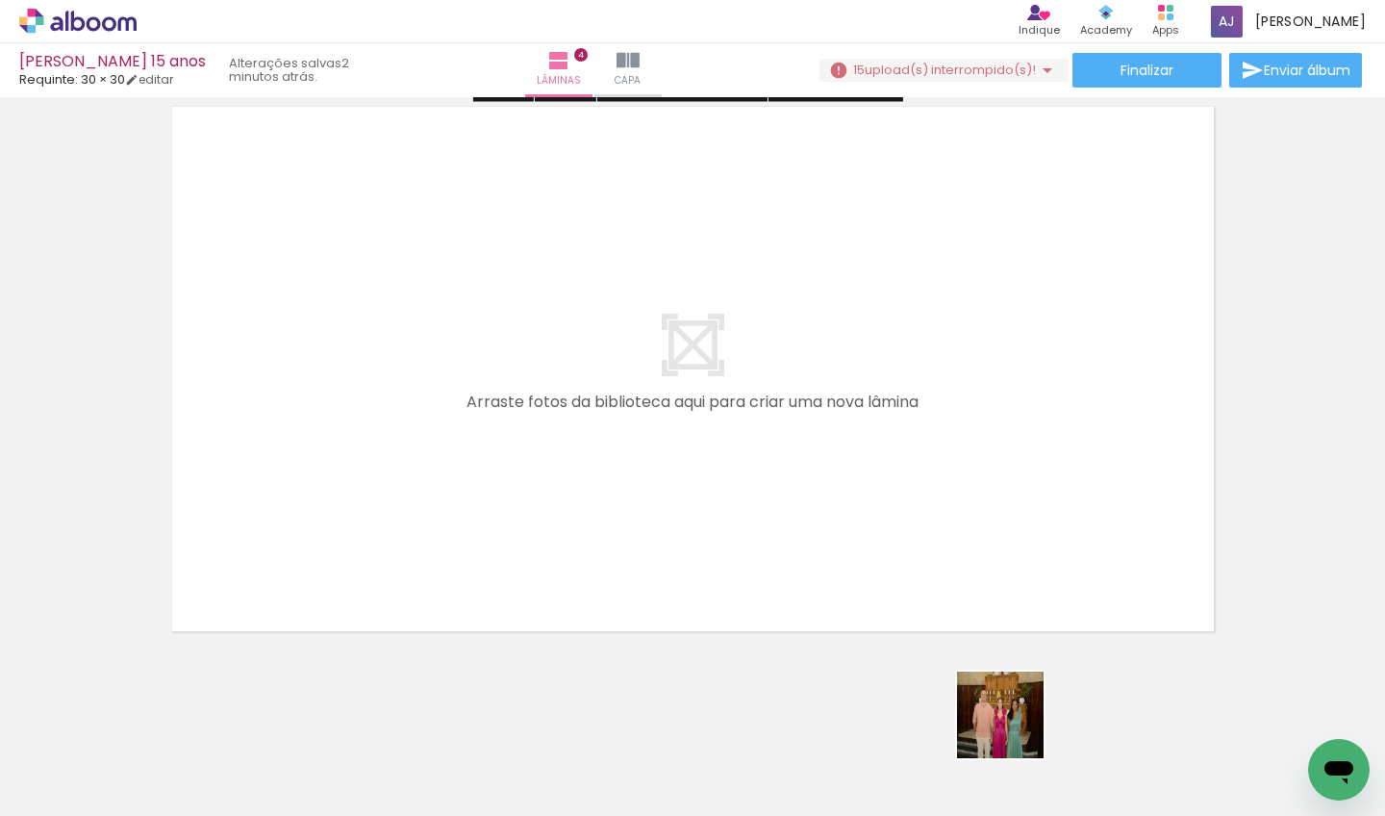
drag, startPoint x: 1019, startPoint y: 739, endPoint x: 876, endPoint y: 542, distance: 242.4
click at [876, 542] on quentale-workspace at bounding box center [692, 408] width 1385 height 816
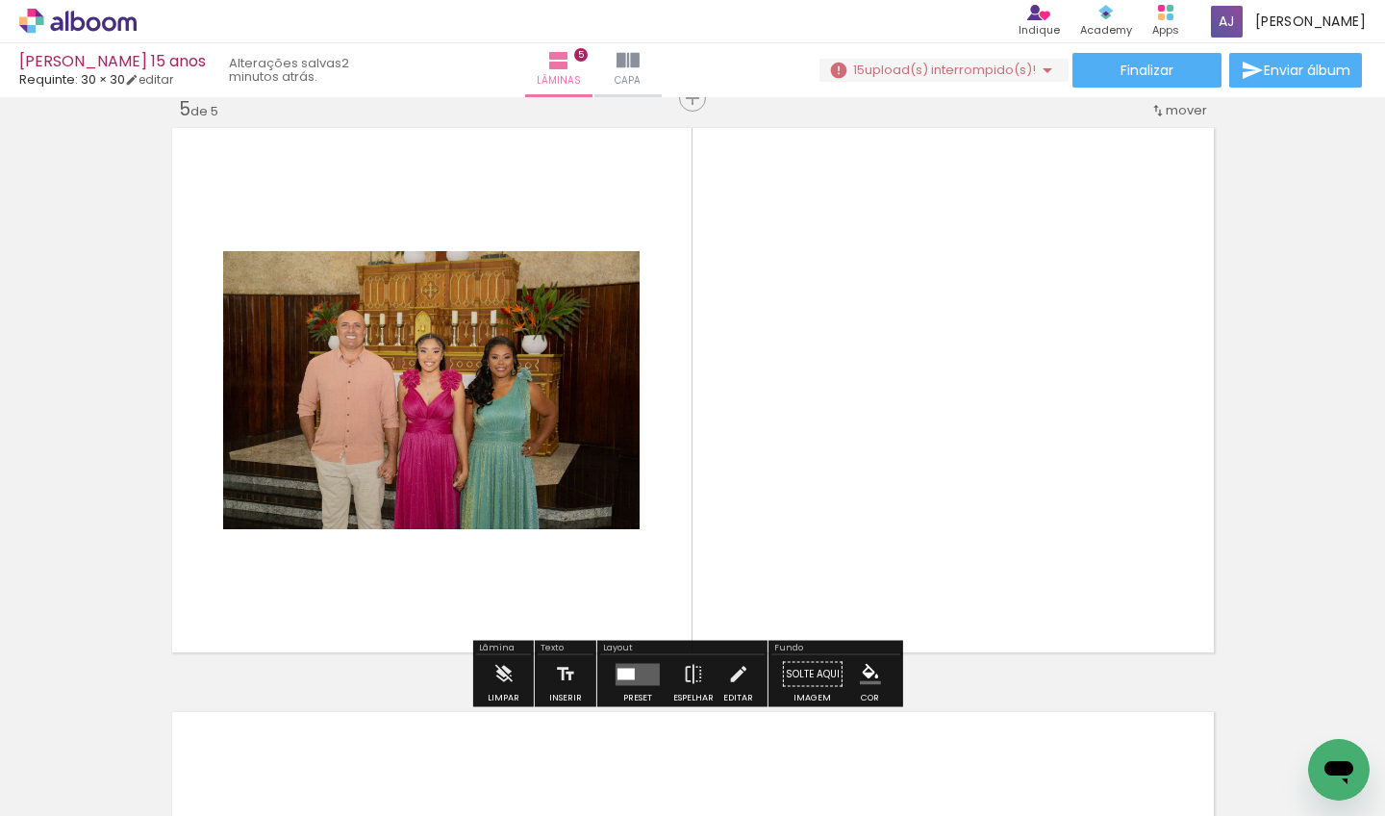
scroll to position [2359, 0]
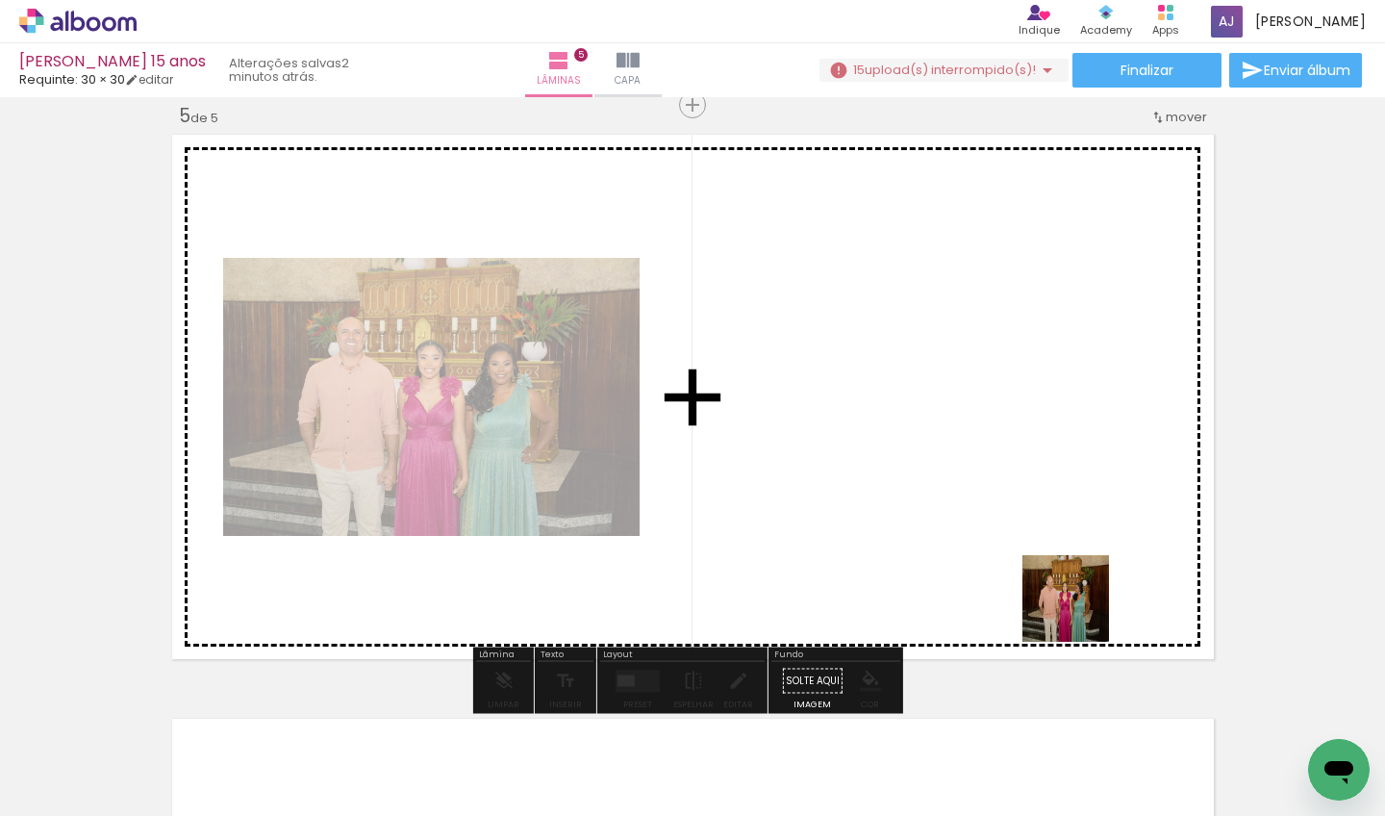
drag, startPoint x: 1136, startPoint y: 734, endPoint x: 1041, endPoint y: 561, distance: 197.6
click at [1041, 561] on quentale-workspace at bounding box center [692, 408] width 1385 height 816
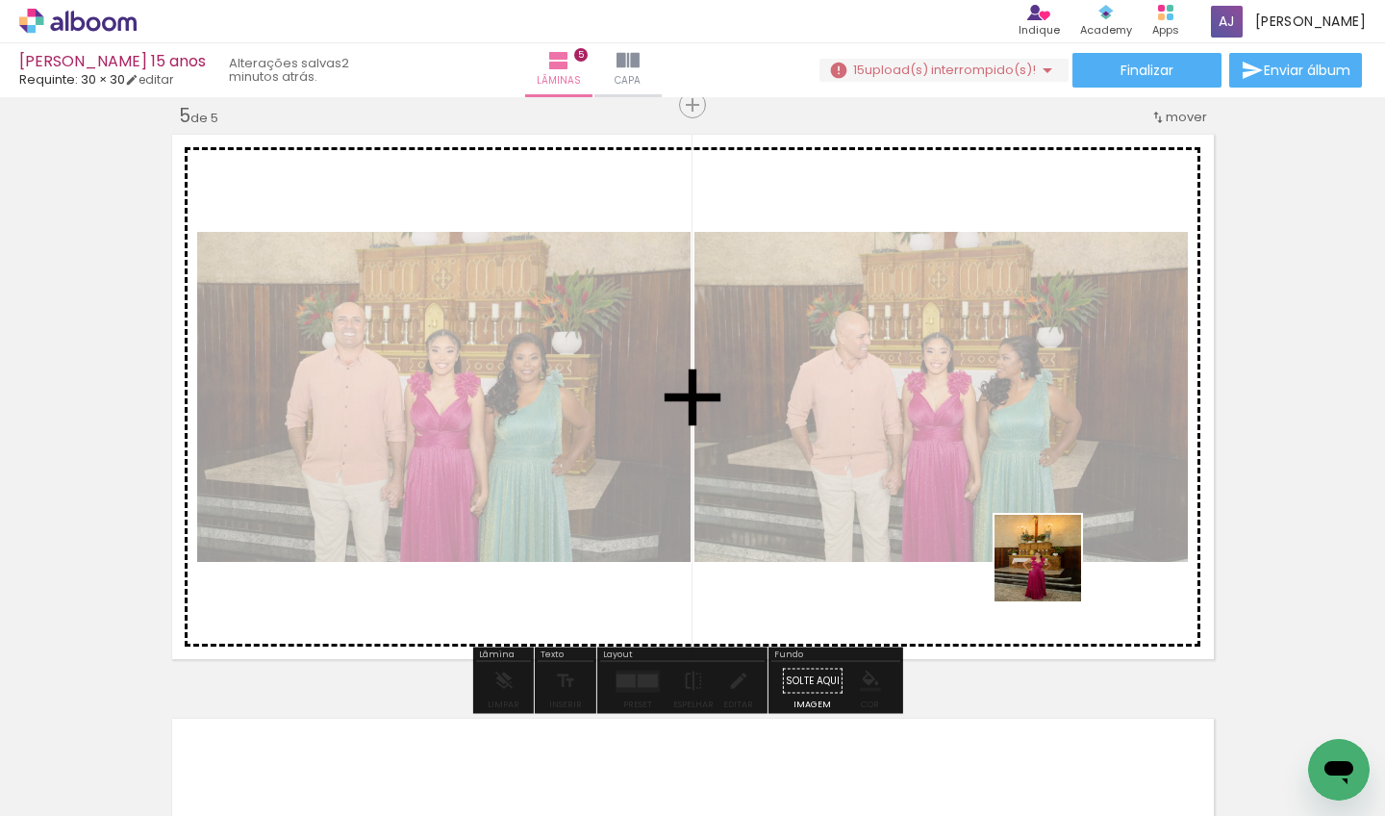
drag, startPoint x: 1237, startPoint y: 725, endPoint x: 1016, endPoint y: 541, distance: 287.5
click at [1016, 541] on quentale-workspace at bounding box center [692, 408] width 1385 height 816
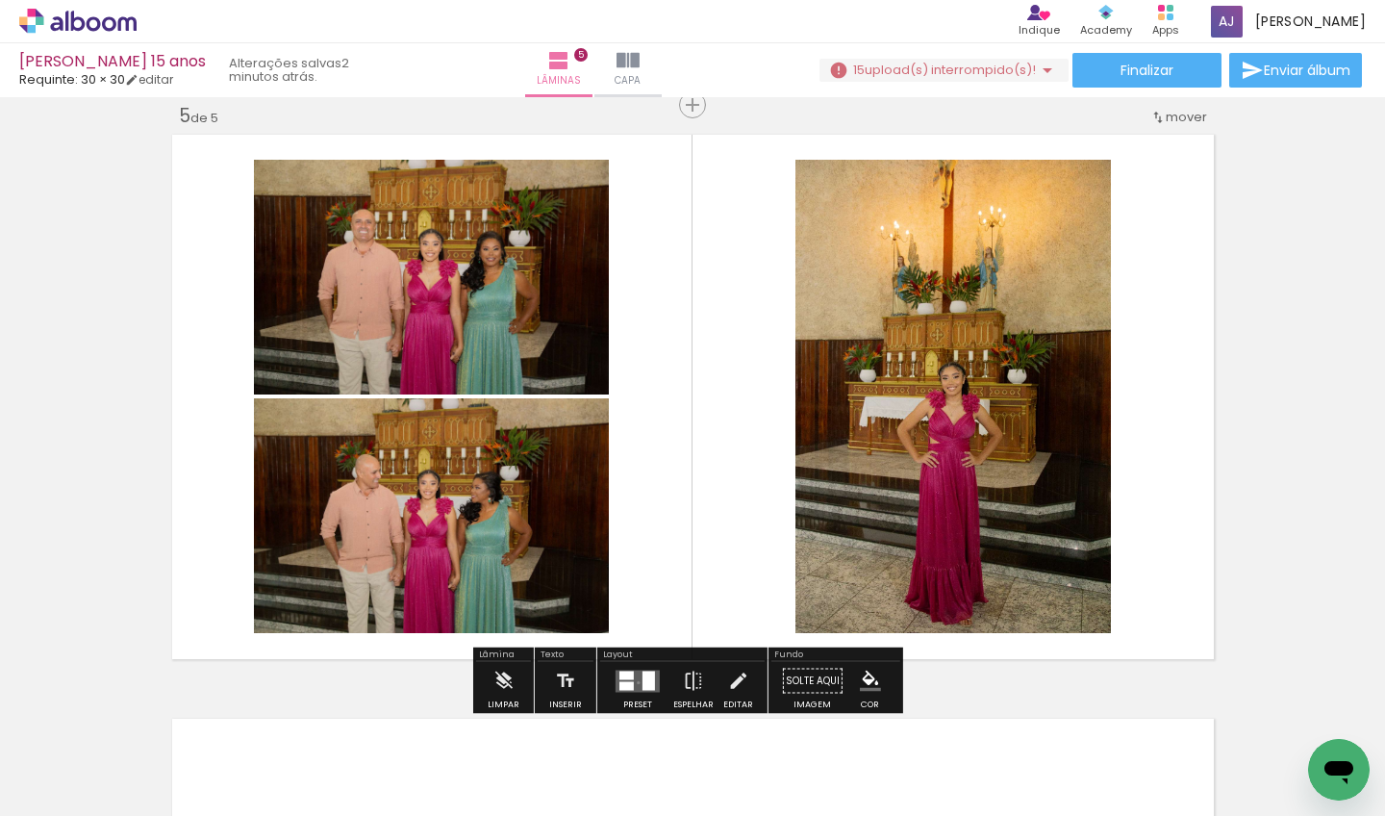
click at [634, 682] on quentale-layouter at bounding box center [638, 680] width 44 height 22
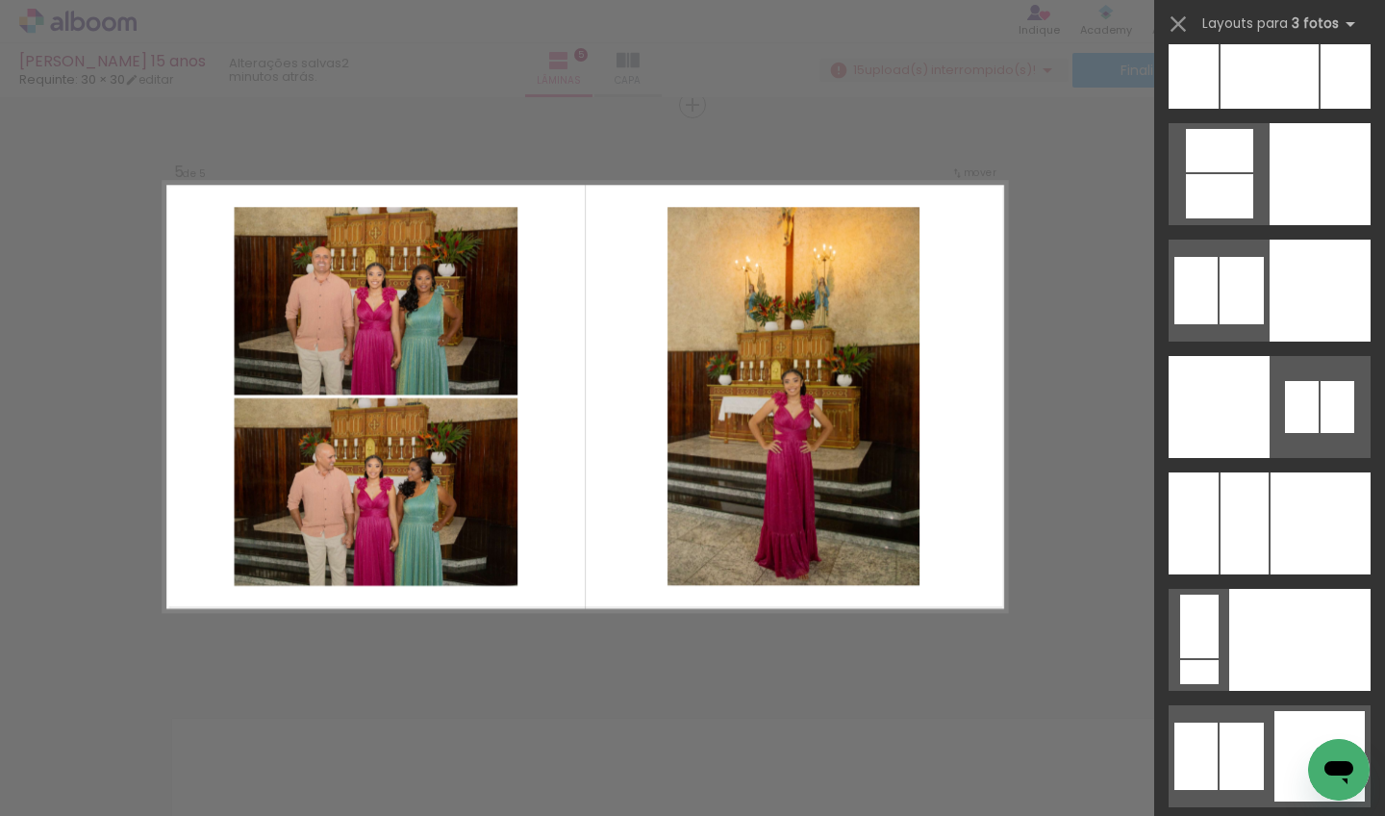
scroll to position [16631, 0]
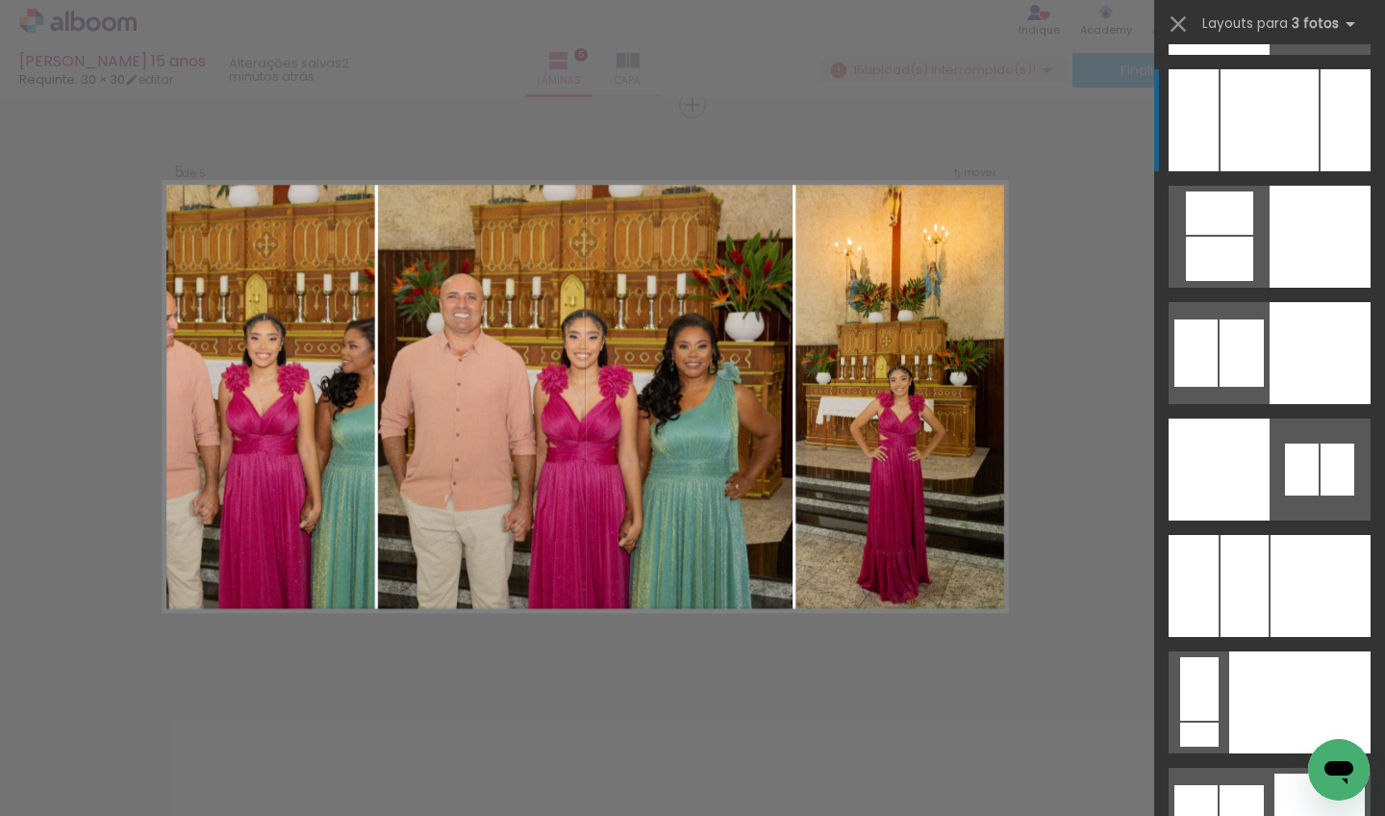
click at [1294, 141] on div at bounding box center [1270, 120] width 98 height 102
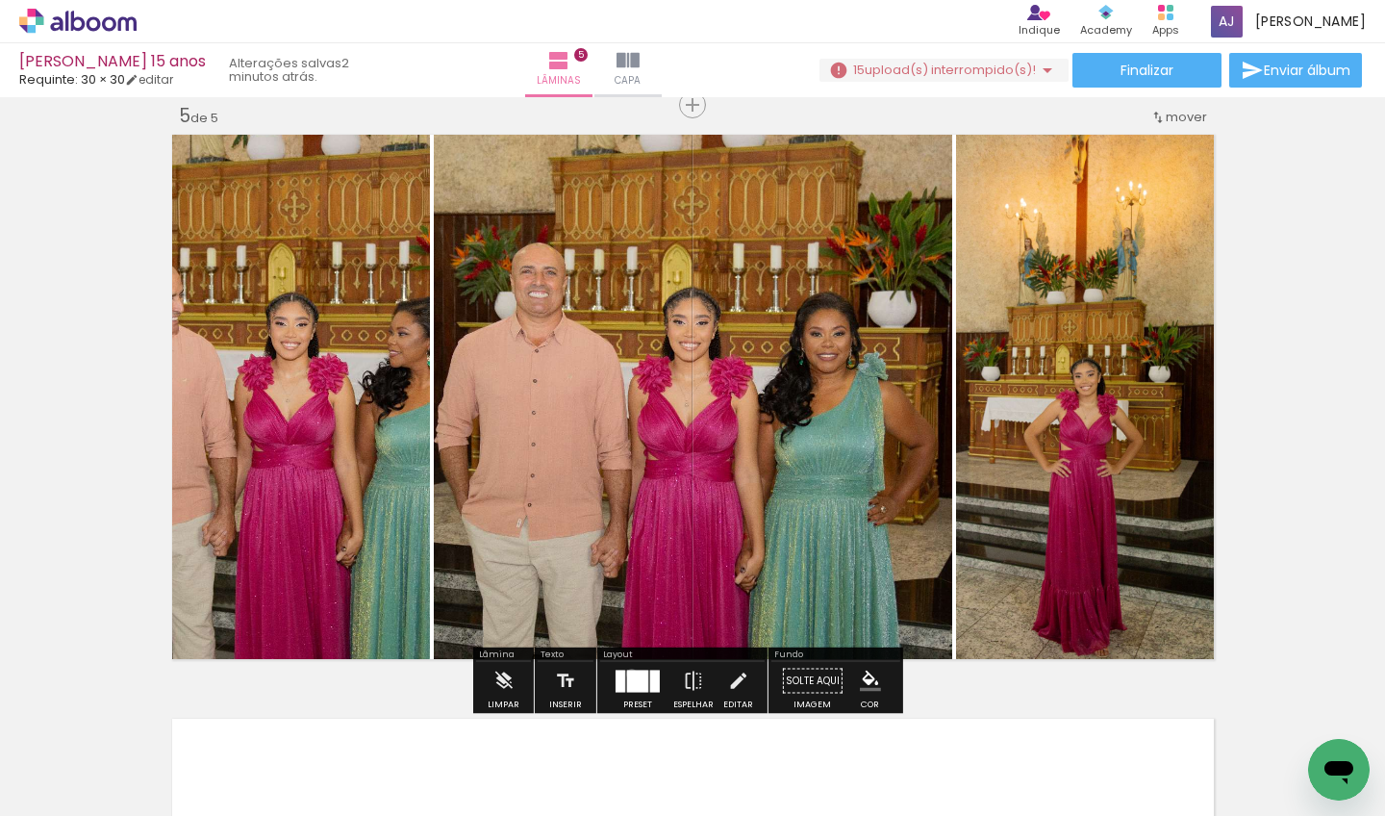
click at [627, 672] on div at bounding box center [637, 680] width 21 height 22
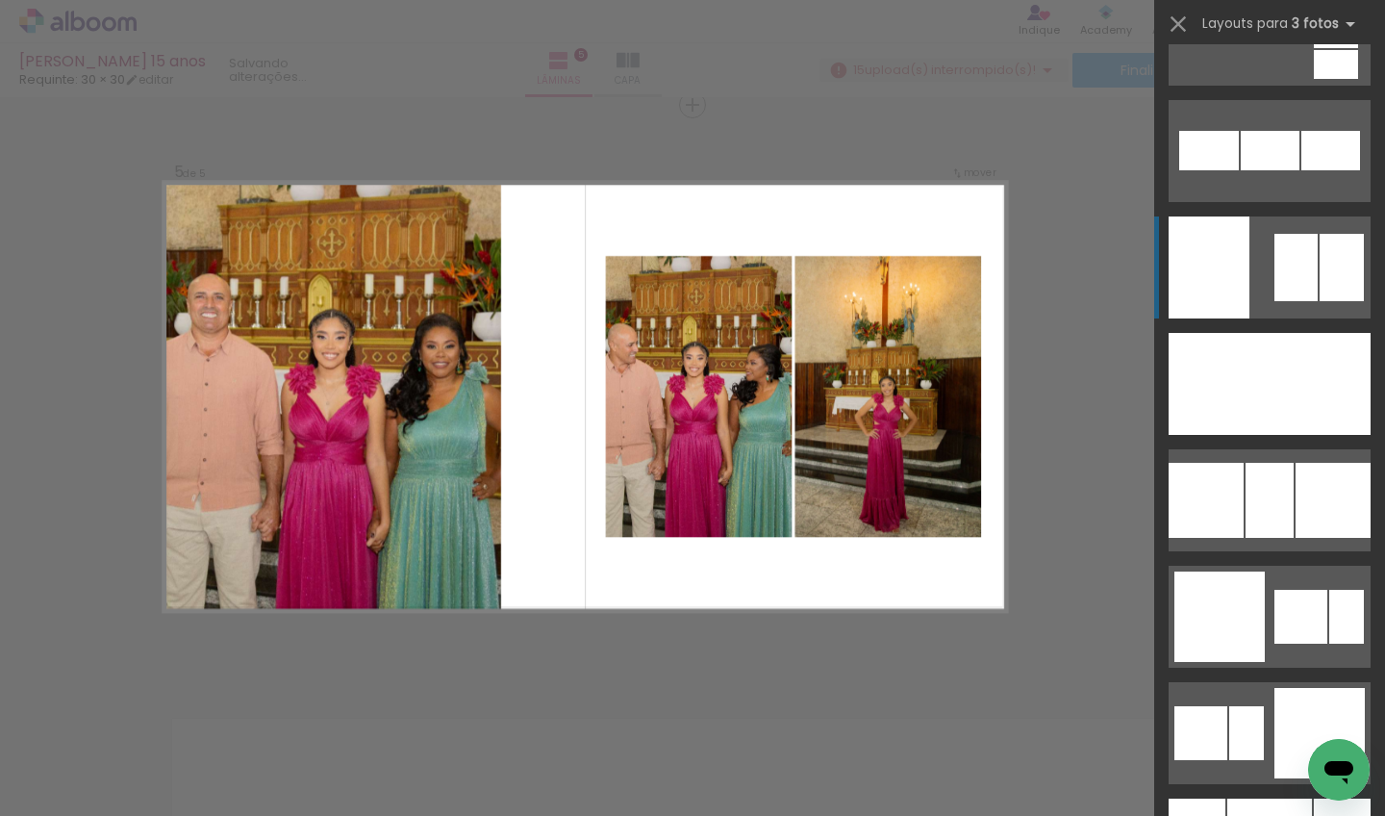
scroll to position [14738, 0]
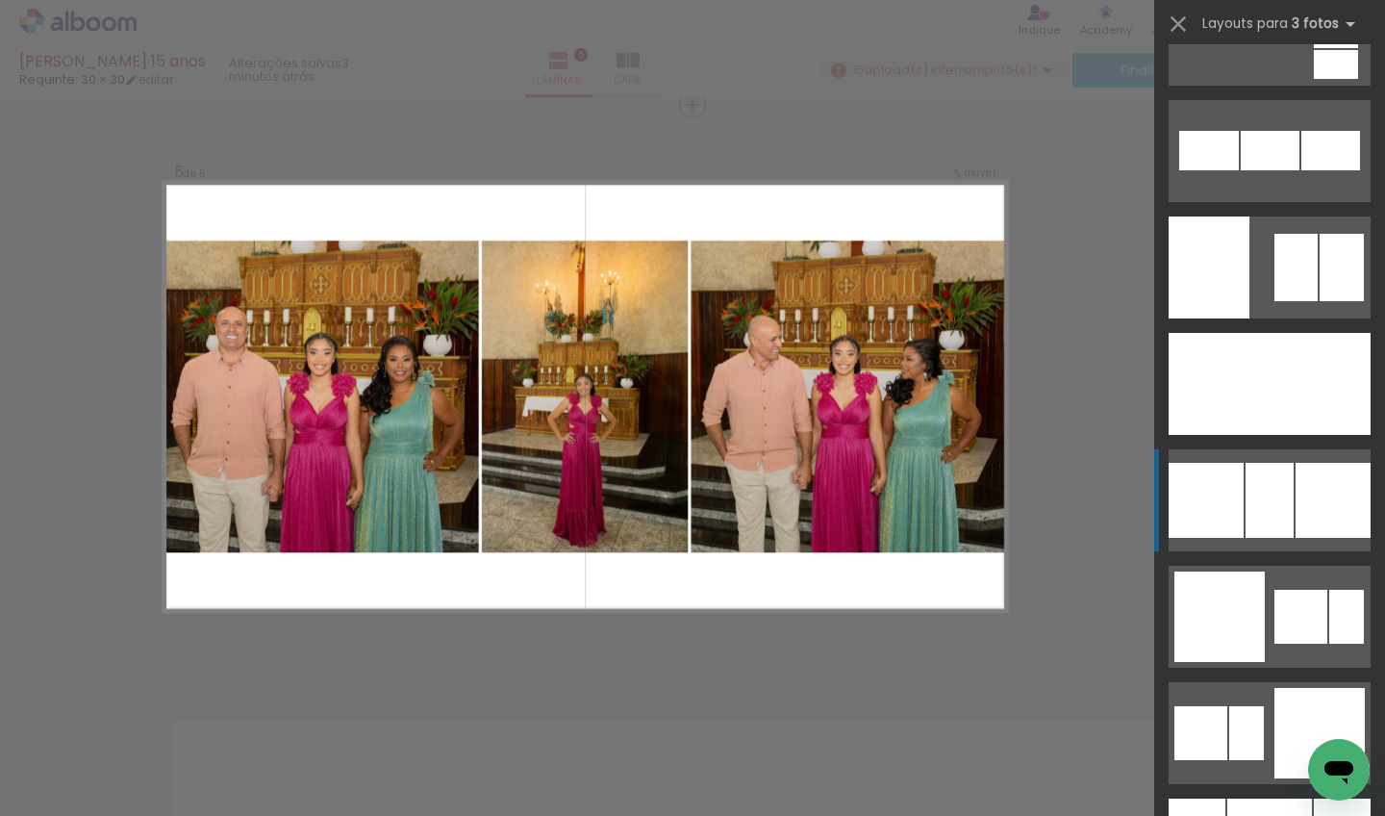
click at [1258, 489] on div at bounding box center [1270, 500] width 48 height 75
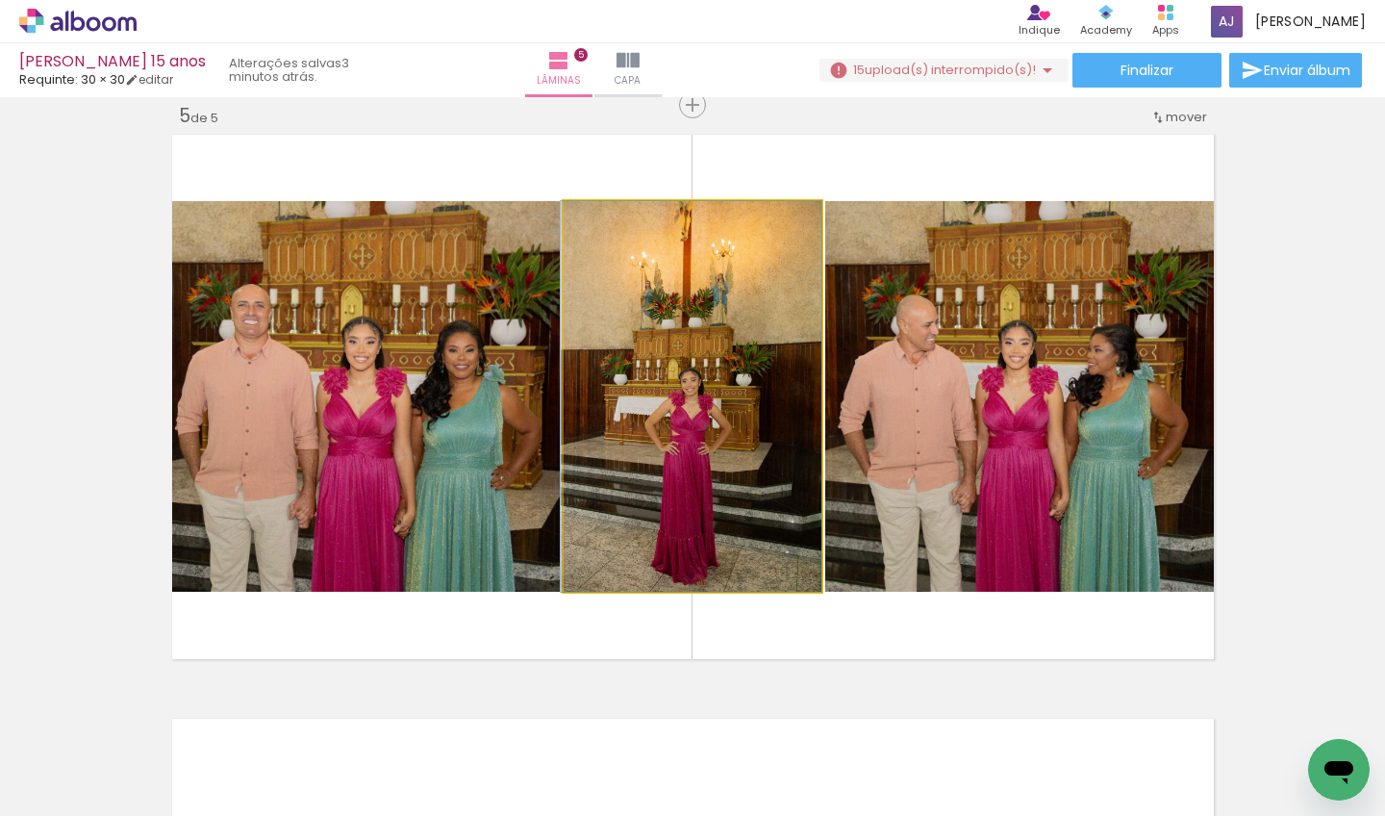
drag, startPoint x: 679, startPoint y: 315, endPoint x: 666, endPoint y: 343, distance: 31.8
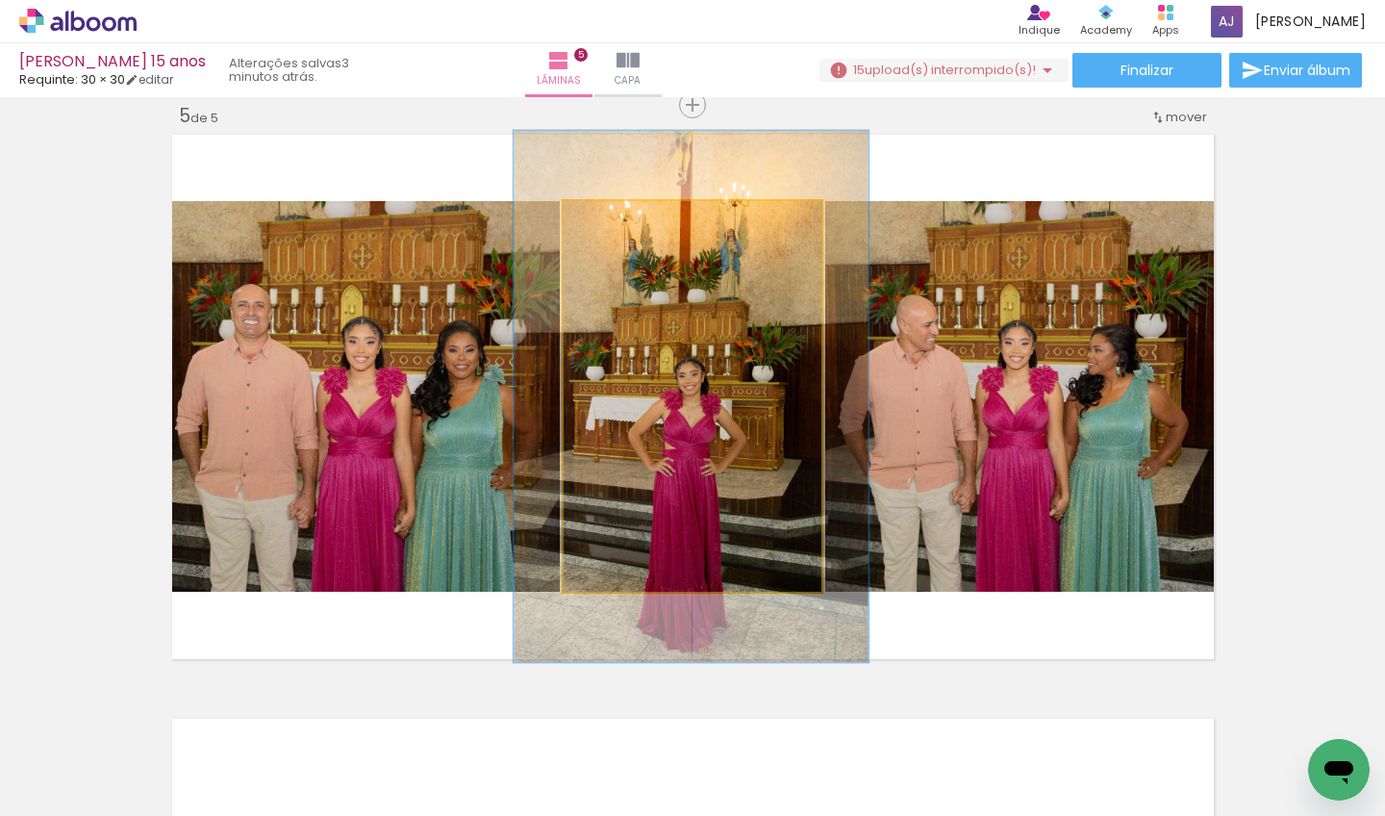
drag, startPoint x: 605, startPoint y: 225, endPoint x: 635, endPoint y: 224, distance: 29.8
click at [635, 224] on div at bounding box center [632, 221] width 31 height 31
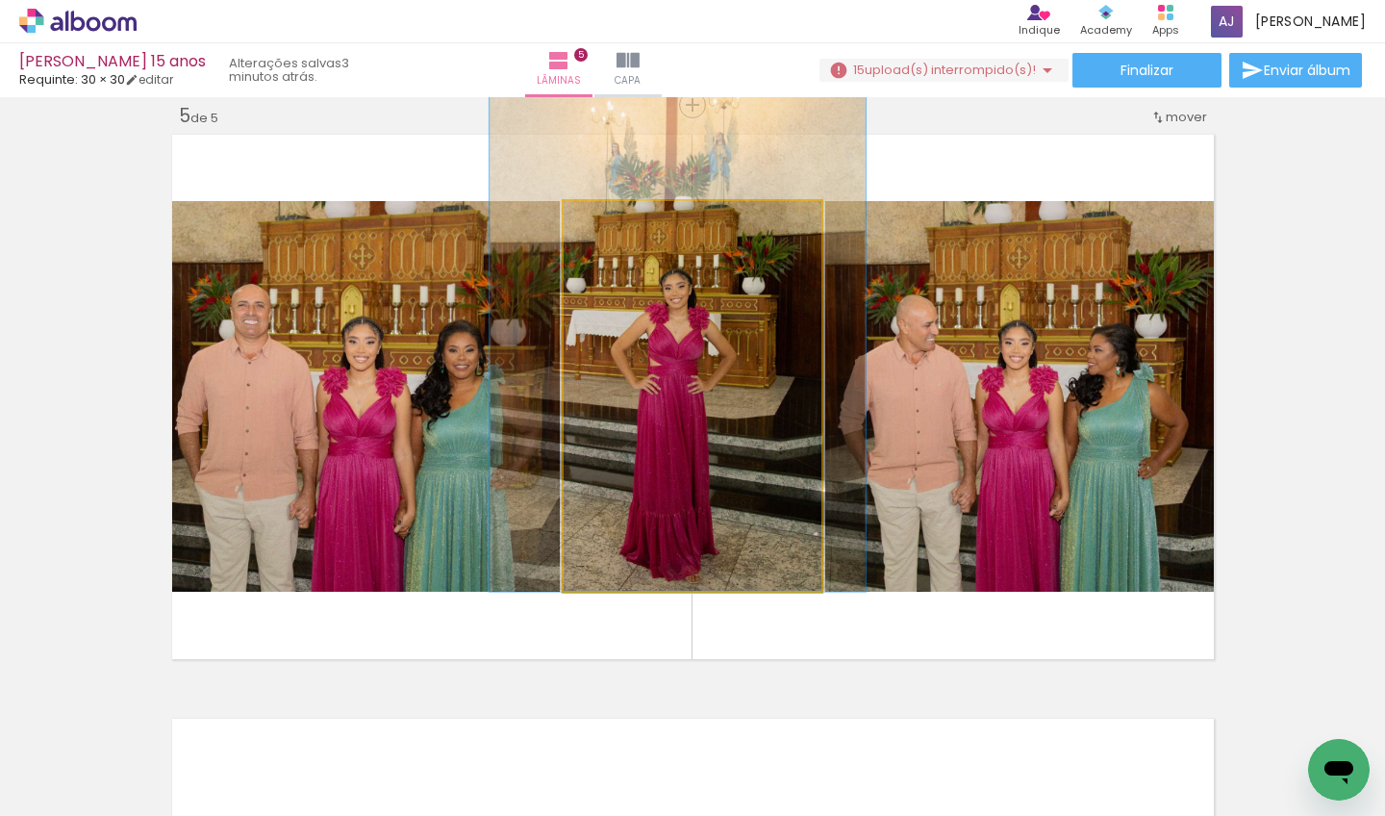
drag, startPoint x: 659, startPoint y: 368, endPoint x: 646, endPoint y: 273, distance: 96.0
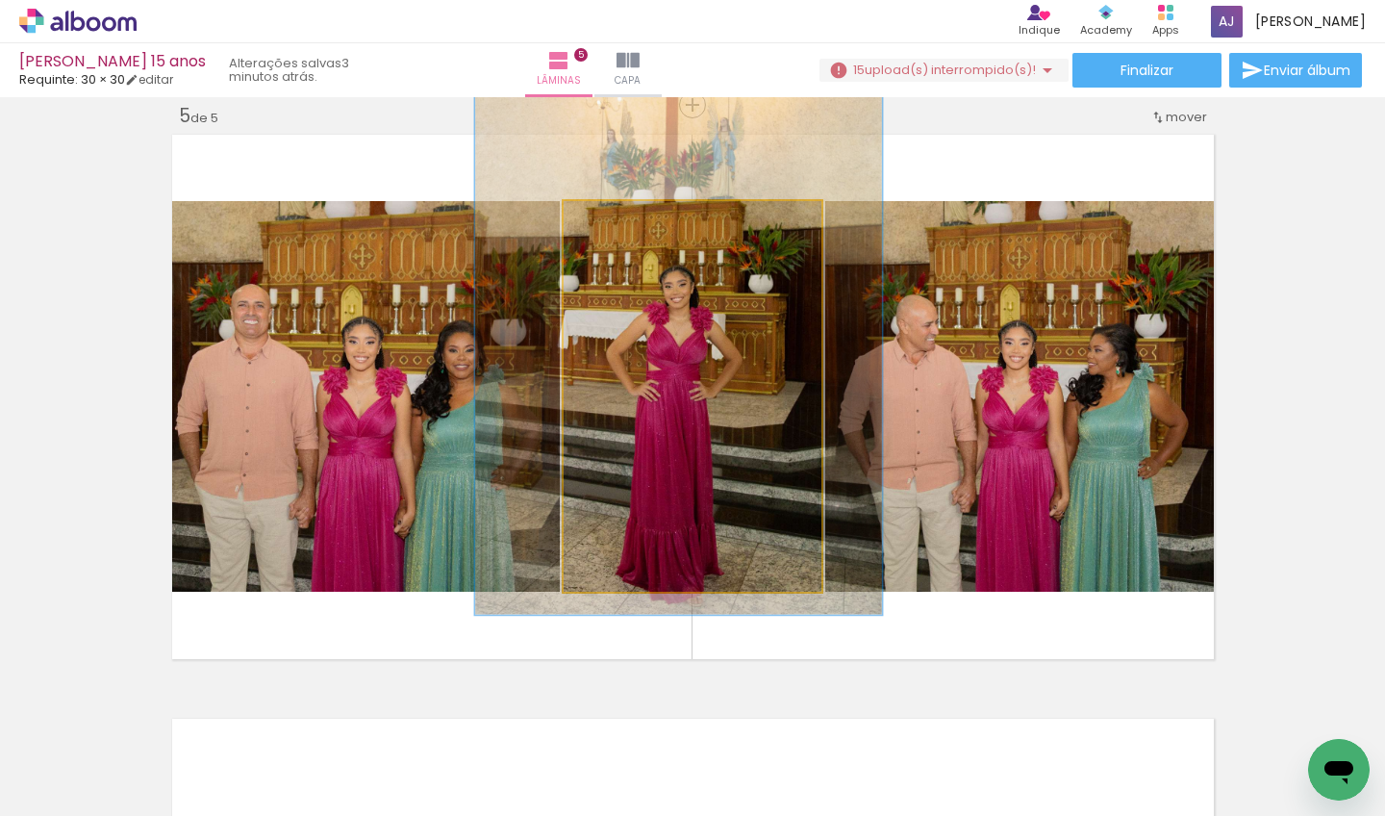
type paper-slider "156"
click at [642, 217] on div at bounding box center [650, 221] width 17 height 17
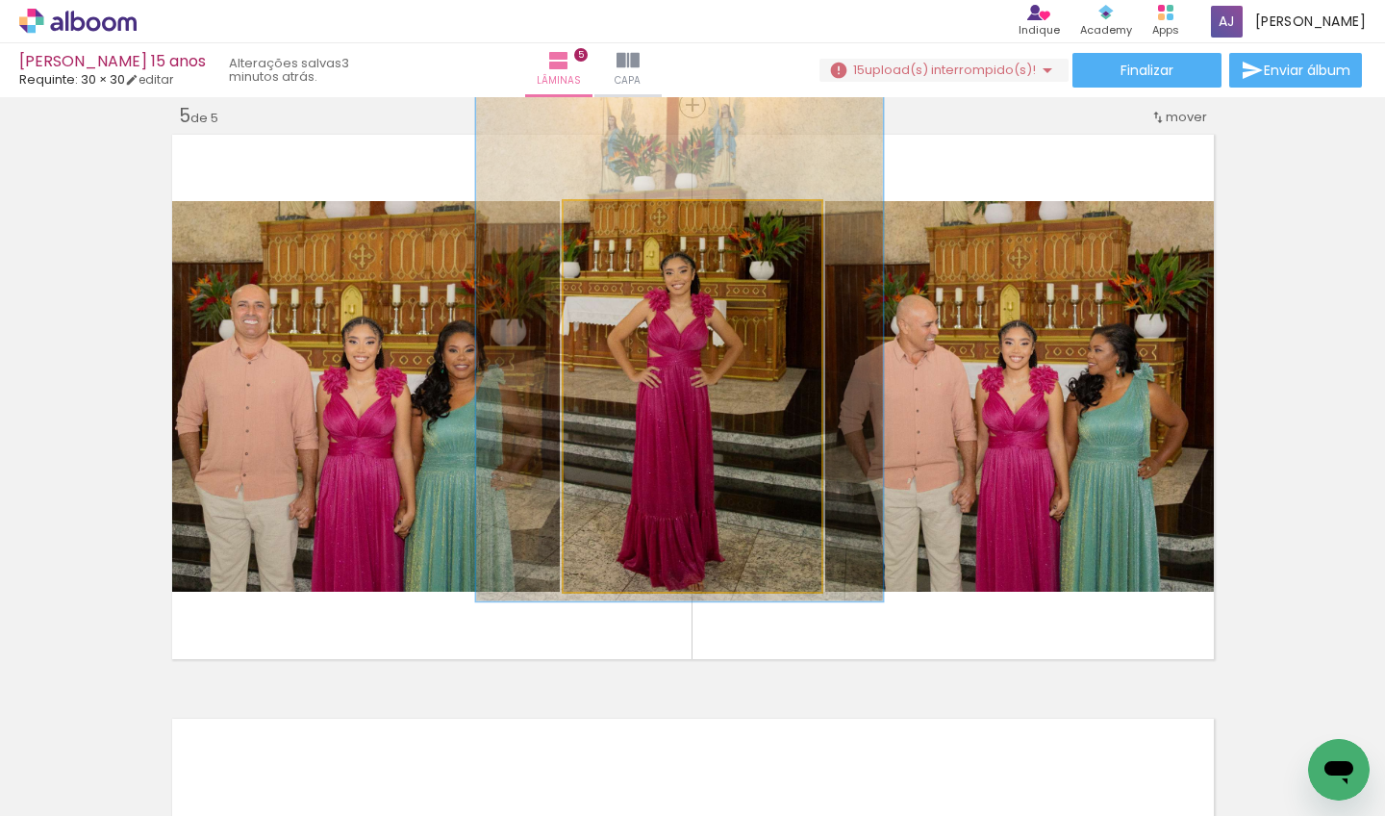
drag, startPoint x: 658, startPoint y: 314, endPoint x: 659, endPoint y: 301, distance: 12.5
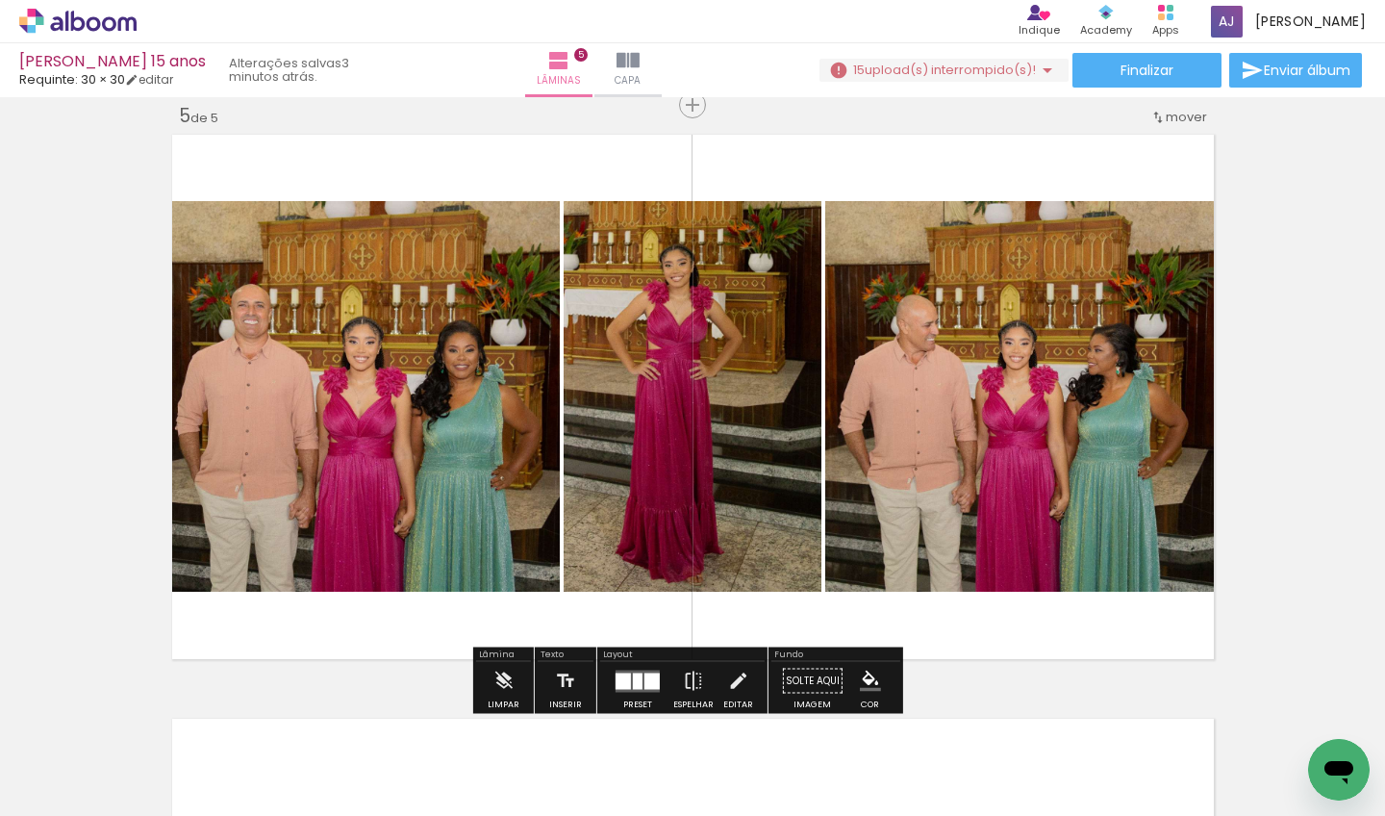
click at [381, 423] on quentale-photo at bounding box center [362, 396] width 393 height 390
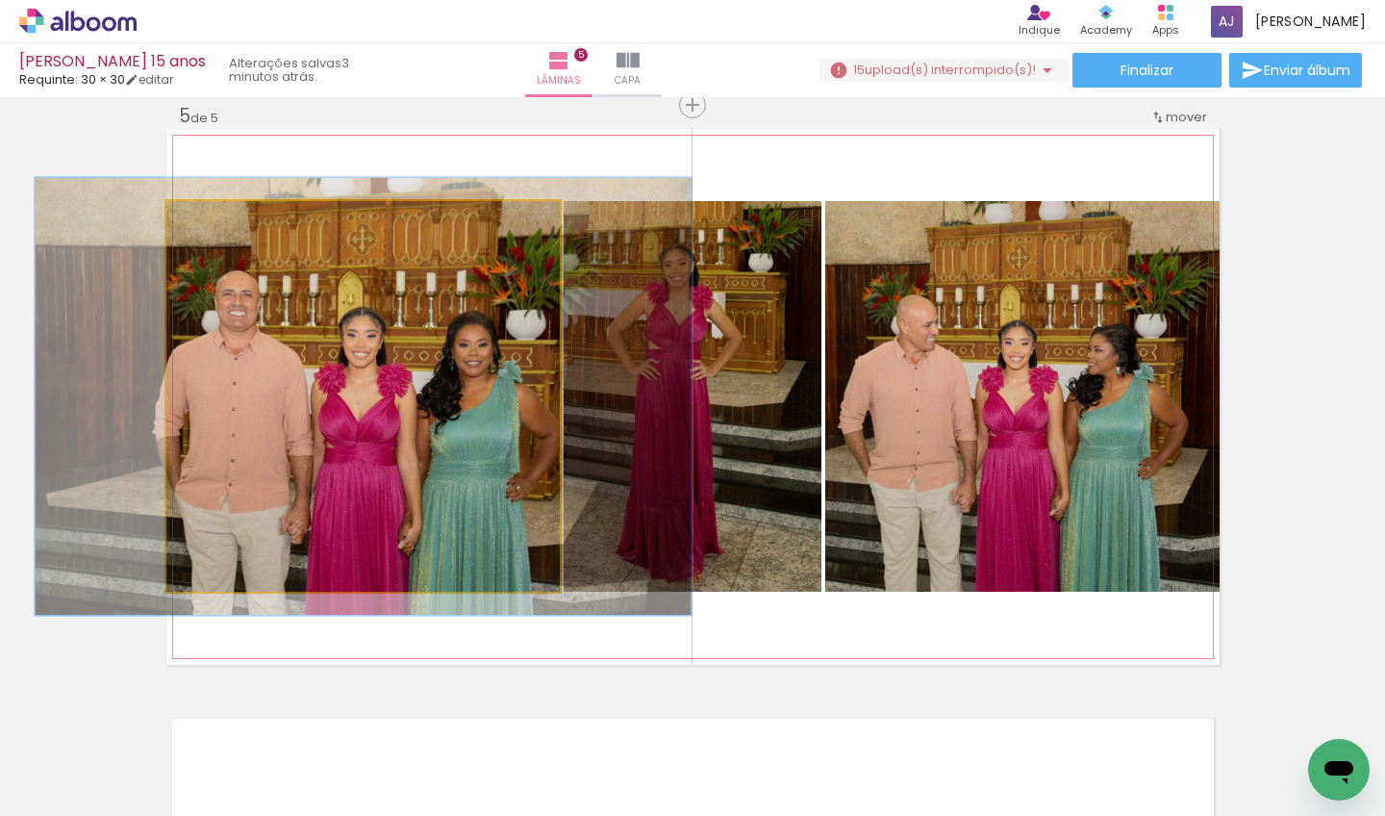
type paper-slider "113"
click at [217, 219] on div at bounding box center [219, 221] width 17 height 17
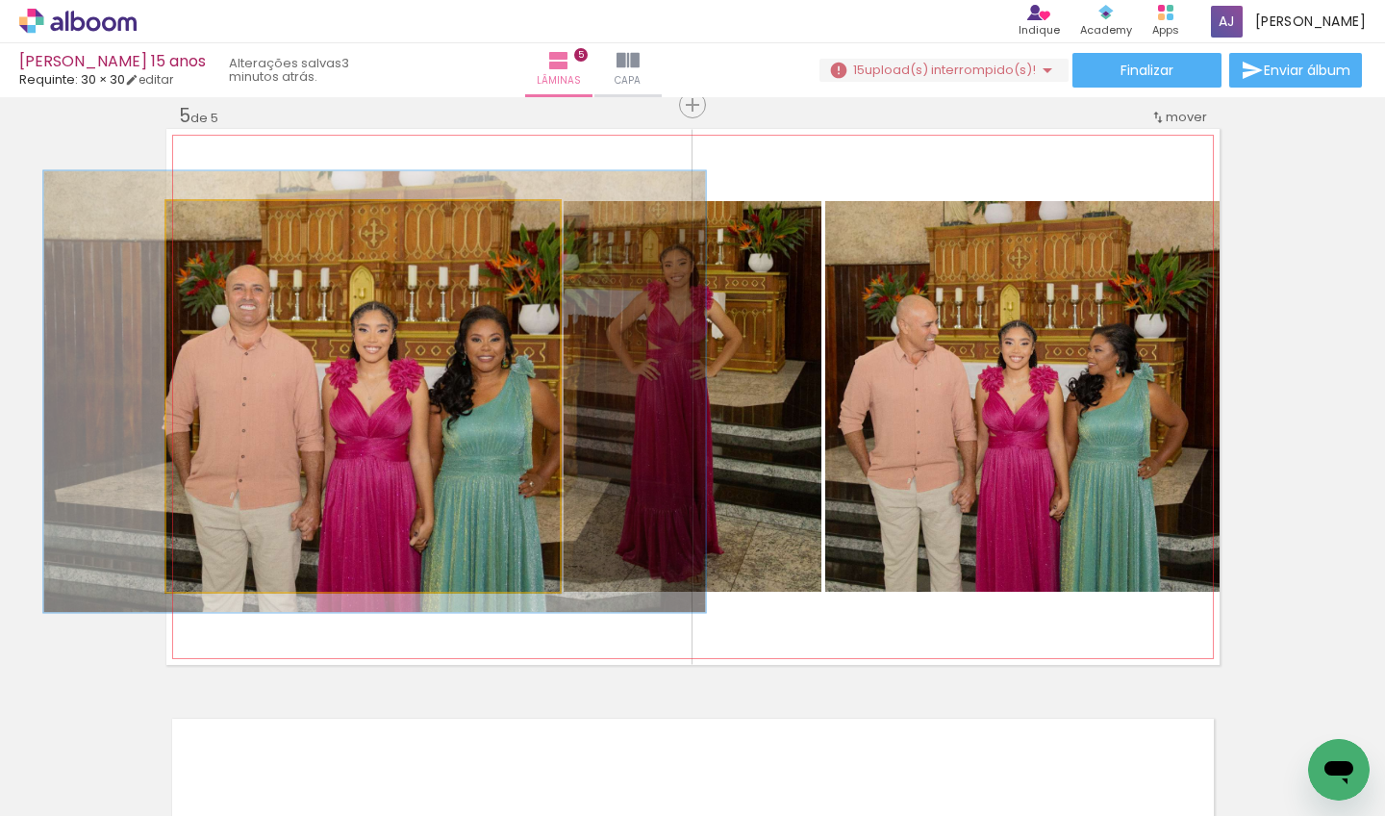
drag, startPoint x: 288, startPoint y: 314, endPoint x: 325, endPoint y: 303, distance: 39.0
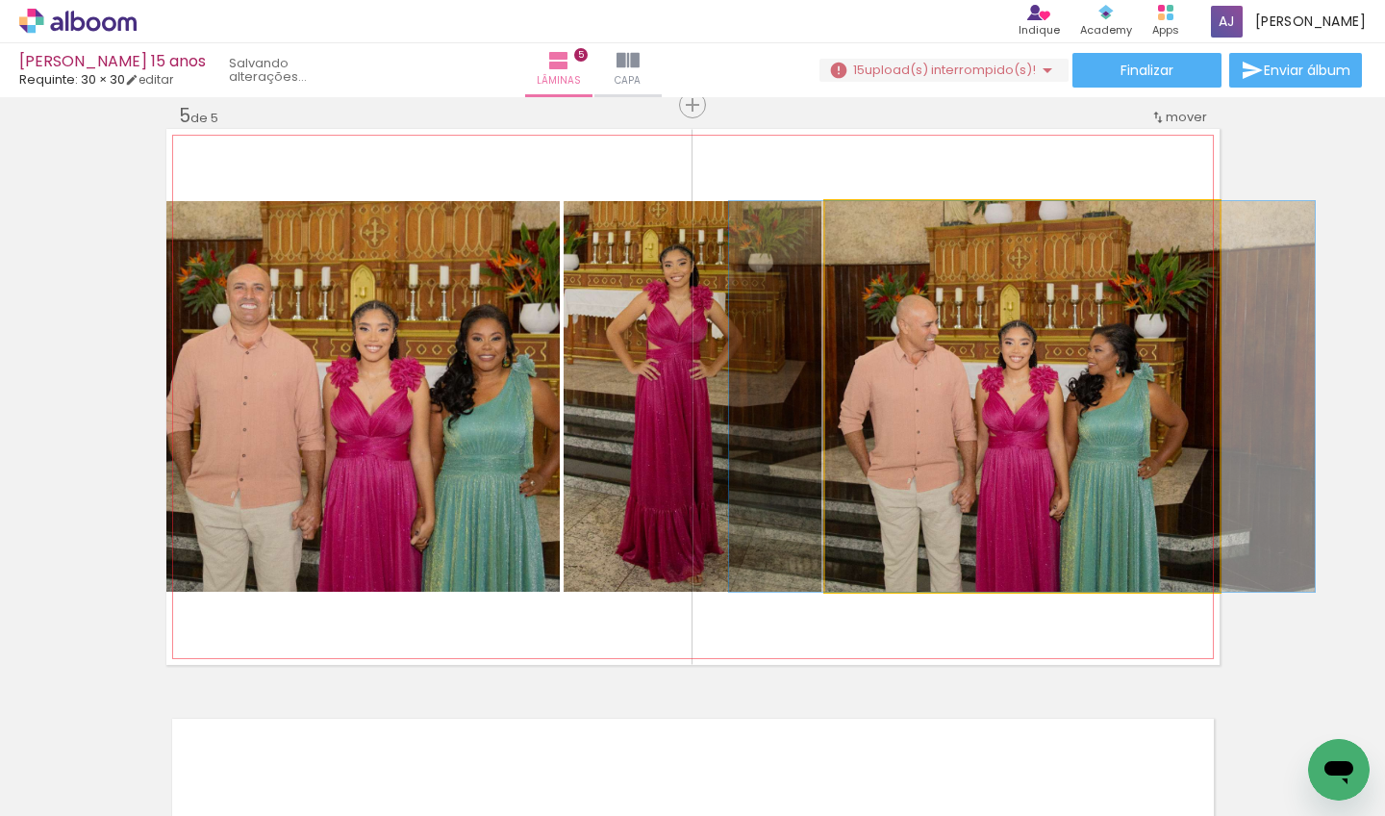
click at [942, 351] on quentale-photo at bounding box center [1022, 396] width 394 height 390
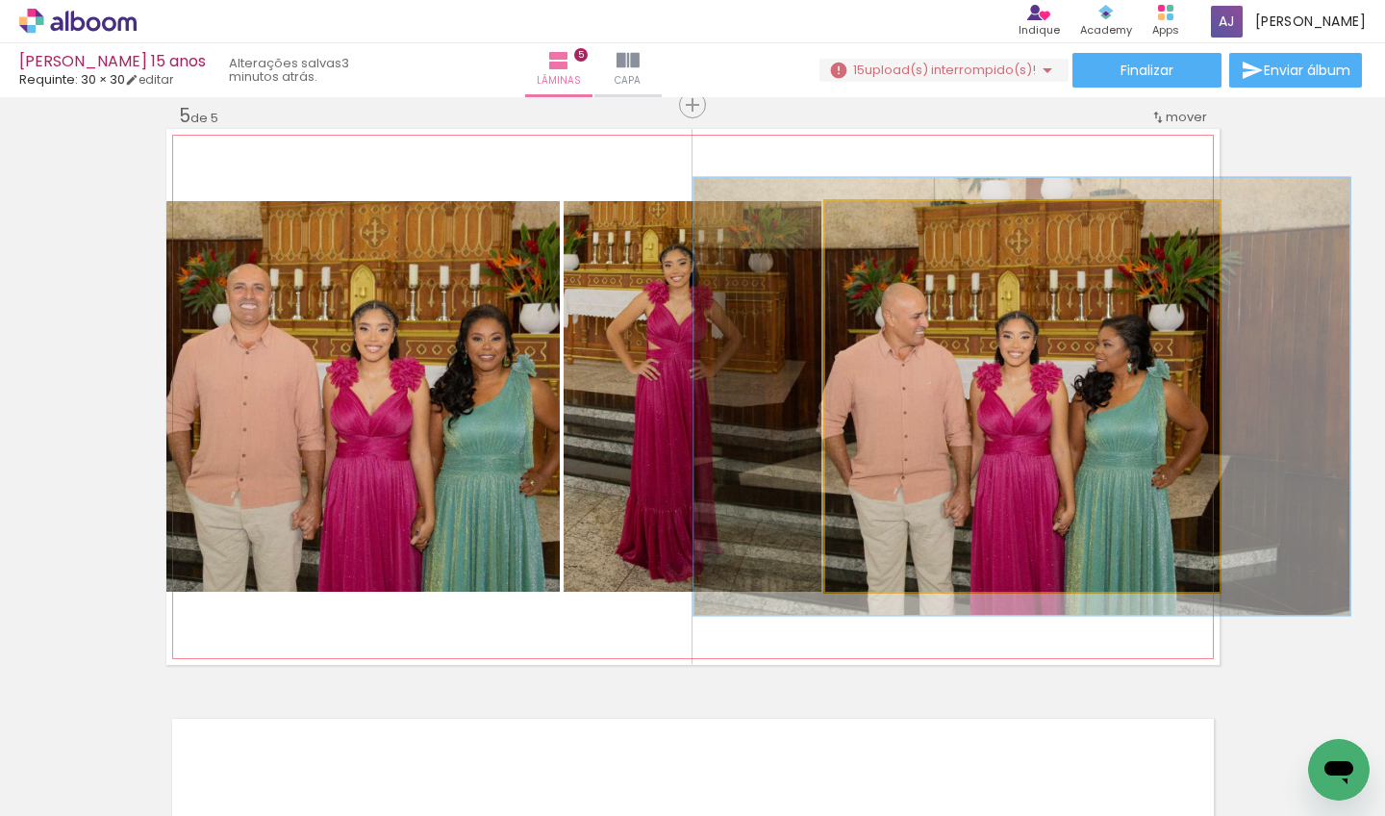
type paper-slider "113"
click at [880, 226] on div at bounding box center [878, 221] width 31 height 31
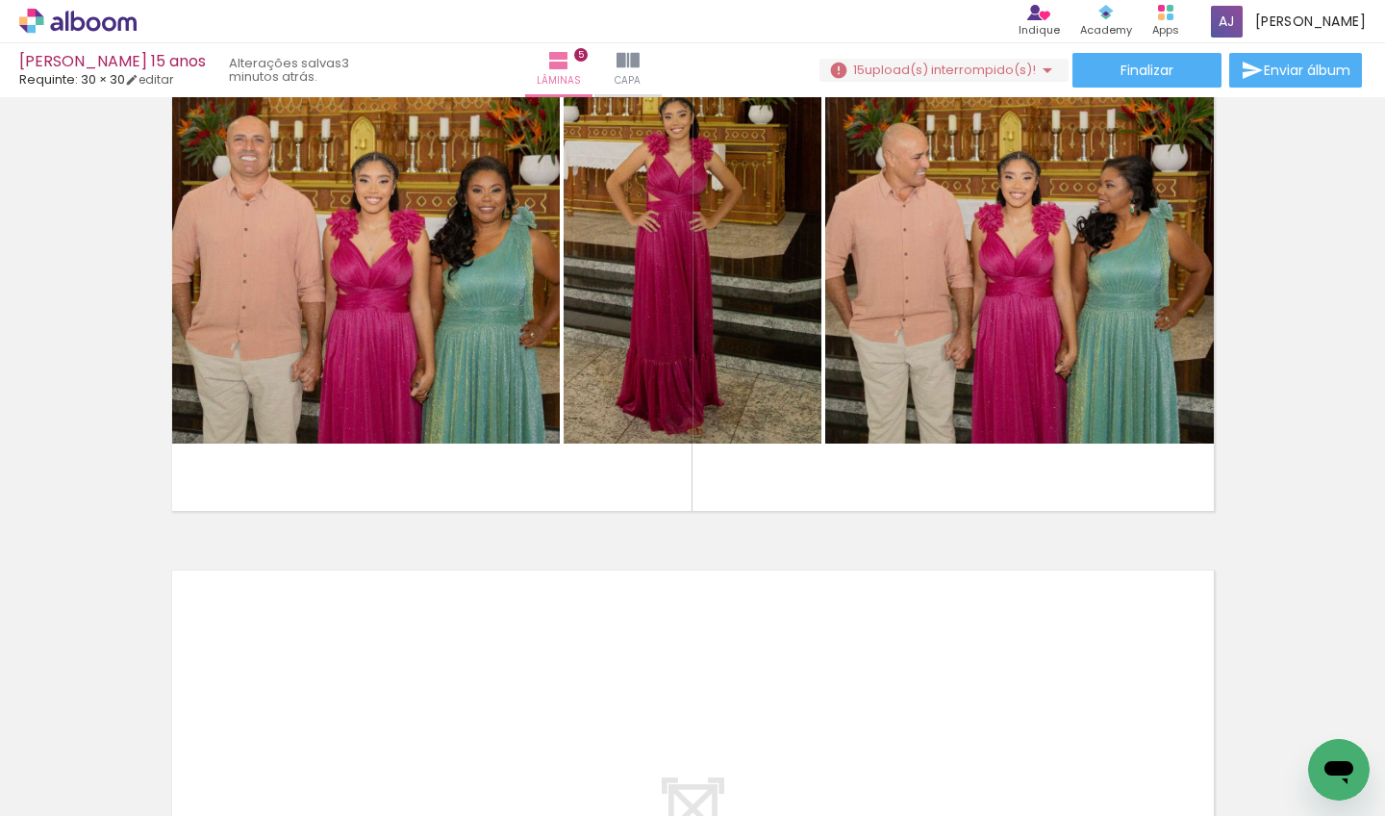
scroll to position [0, 939]
drag, startPoint x: 337, startPoint y: 808, endPoint x: 521, endPoint y: 786, distance: 186.0
click at [158, 786] on iron-horizontal-list at bounding box center [138, 755] width 38 height 120
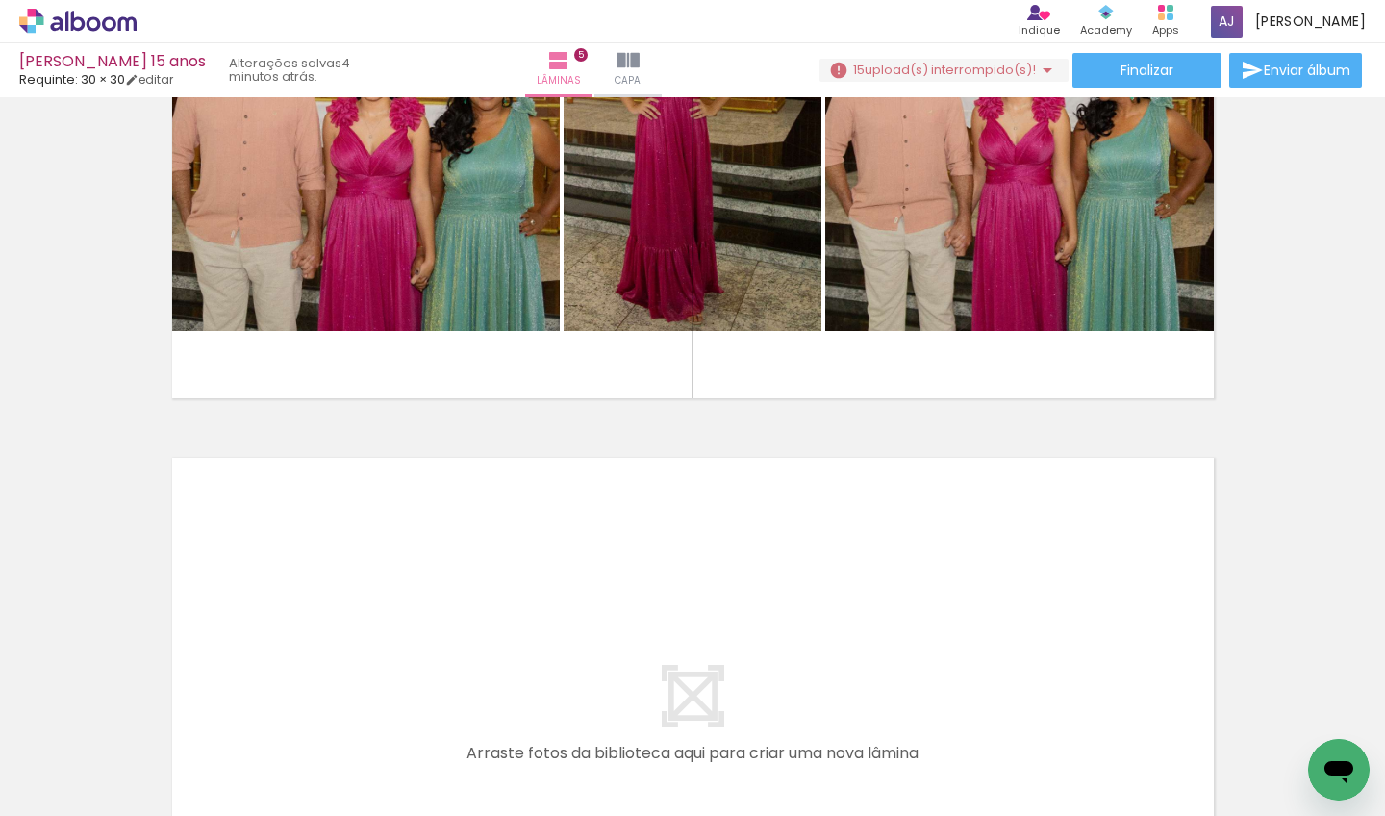
scroll to position [2649, 0]
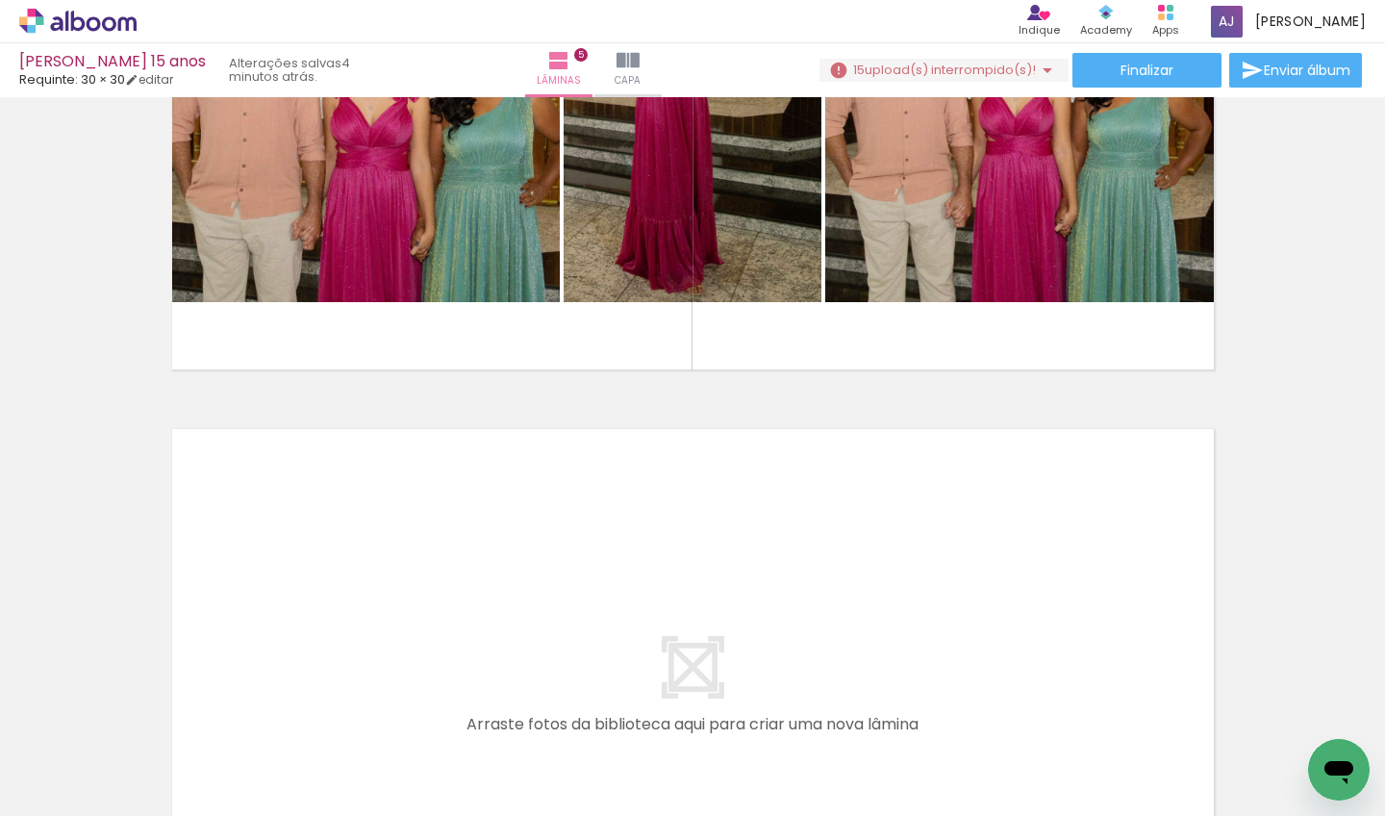
drag, startPoint x: 319, startPoint y: 740, endPoint x: 364, endPoint y: 578, distance: 167.5
click at [364, 578] on quentale-workspace at bounding box center [692, 408] width 1385 height 816
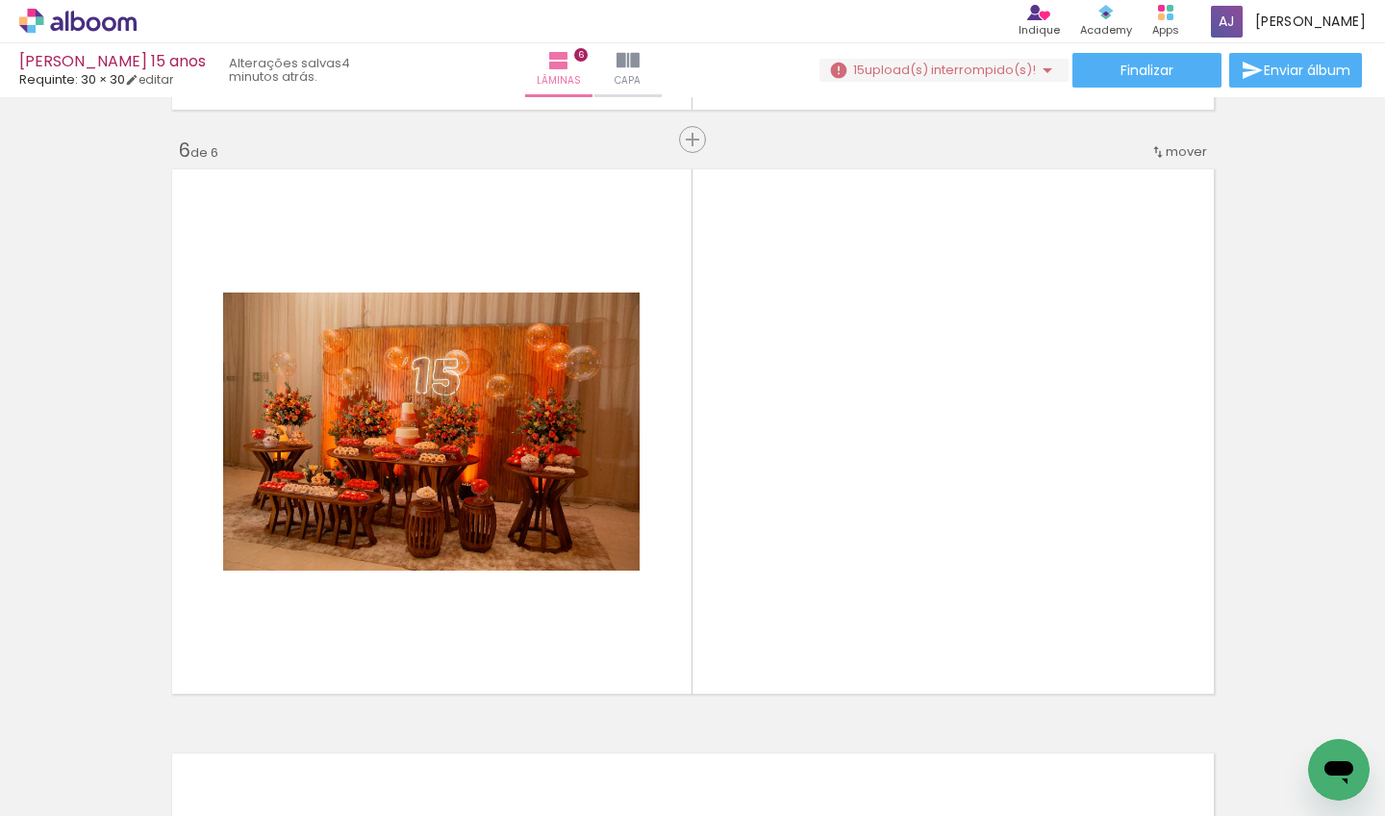
scroll to position [2943, 0]
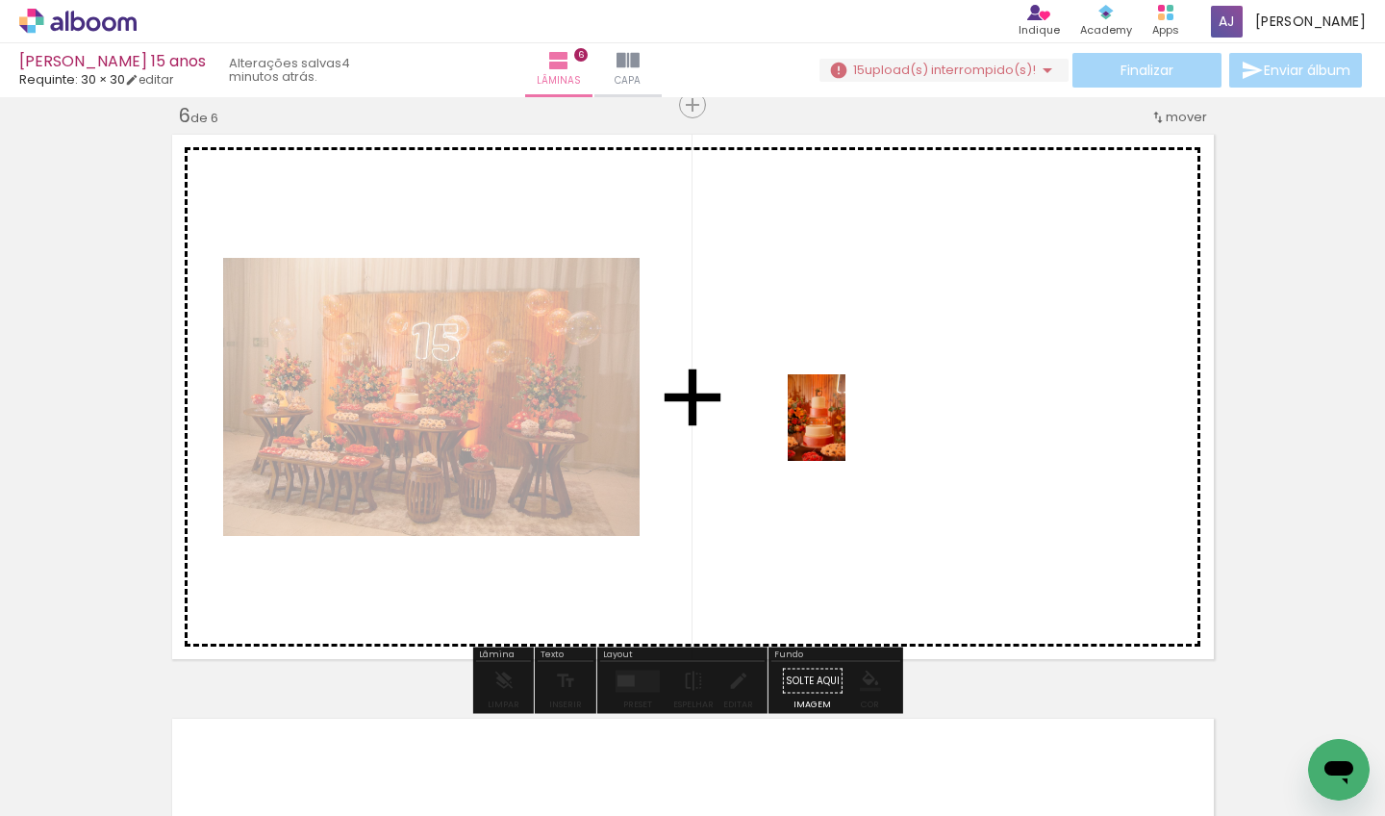
drag, startPoint x: 383, startPoint y: 746, endPoint x: 845, endPoint y: 432, distance: 559.4
click at [845, 432] on quentale-workspace at bounding box center [692, 408] width 1385 height 816
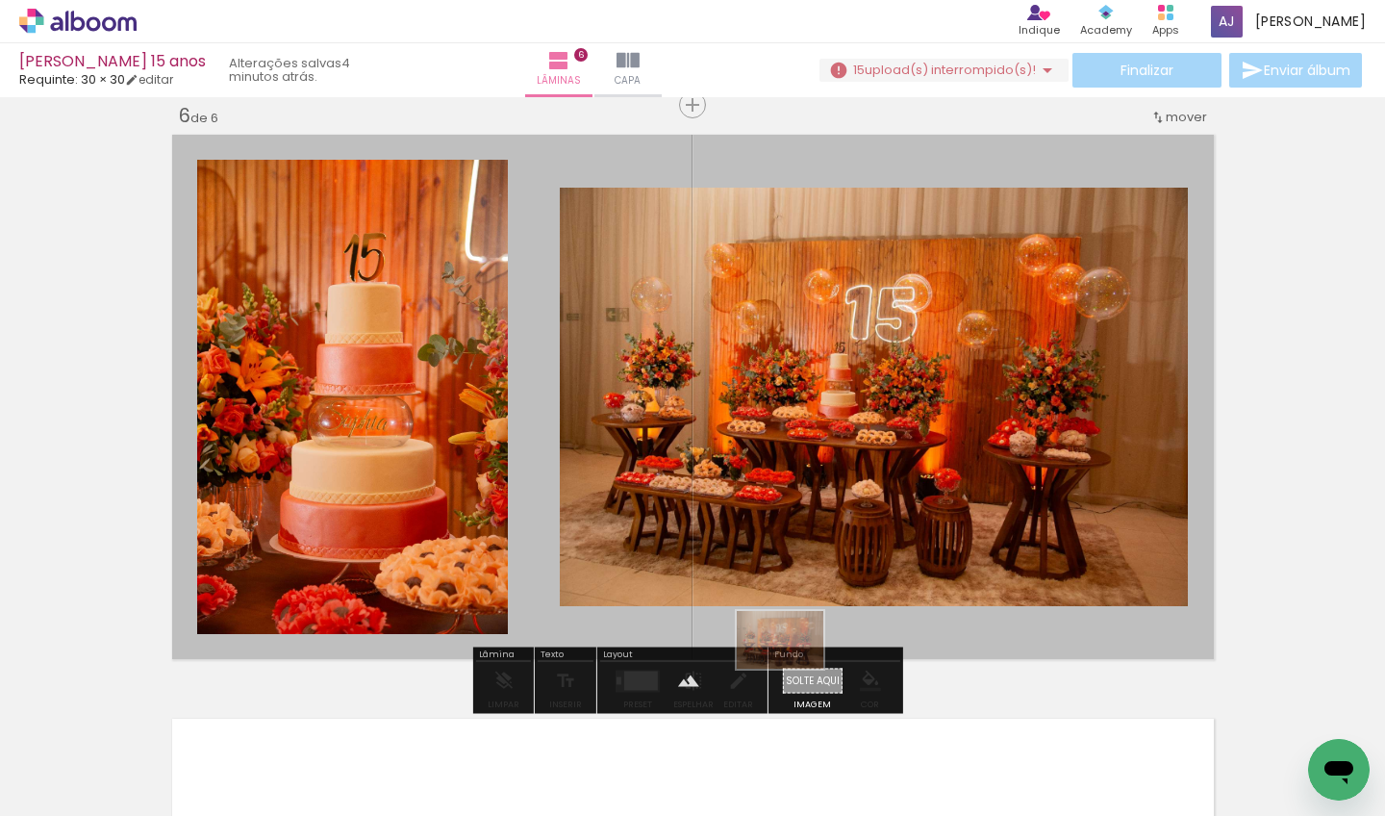
drag, startPoint x: 297, startPoint y: 769, endPoint x: 794, endPoint y: 671, distance: 506.8
click at [794, 671] on quentale-workspace at bounding box center [692, 408] width 1385 height 816
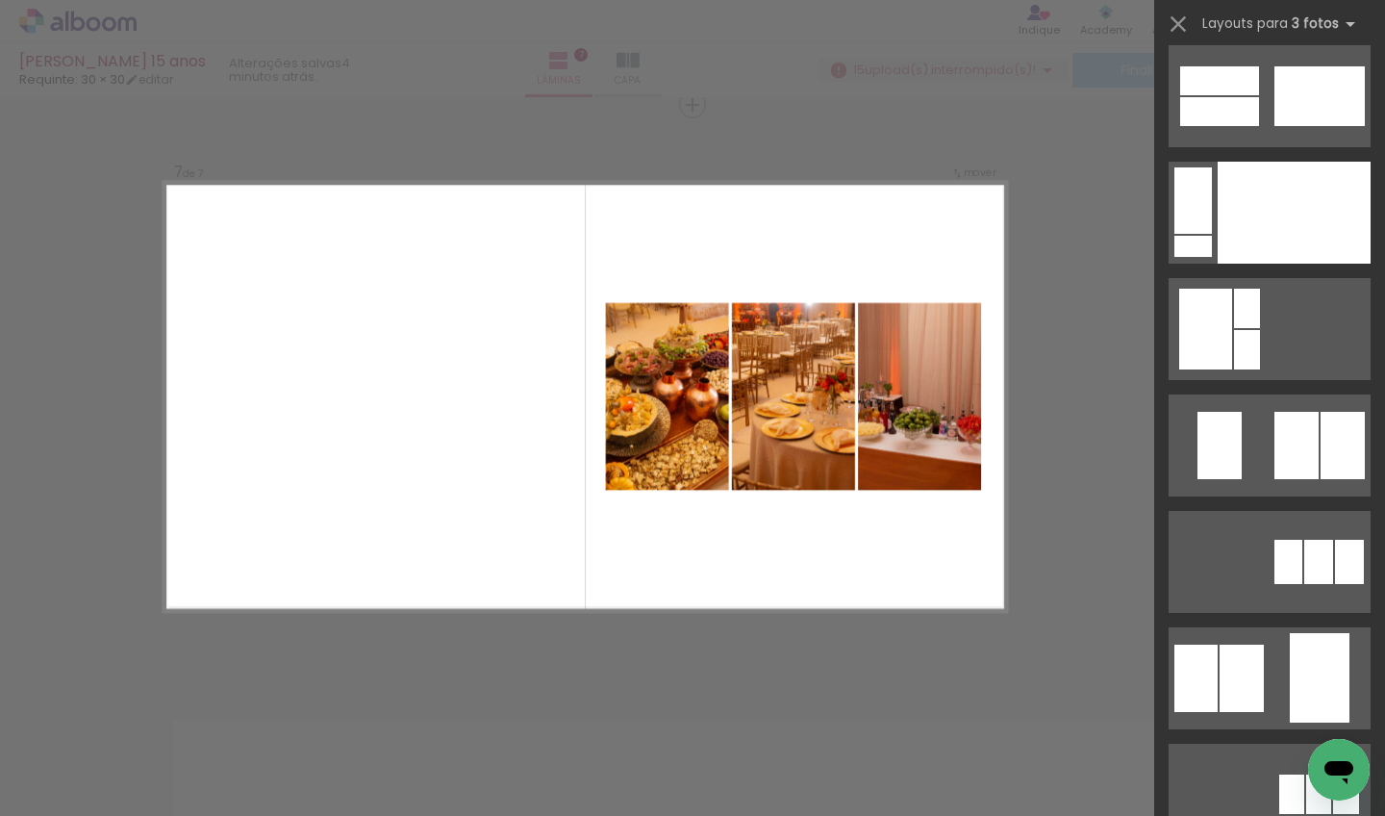
scroll to position [19046, 0]
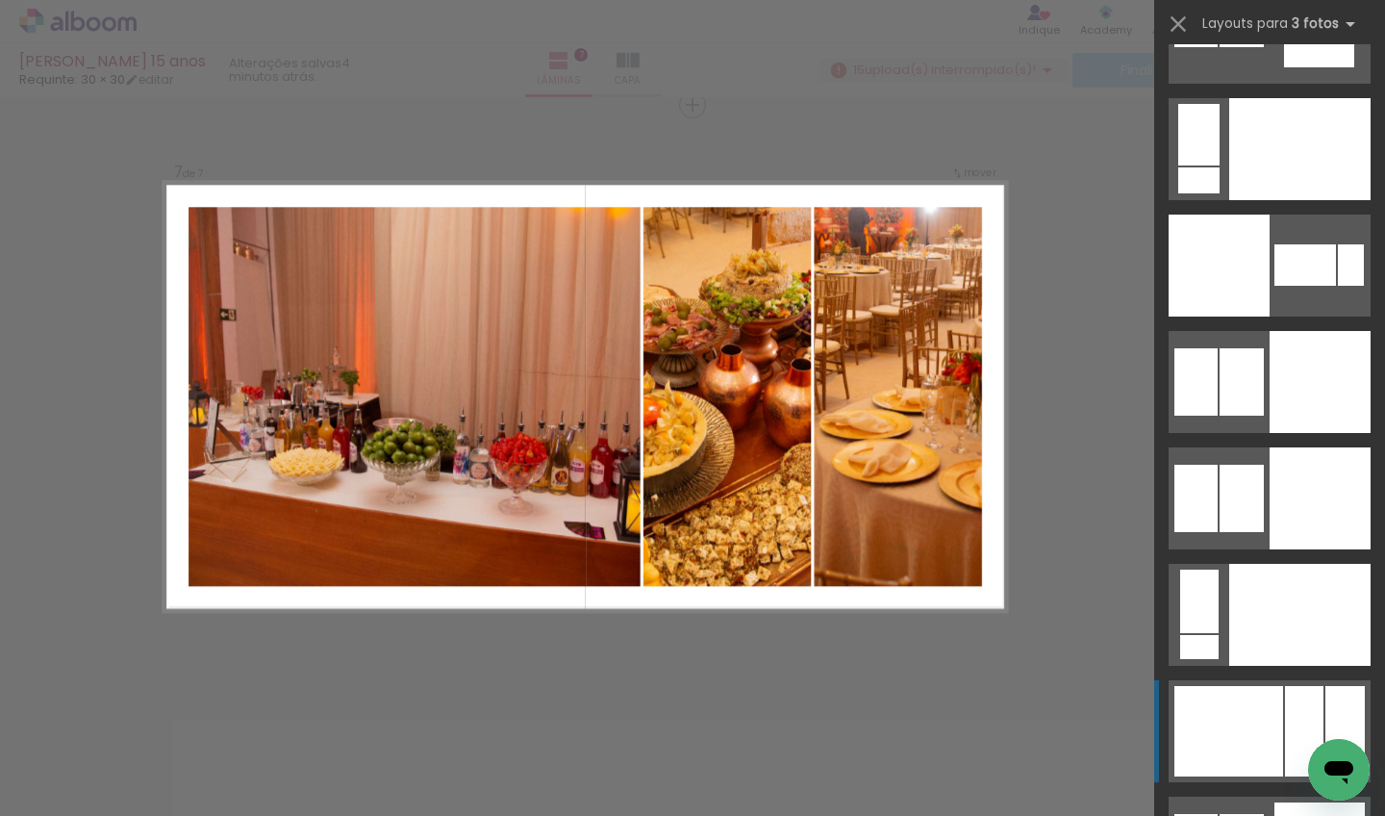
click at [1270, 705] on div at bounding box center [1228, 731] width 109 height 90
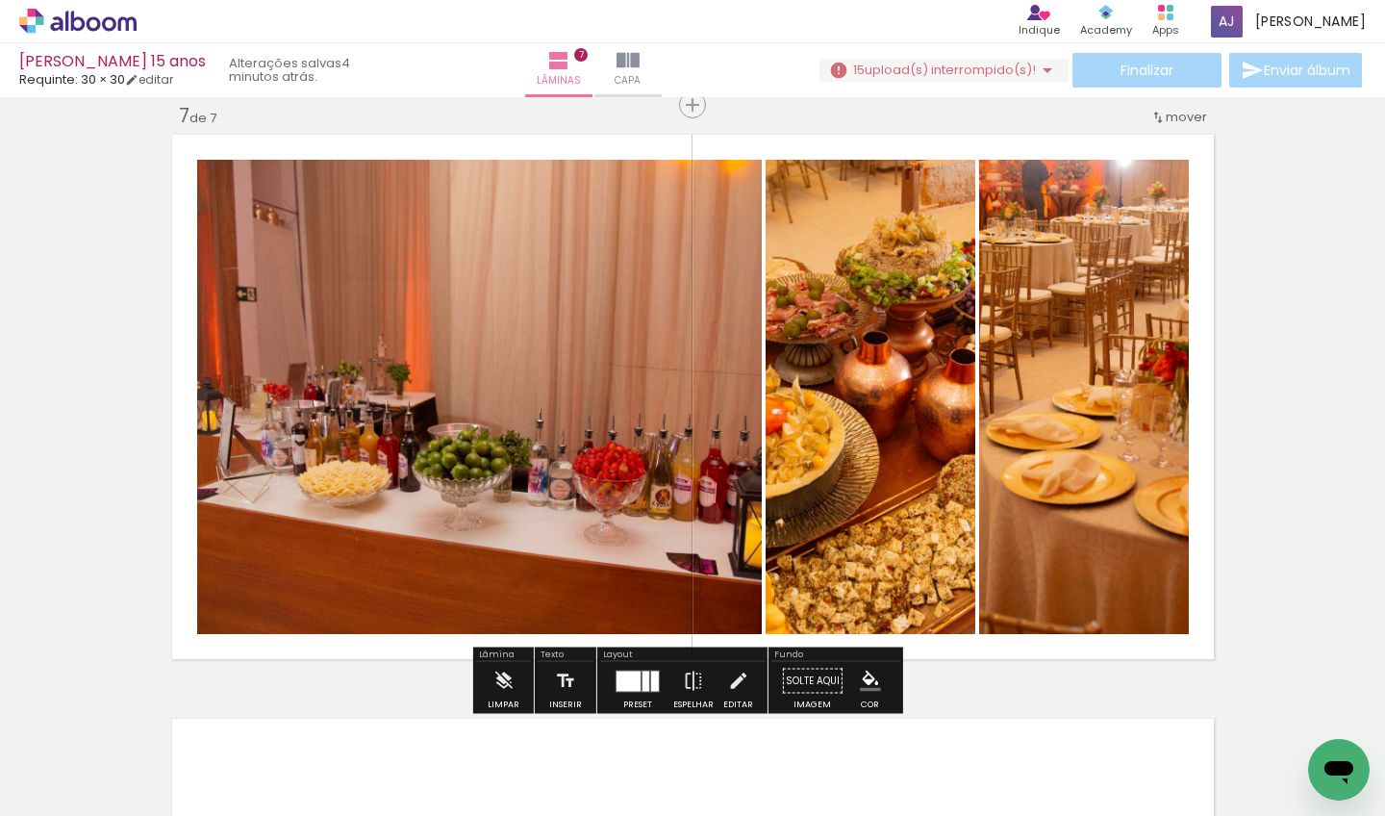
click at [600, 685] on div "Preset Espelhar Editar" at bounding box center [682, 686] width 164 height 49
click at [624, 681] on div at bounding box center [629, 680] width 24 height 20
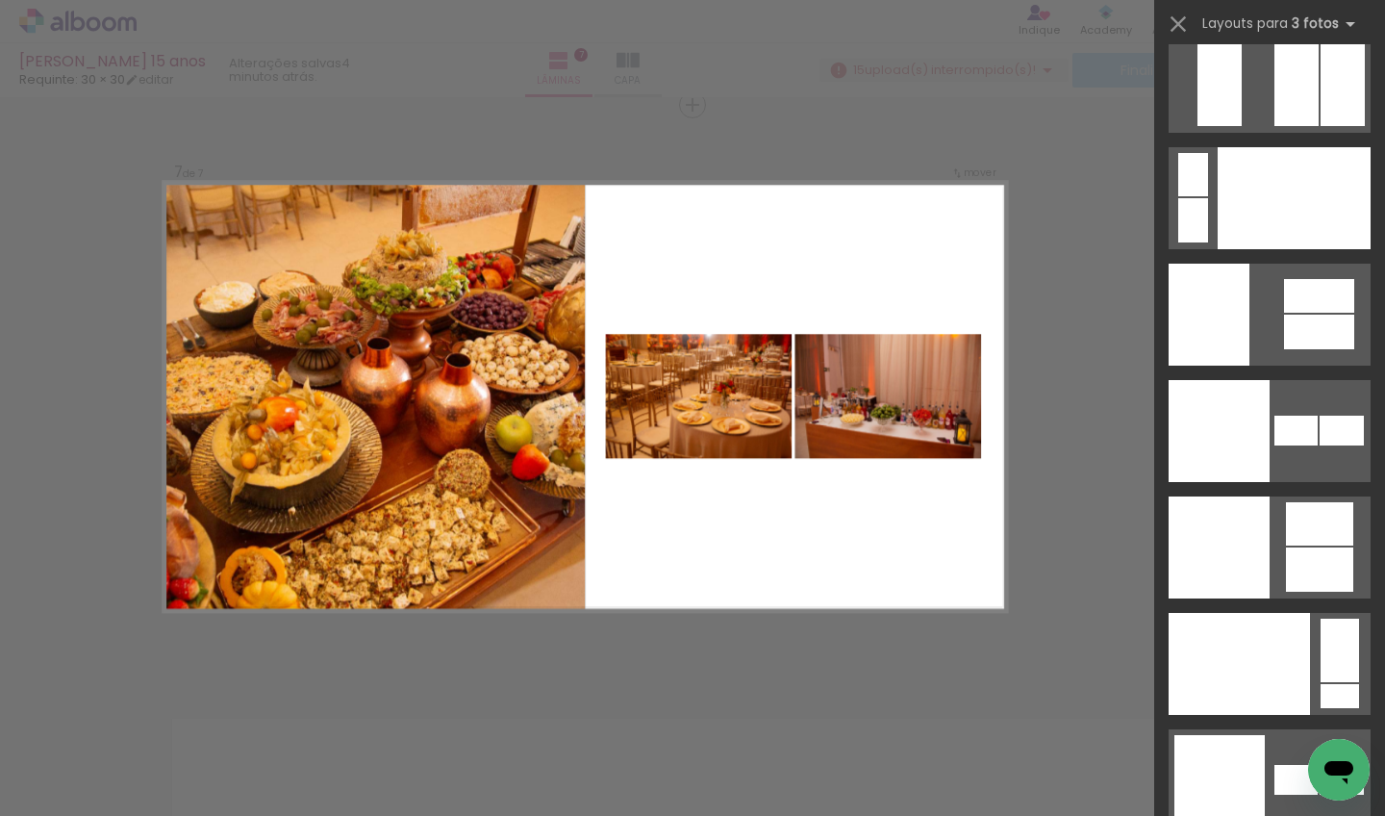
scroll to position [24511, 0]
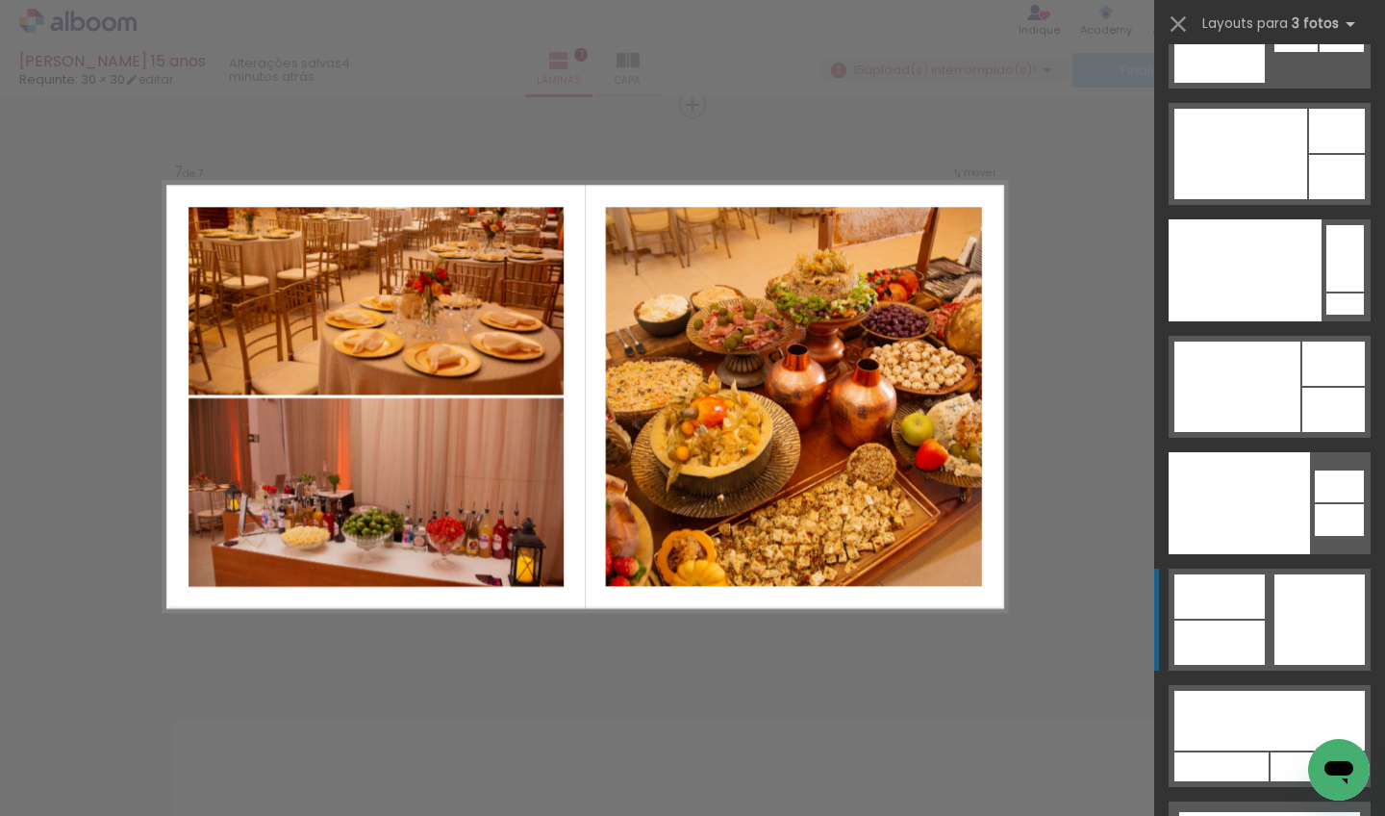
click at [1265, 628] on quentale-layouter at bounding box center [1270, 619] width 202 height 102
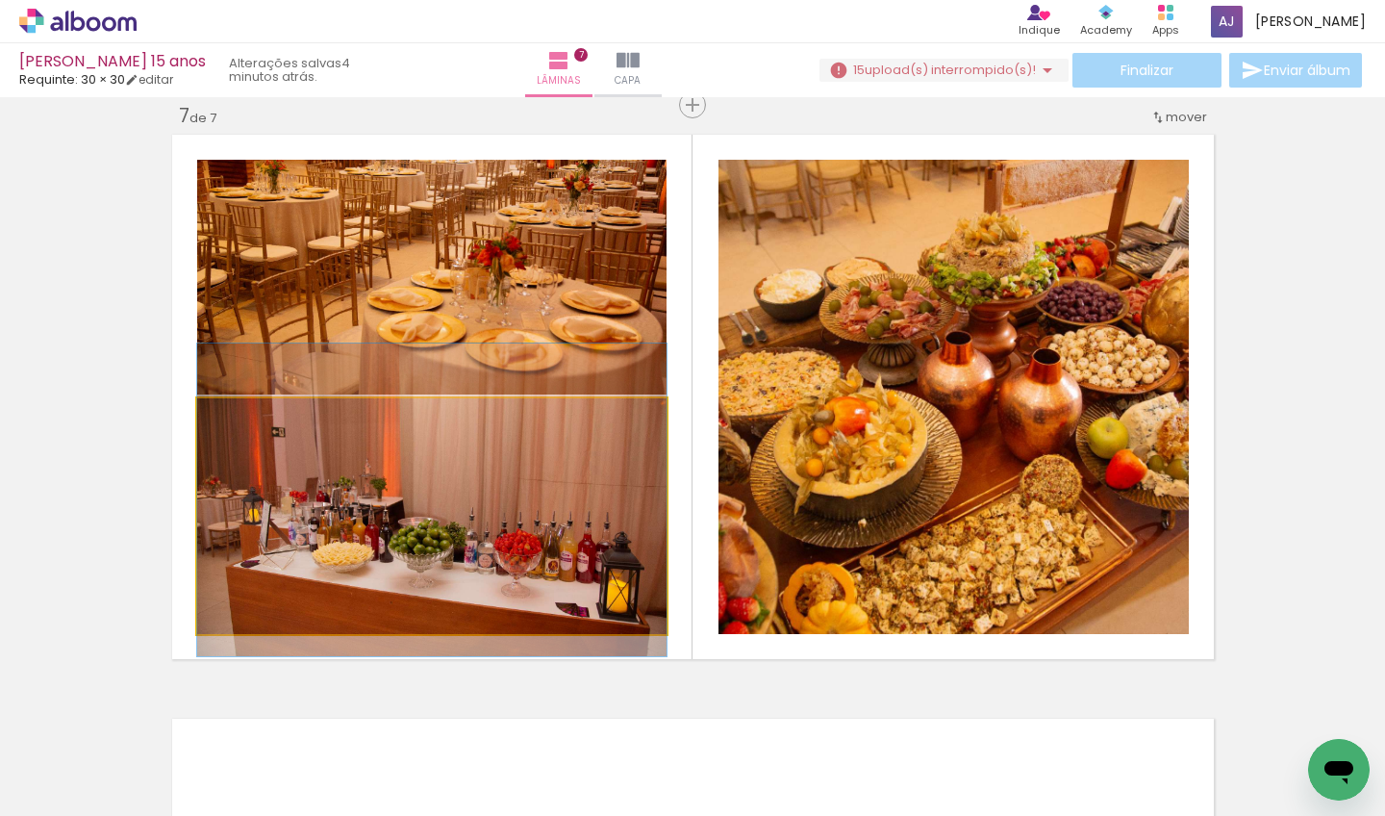
drag, startPoint x: 509, startPoint y: 476, endPoint x: 506, endPoint y: 457, distance: 19.5
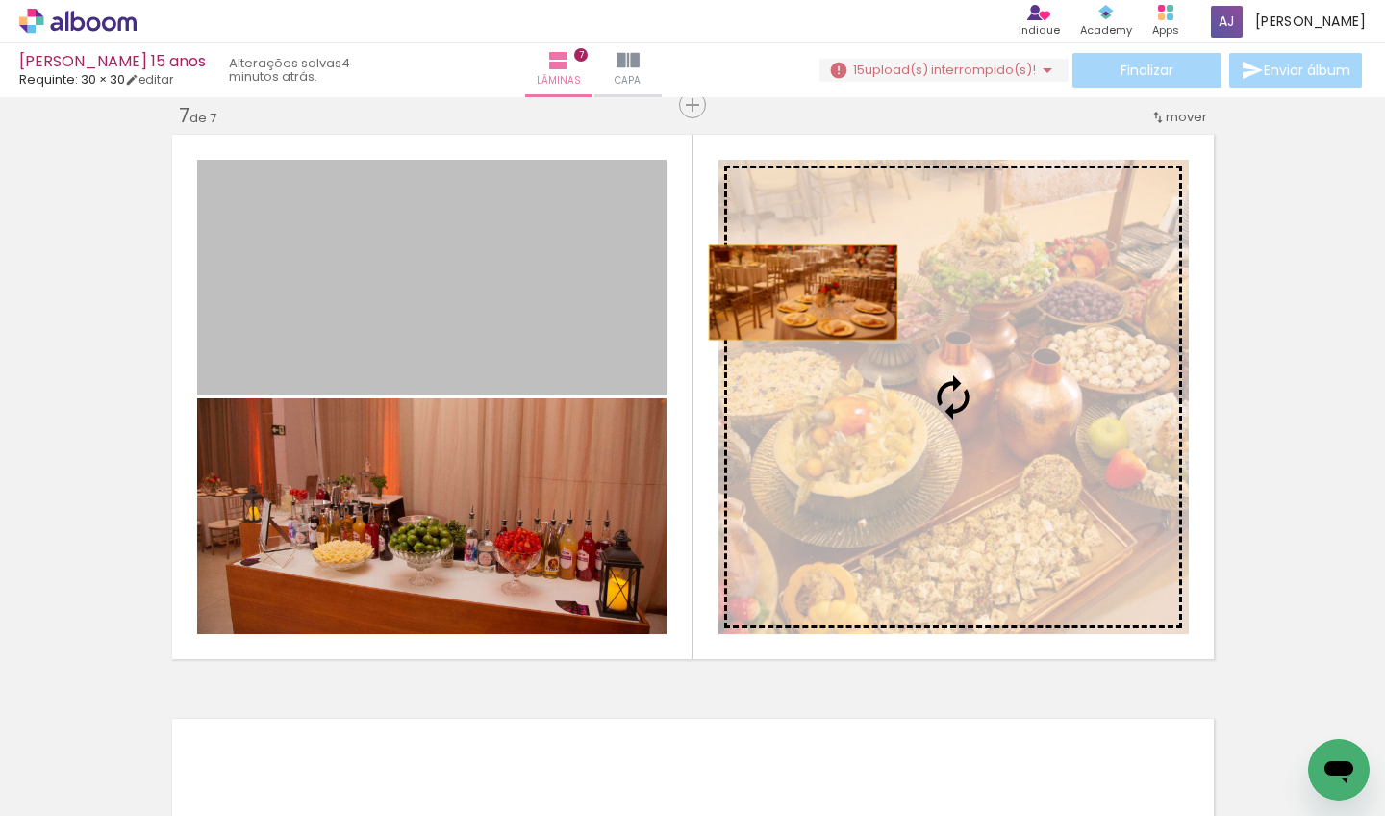
drag, startPoint x: 456, startPoint y: 251, endPoint x: 822, endPoint y: 298, distance: 369.5
click at [0, 0] on slot at bounding box center [0, 0] width 0 height 0
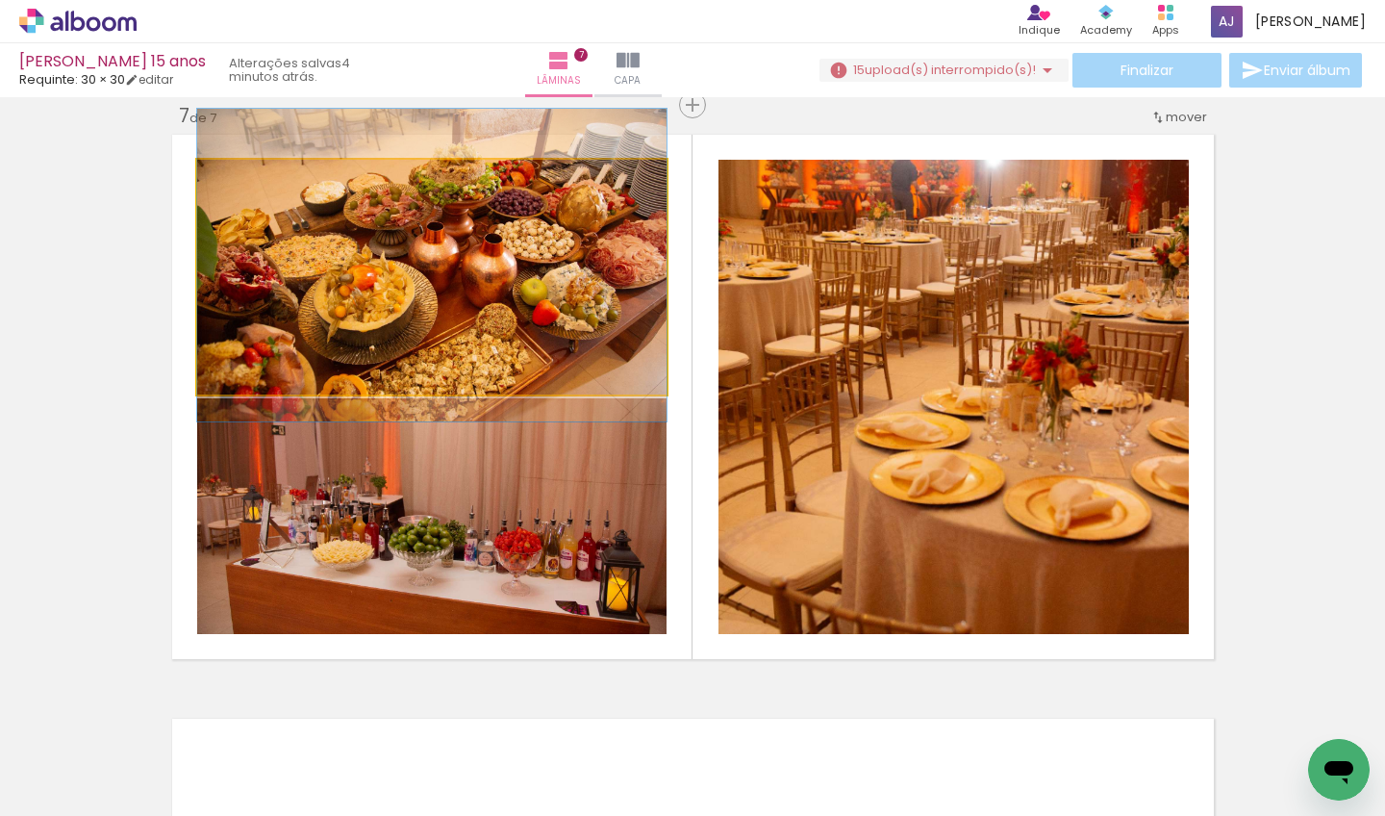
drag, startPoint x: 521, startPoint y: 277, endPoint x: 530, endPoint y: 264, distance: 16.0
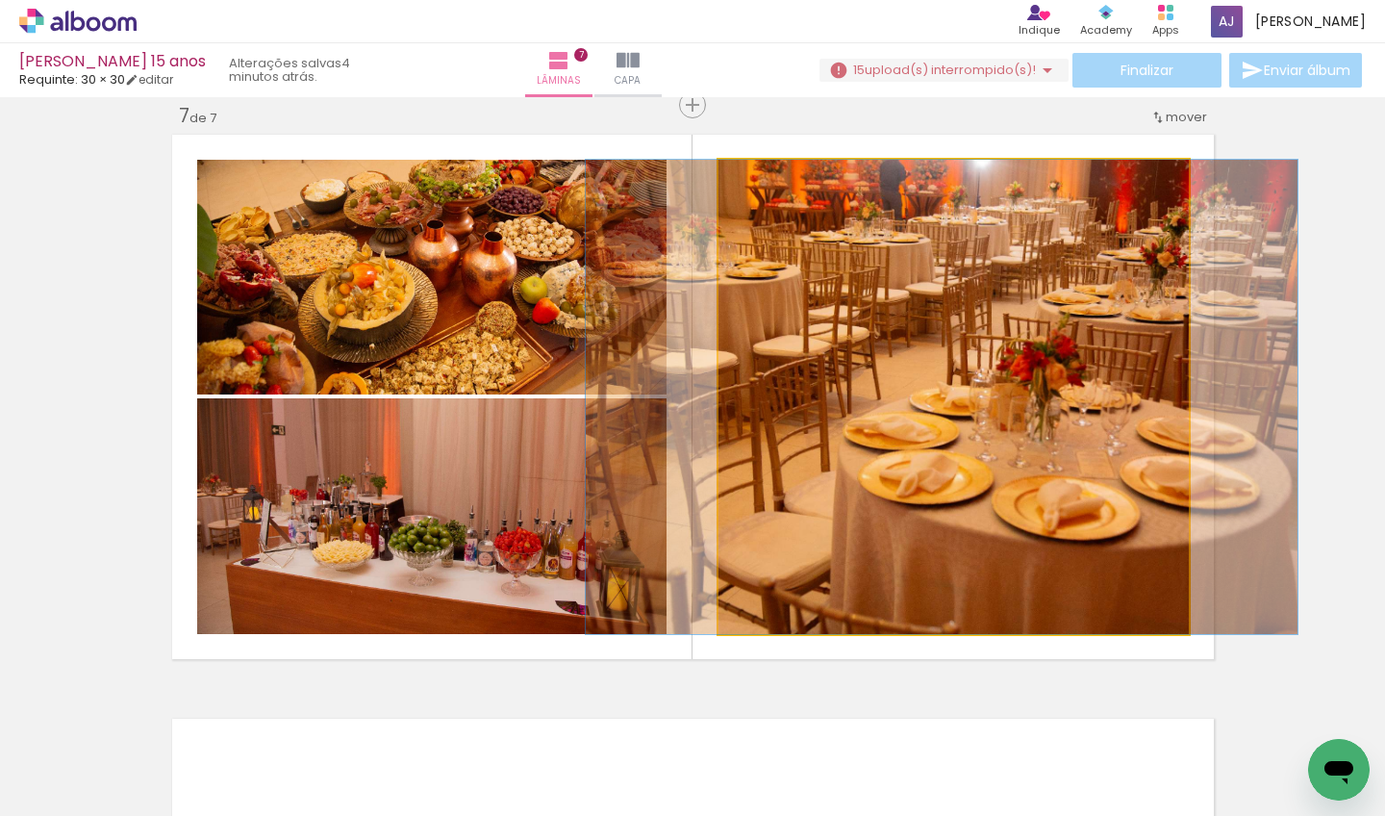
drag, startPoint x: 924, startPoint y: 366, endPoint x: 913, endPoint y: 340, distance: 29.3
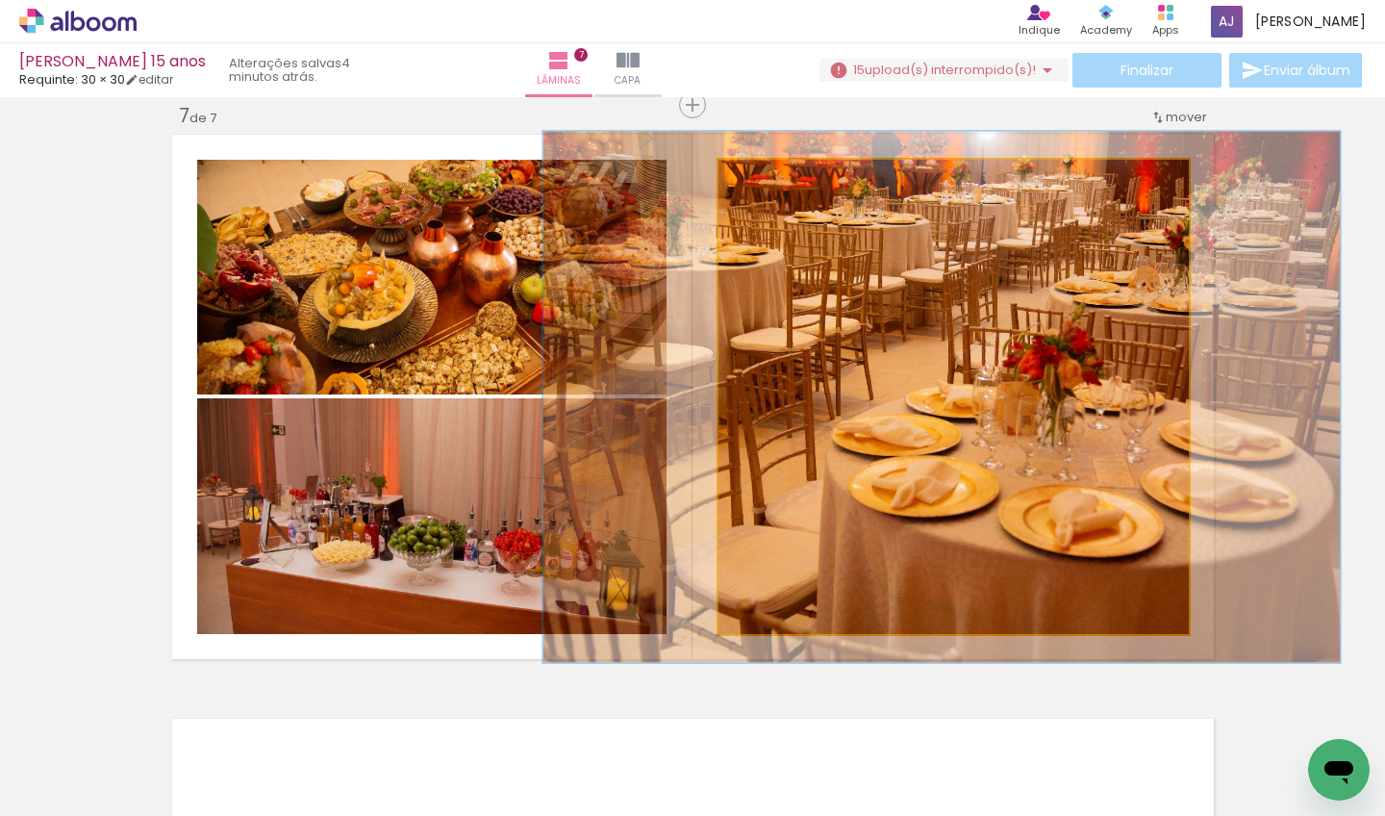
drag, startPoint x: 769, startPoint y: 178, endPoint x: 780, endPoint y: 177, distance: 10.6
type paper-slider "116"
click at [780, 177] on div at bounding box center [771, 179] width 31 height 31
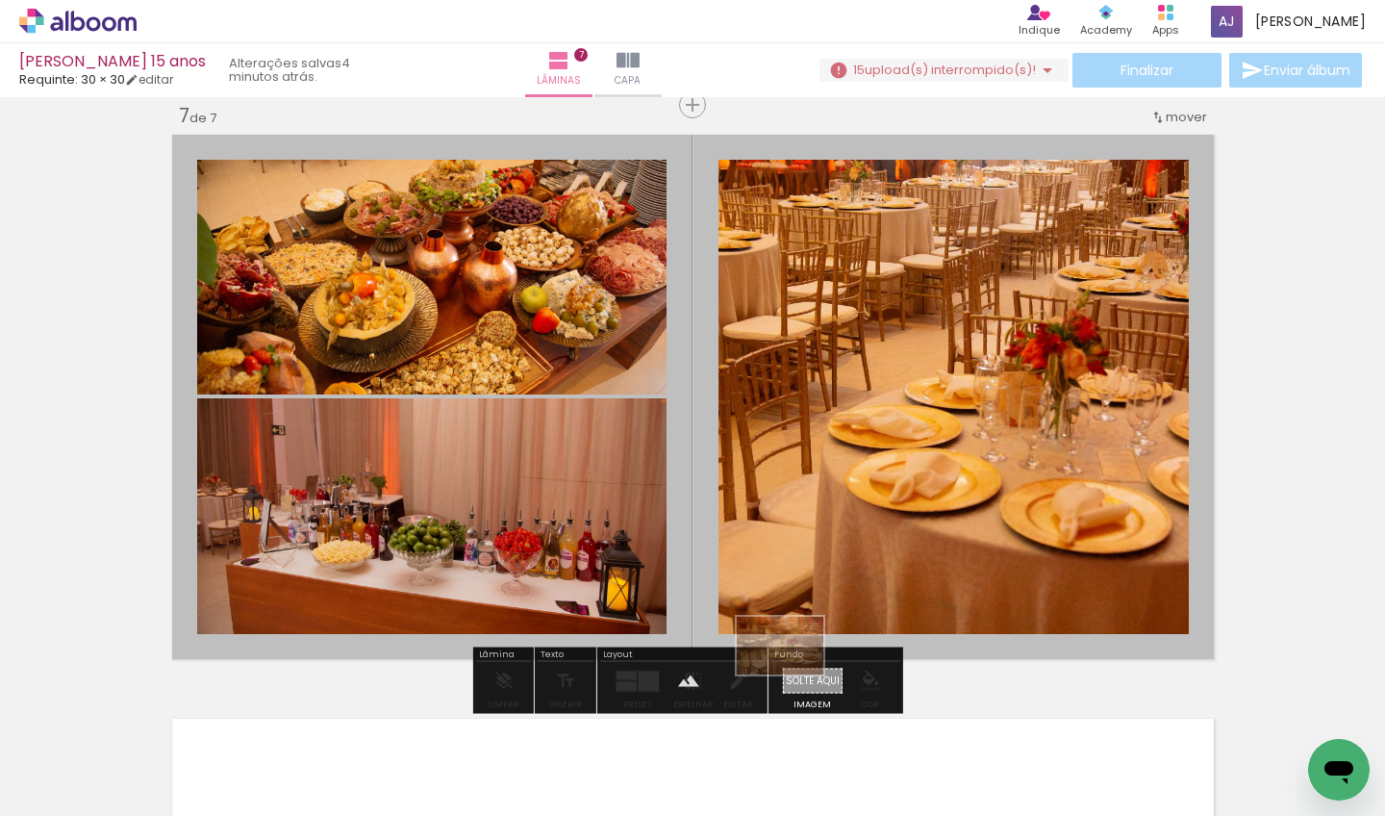
drag, startPoint x: 618, startPoint y: 754, endPoint x: 794, endPoint y: 674, distance: 193.3
click at [794, 674] on quentale-workspace at bounding box center [692, 408] width 1385 height 816
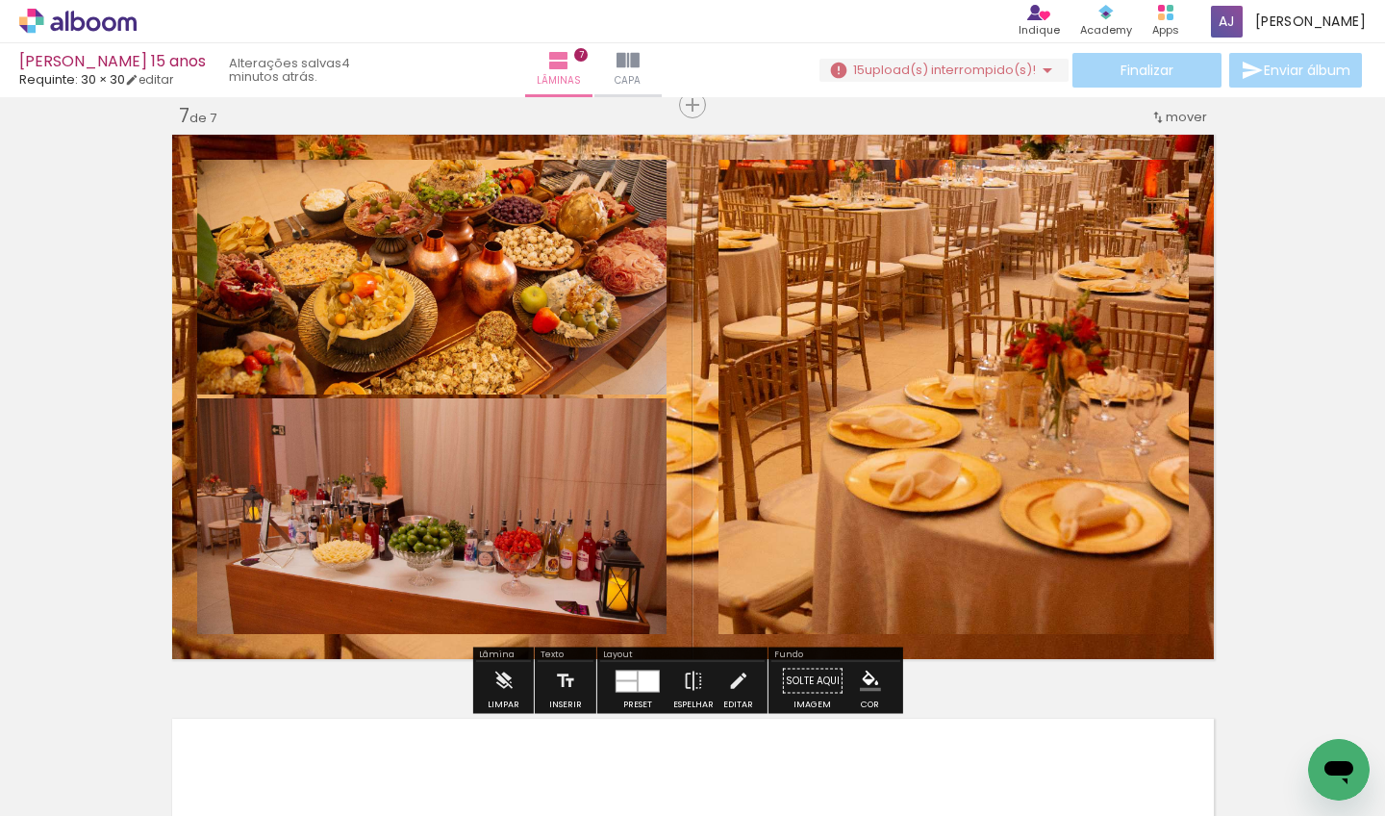
drag, startPoint x: 691, startPoint y: 492, endPoint x: 662, endPoint y: 699, distance: 208.8
click at [635, 768] on quentale-workspace at bounding box center [692, 408] width 1385 height 816
drag, startPoint x: 690, startPoint y: 504, endPoint x: 679, endPoint y: 666, distance: 161.9
click at [708, 519] on quentale-layouter at bounding box center [692, 397] width 1053 height 536
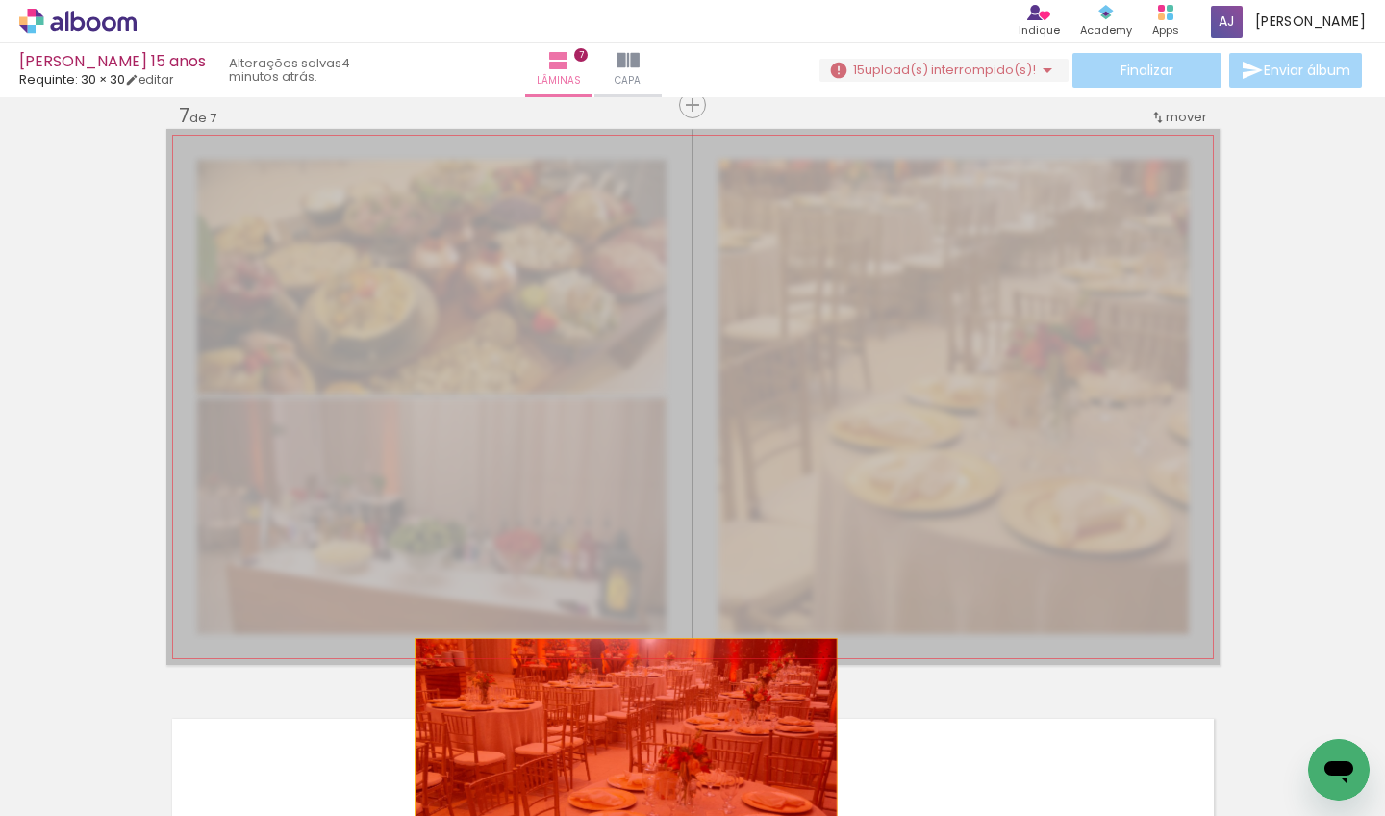
drag, startPoint x: 709, startPoint y: 462, endPoint x: 617, endPoint y: 750, distance: 302.7
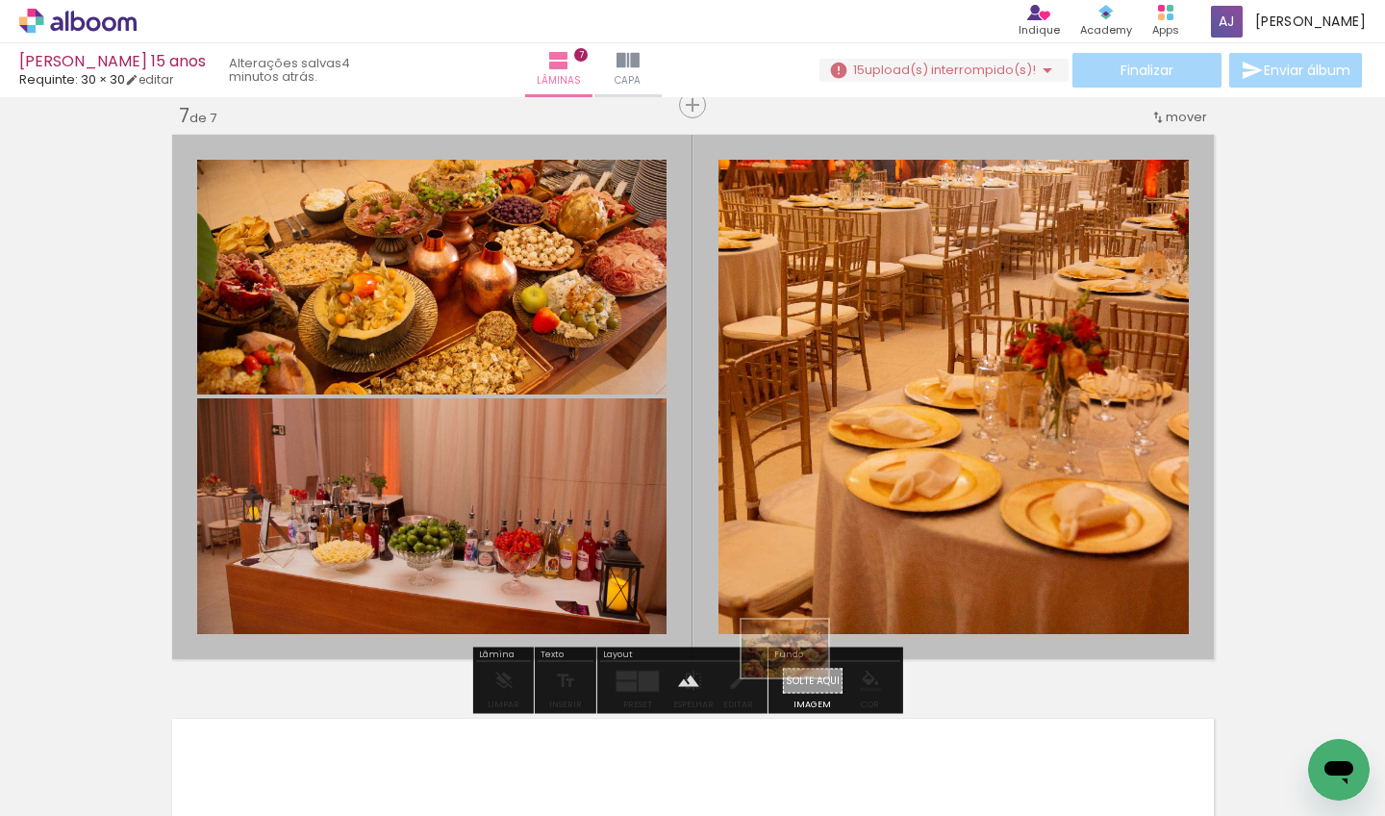
drag, startPoint x: 527, startPoint y: 768, endPoint x: 799, endPoint y: 677, distance: 286.8
click at [799, 677] on quentale-workspace at bounding box center [692, 408] width 1385 height 816
